Goal: Transaction & Acquisition: Book appointment/travel/reservation

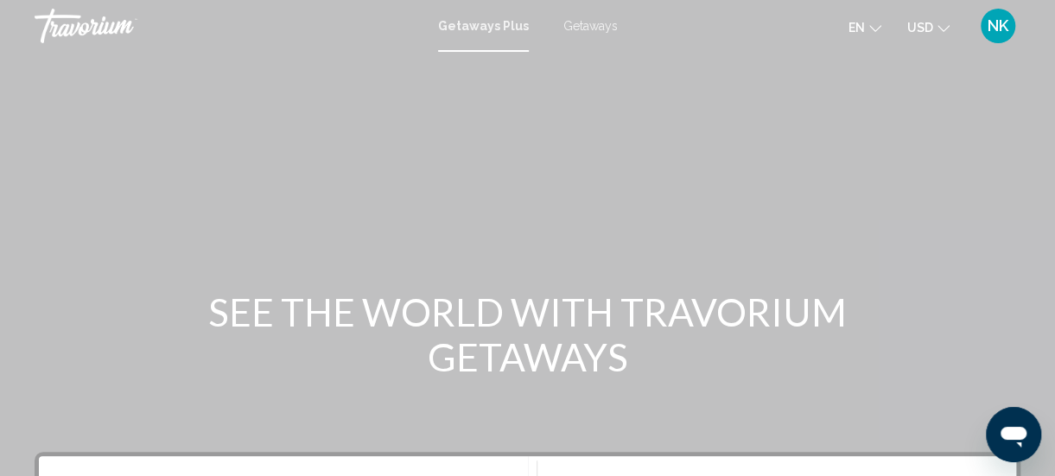
click at [586, 29] on span "Getaways" at bounding box center [590, 26] width 54 height 14
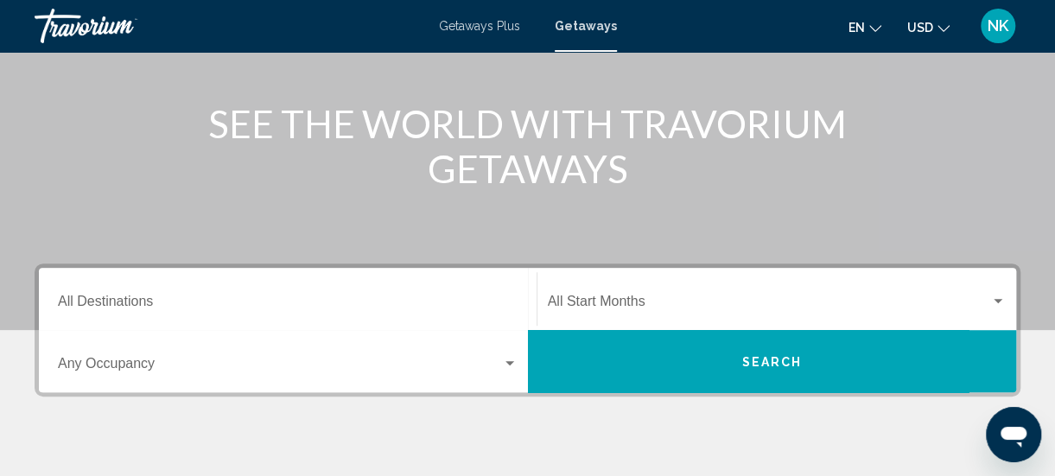
click at [102, 303] on input "Destination All Destinations" at bounding box center [288, 305] width 460 height 16
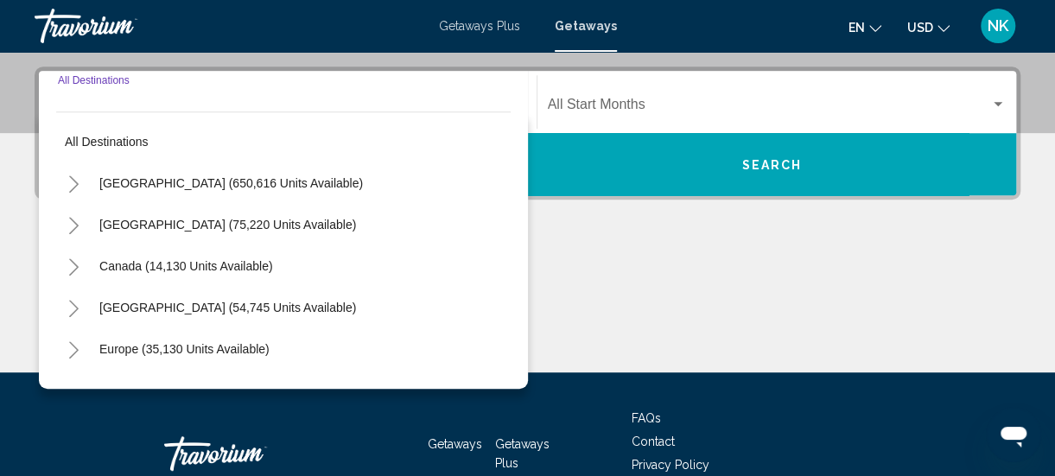
scroll to position [396, 0]
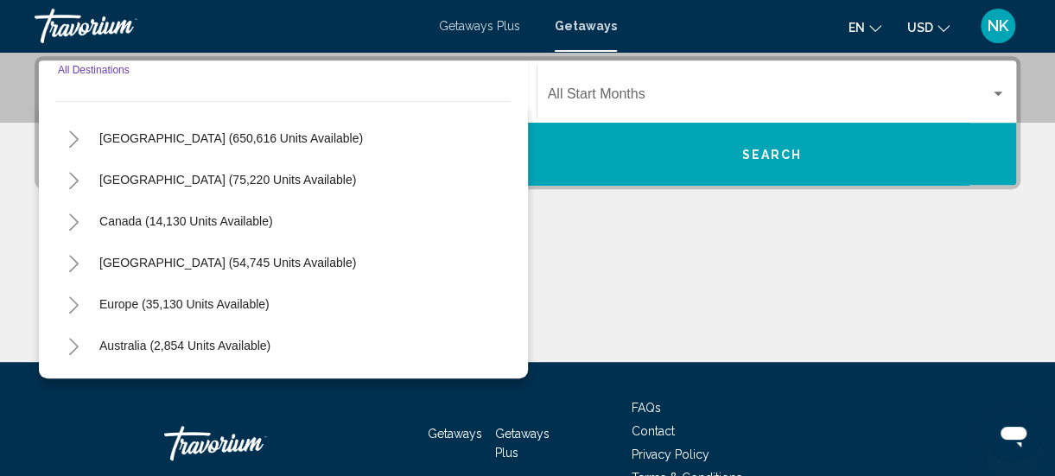
click at [77, 316] on button "Toggle Europe (35,130 units available)" at bounding box center [73, 304] width 35 height 35
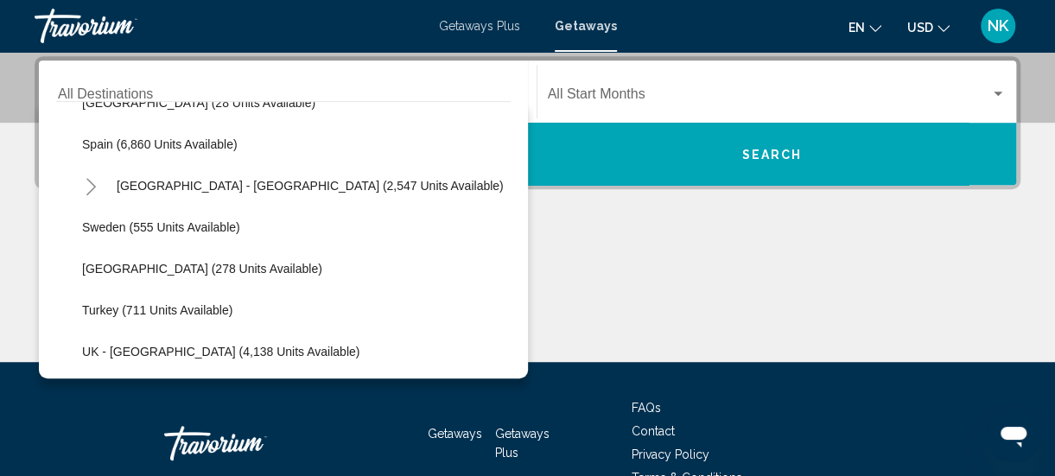
scroll to position [905, 0]
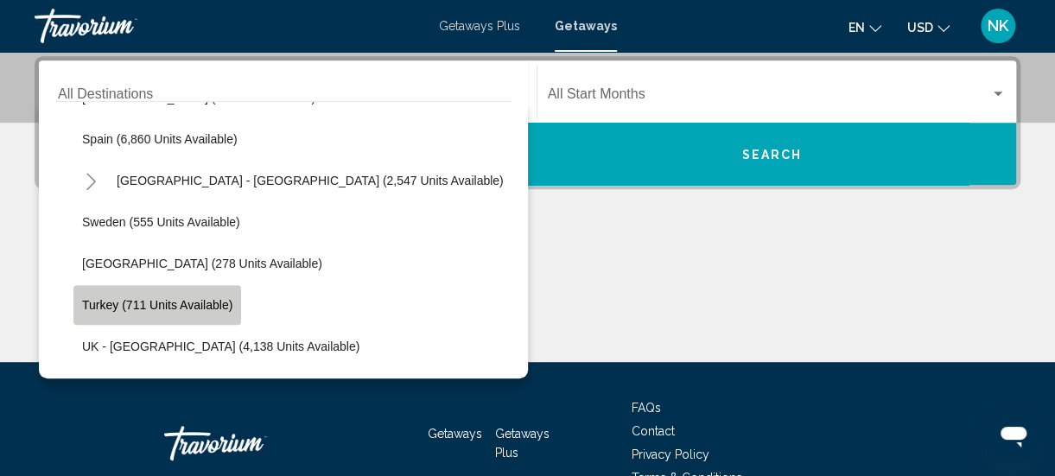
click at [98, 300] on span "Turkey (711 units available)" at bounding box center [157, 305] width 150 height 14
type input "**********"
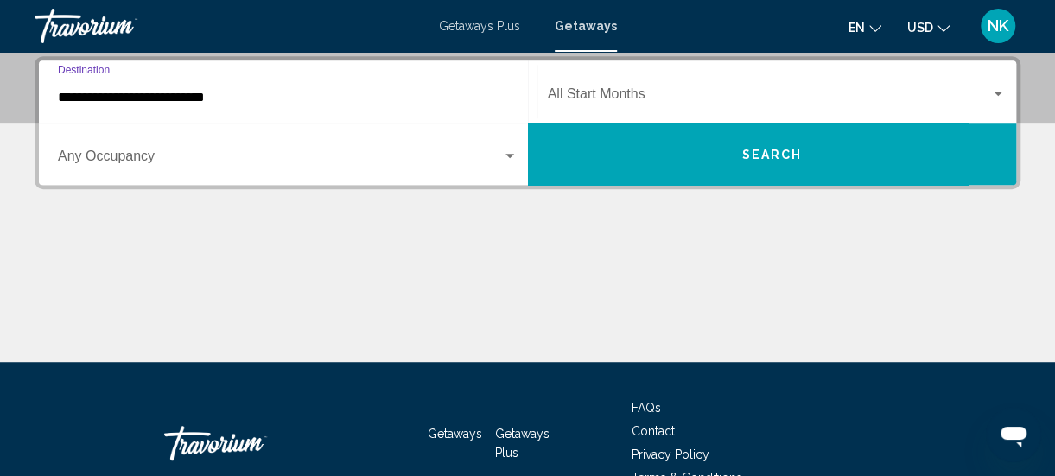
click at [722, 92] on span "Search widget" at bounding box center [769, 98] width 443 height 16
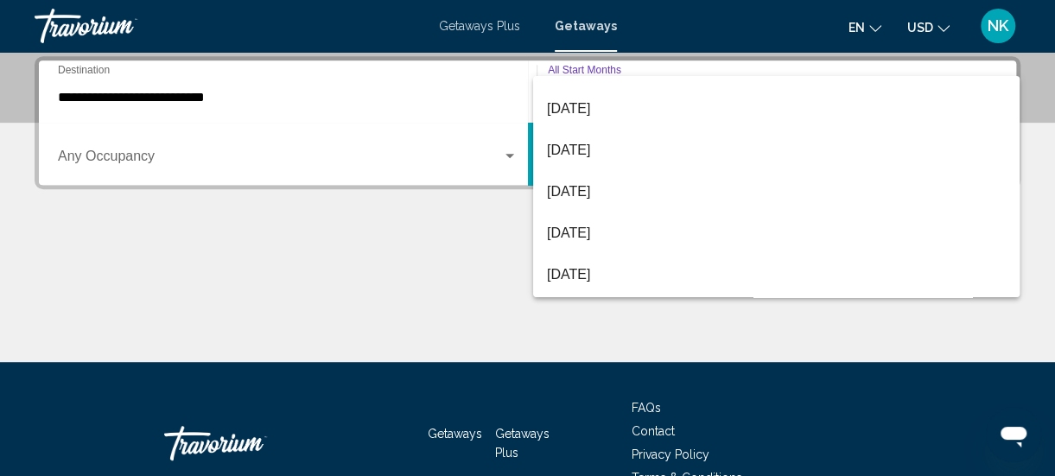
scroll to position [119, 0]
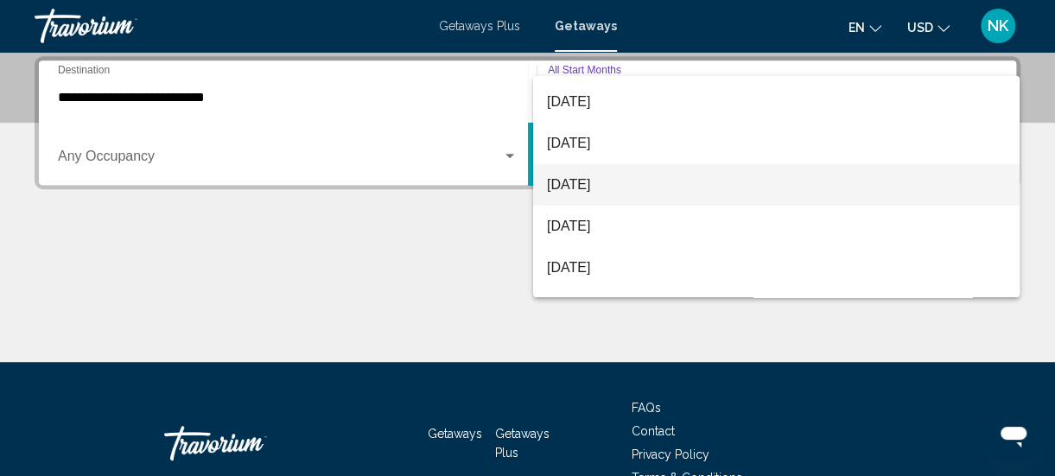
click at [638, 183] on span "December 2025" at bounding box center [776, 184] width 459 height 41
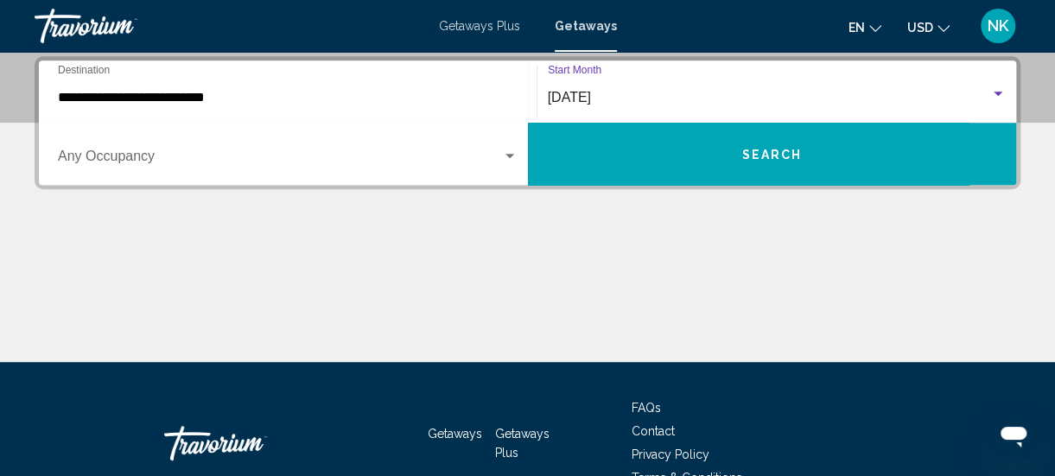
click at [795, 162] on button "Search" at bounding box center [772, 154] width 489 height 62
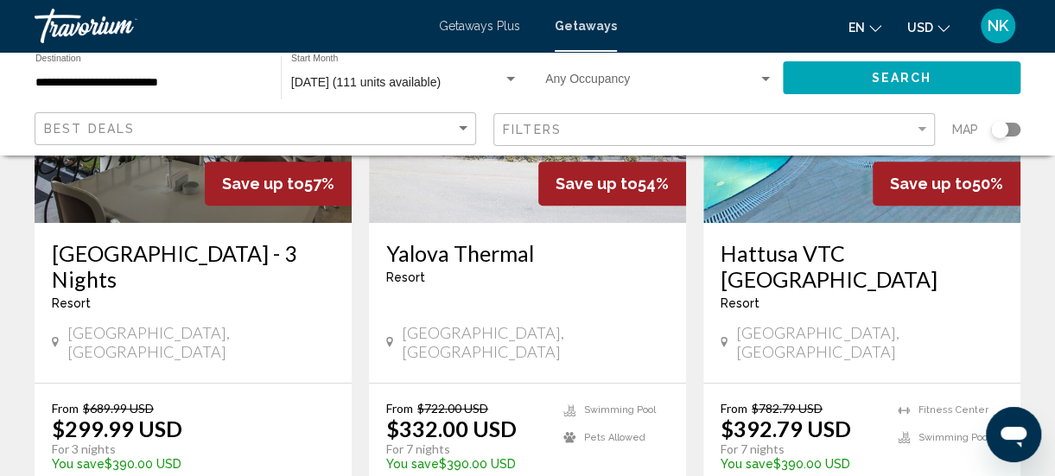
scroll to position [287, 0]
click at [103, 289] on h3 "Vialand Palace Hotel - 3 Nights" at bounding box center [193, 266] width 283 height 52
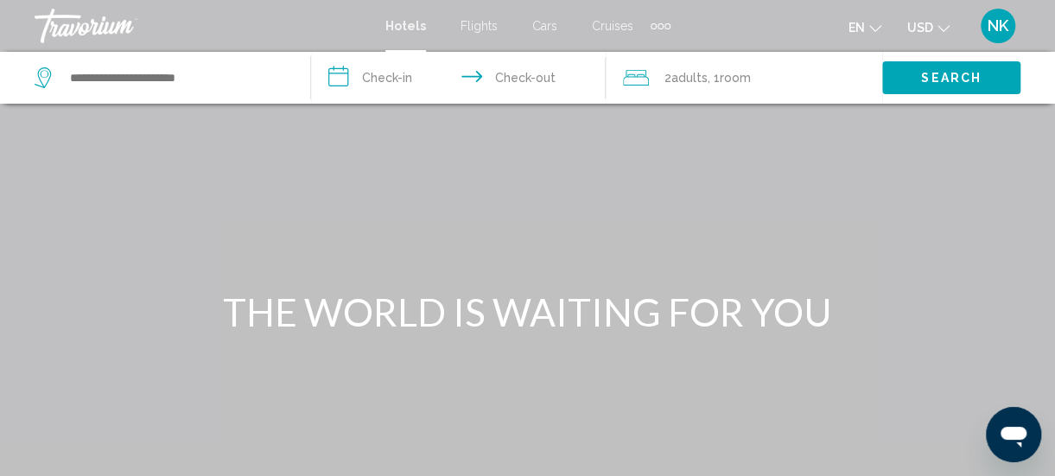
click at [665, 28] on div "Extra navigation items" at bounding box center [668, 26] width 6 height 6
click at [631, 63] on span "Activities" at bounding box center [632, 58] width 48 height 14
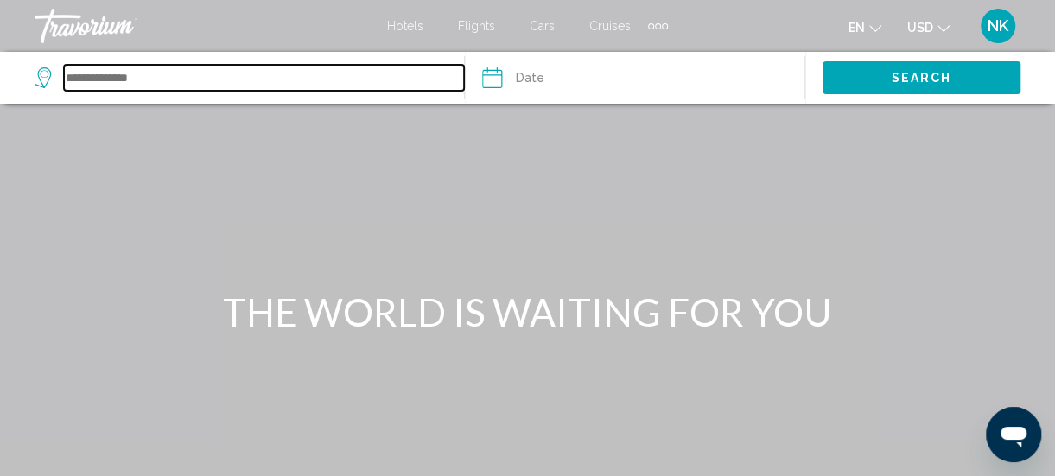
click at [76, 84] on input "Search widget" at bounding box center [264, 78] width 400 height 26
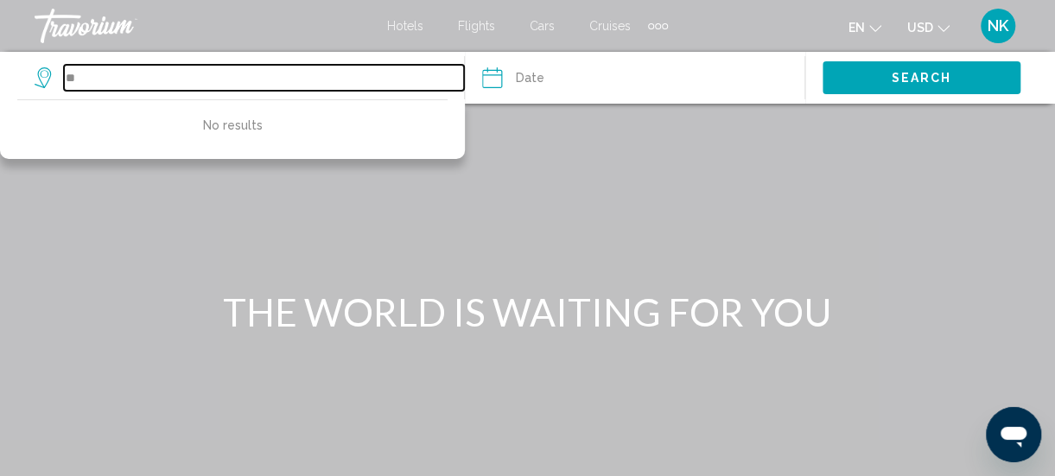
type input "*"
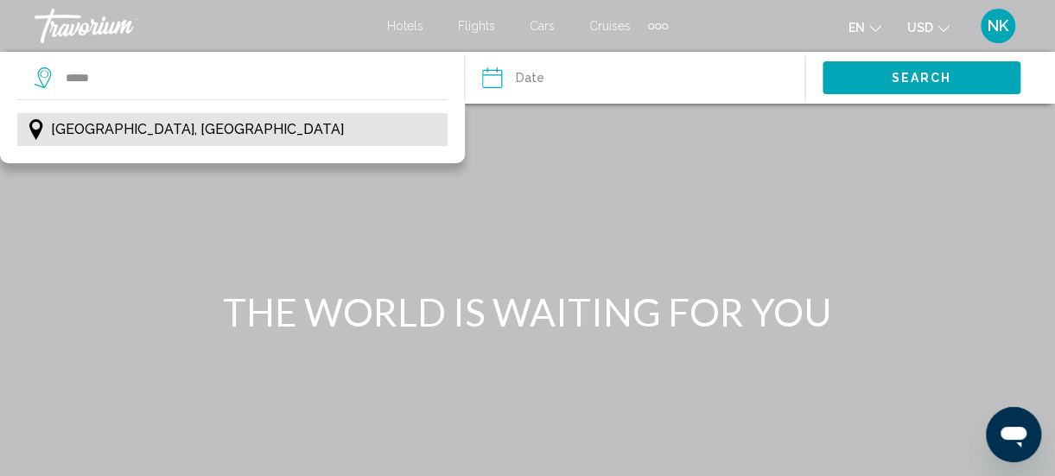
click at [86, 128] on span "[GEOGRAPHIC_DATA], [GEOGRAPHIC_DATA]" at bounding box center [197, 130] width 293 height 24
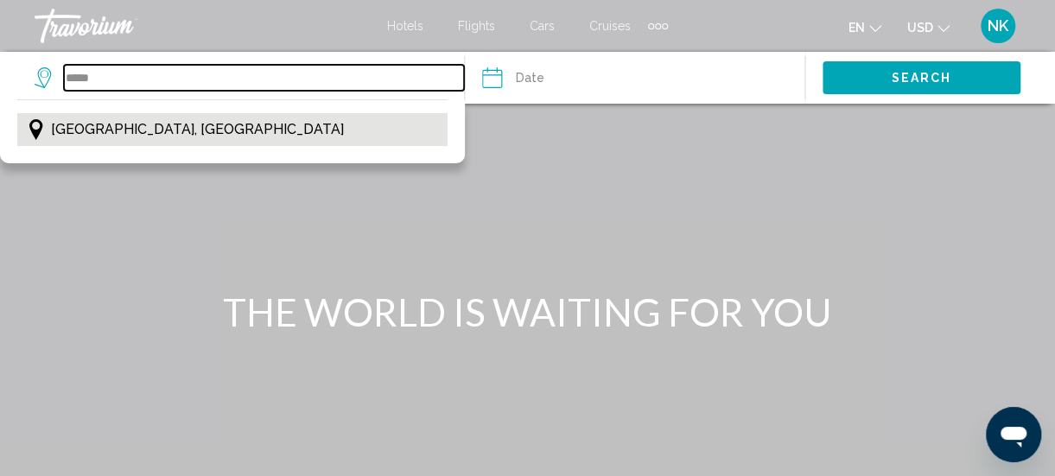
type input "**********"
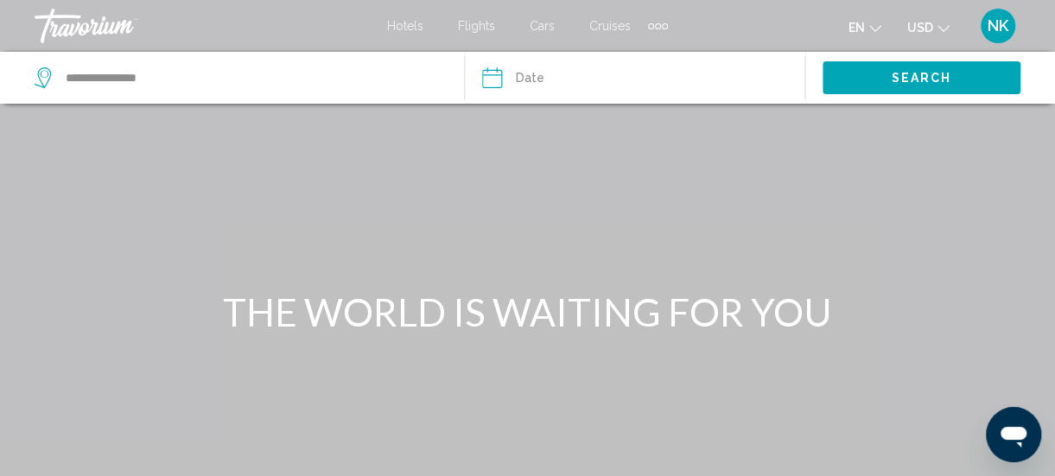
click at [484, 83] on input "Date" at bounding box center [562, 80] width 168 height 57
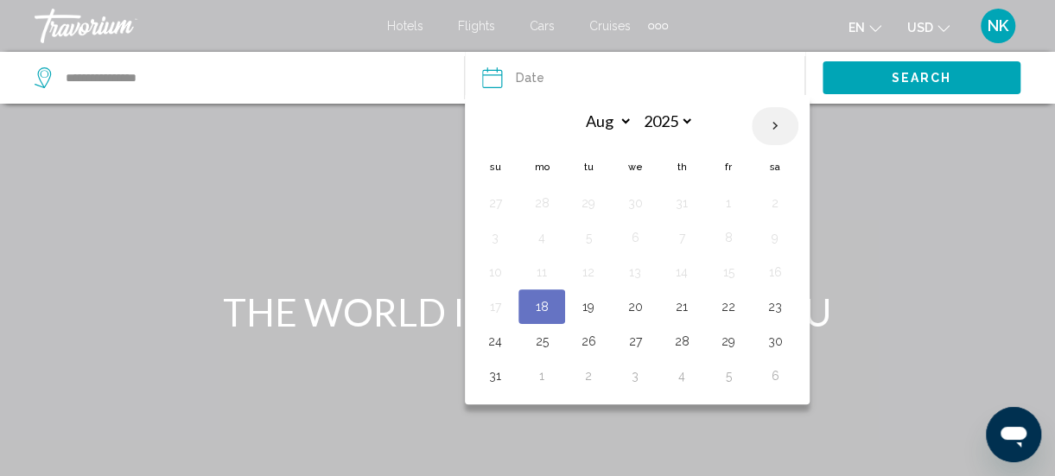
click at [773, 124] on th "Next month" at bounding box center [775, 126] width 47 height 38
click at [769, 128] on th "Next month" at bounding box center [775, 126] width 47 height 38
click at [772, 131] on th "Next month" at bounding box center [775, 126] width 47 height 38
click at [771, 137] on th "Next month" at bounding box center [775, 126] width 47 height 38
select select "**"
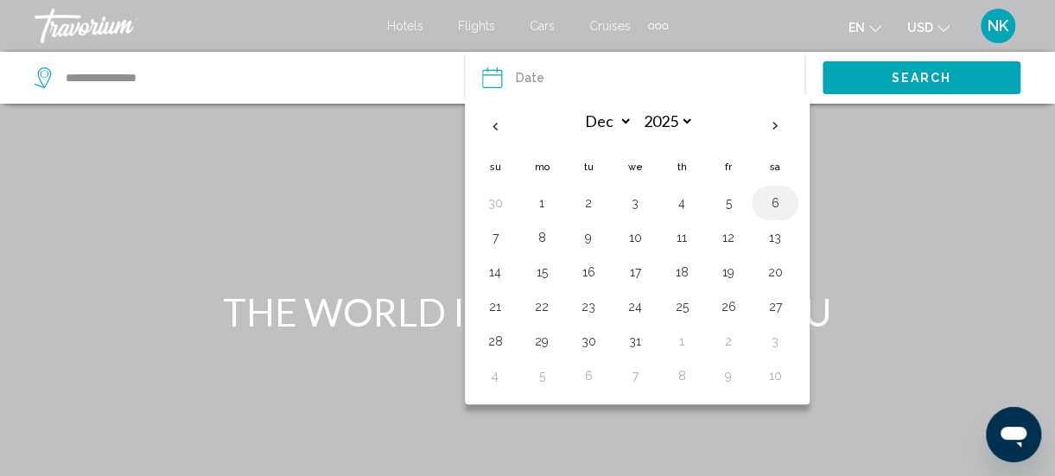
click at [771, 205] on button "6" at bounding box center [775, 203] width 28 height 24
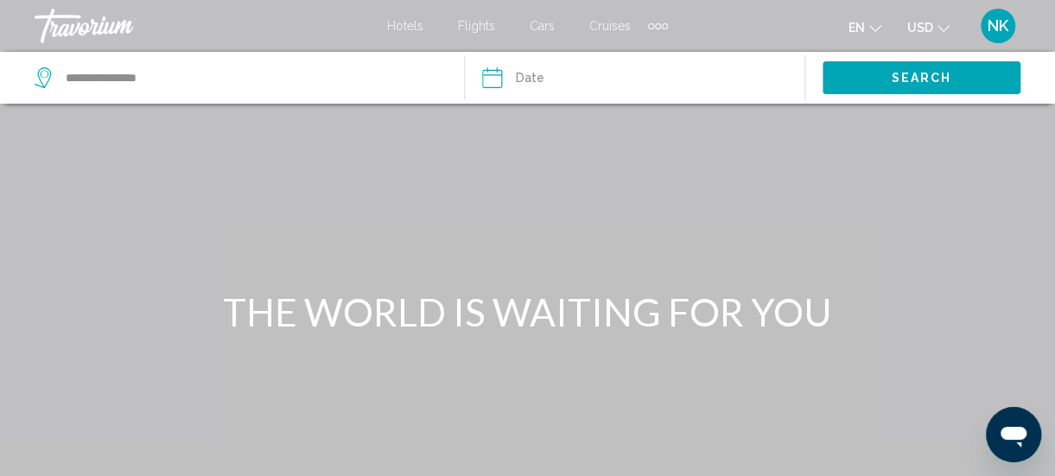
type input "**********"
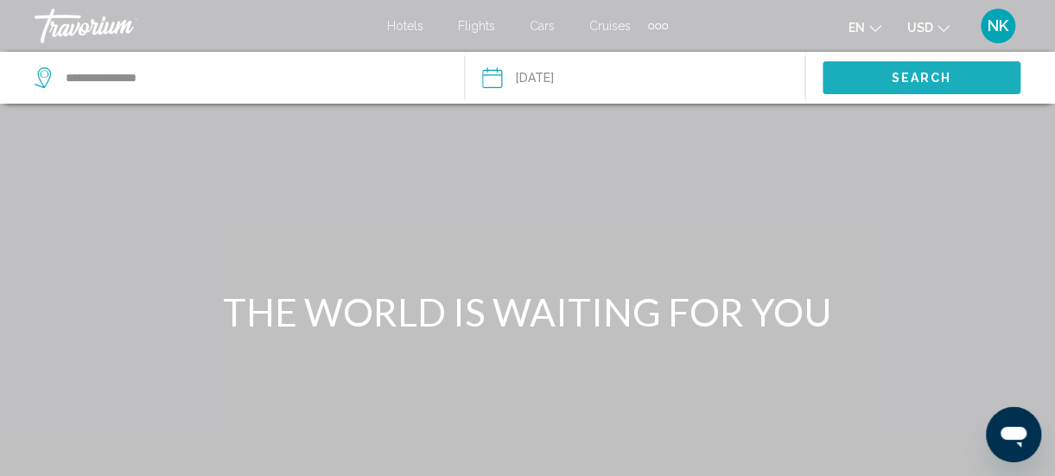
click at [912, 83] on span "Search" at bounding box center [922, 79] width 60 height 14
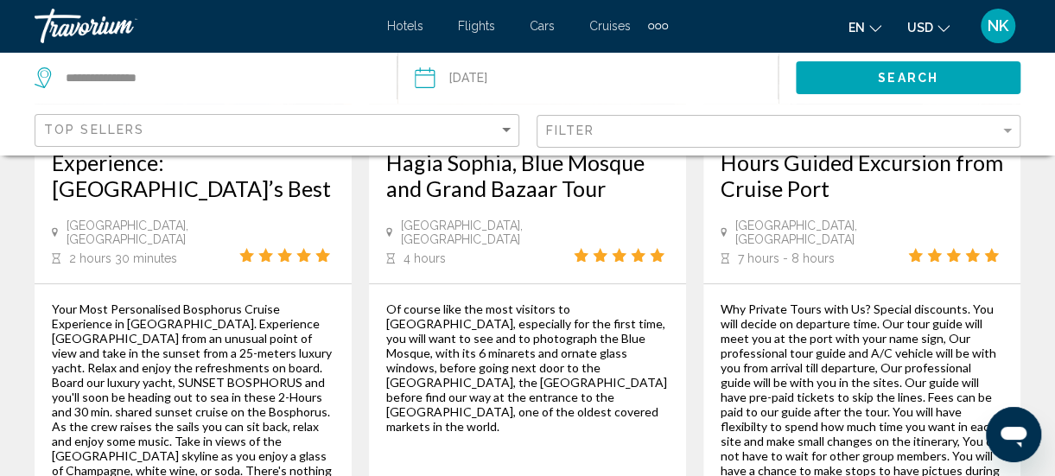
scroll to position [3243, 0]
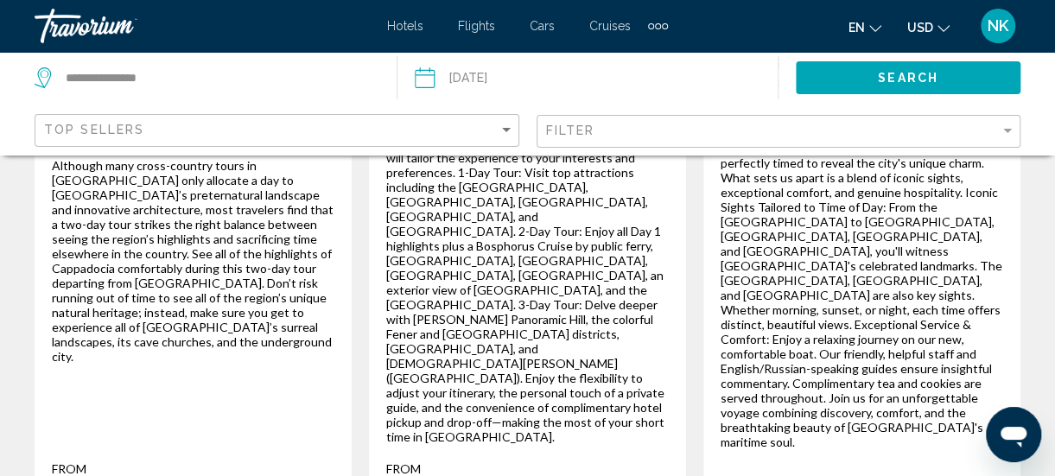
scroll to position [560, 0]
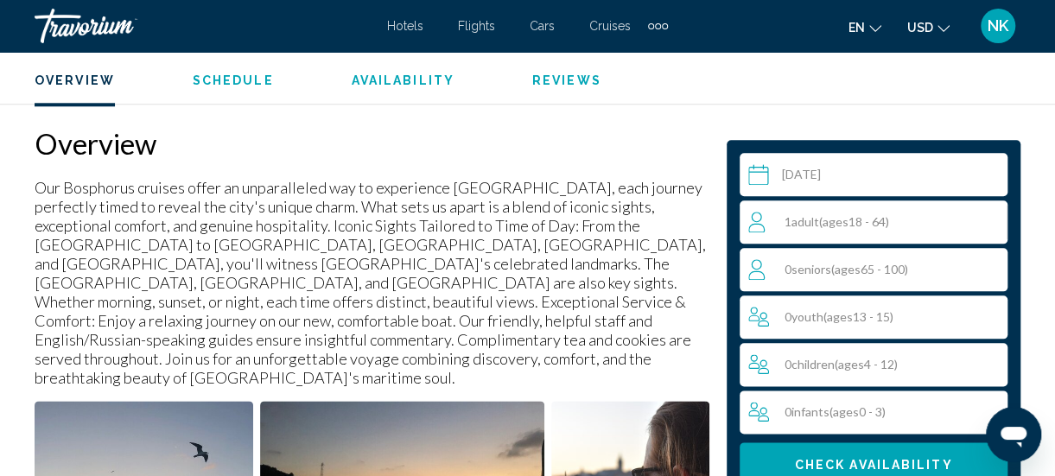
scroll to position [847, 0]
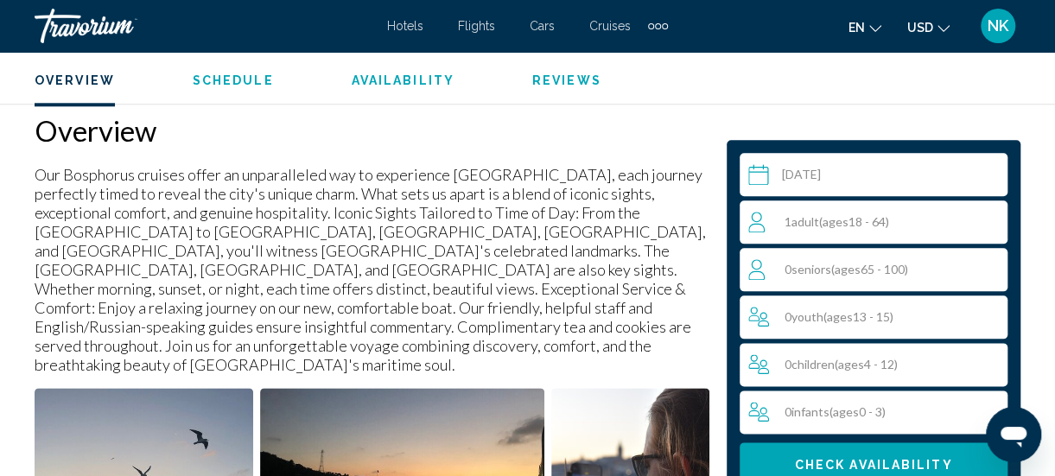
click at [829, 241] on div "1 Adult Adults ( ages [DEMOGRAPHIC_DATA])" at bounding box center [877, 221] width 259 height 43
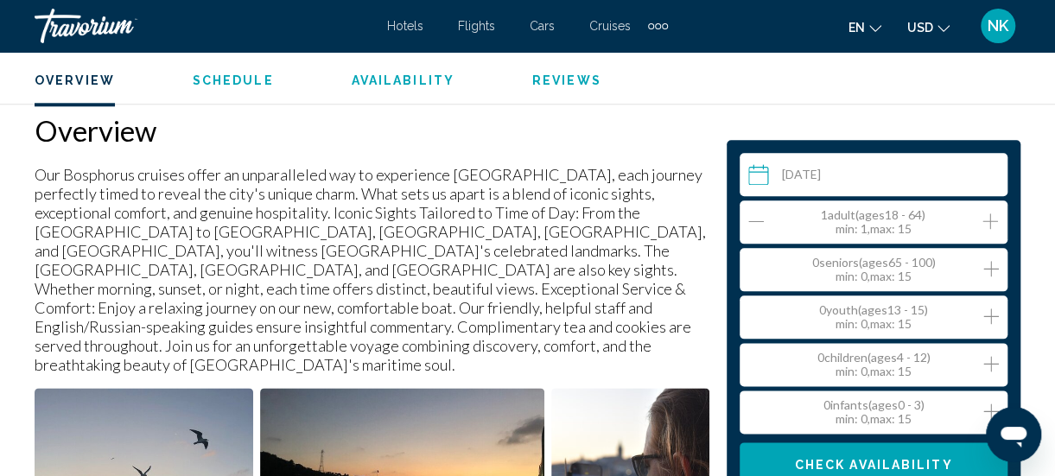
click at [992, 221] on icon "Increment adults" at bounding box center [991, 221] width 16 height 21
click at [989, 369] on icon "Increment children" at bounding box center [991, 363] width 16 height 21
click at [988, 417] on icon "Increment infants" at bounding box center [991, 411] width 16 height 21
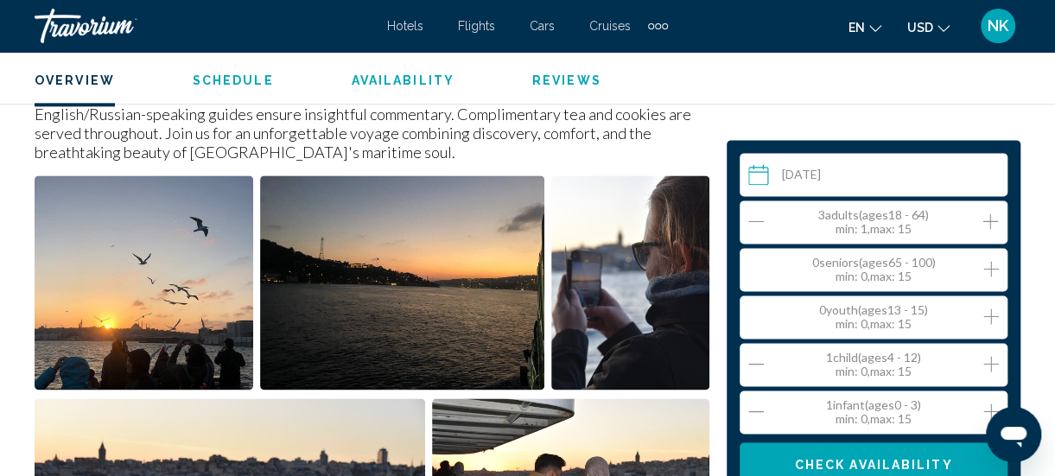
click at [932, 449] on button "Check Availability" at bounding box center [874, 463] width 268 height 43
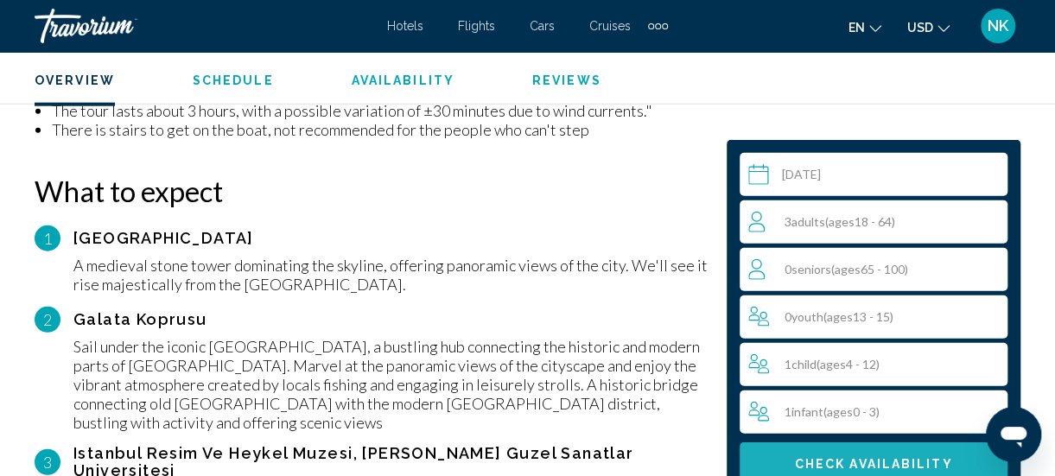
click at [914, 472] on button "Check Availability" at bounding box center [874, 463] width 268 height 43
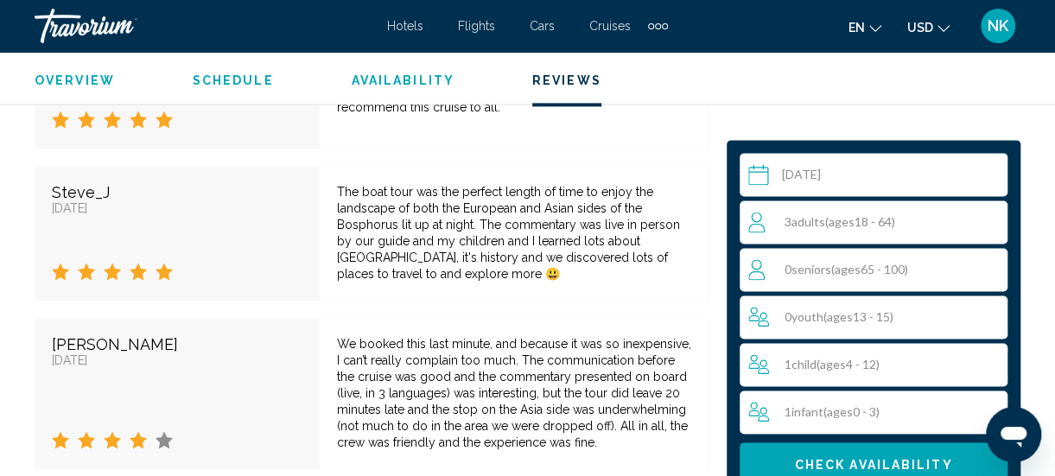
scroll to position [7435, 0]
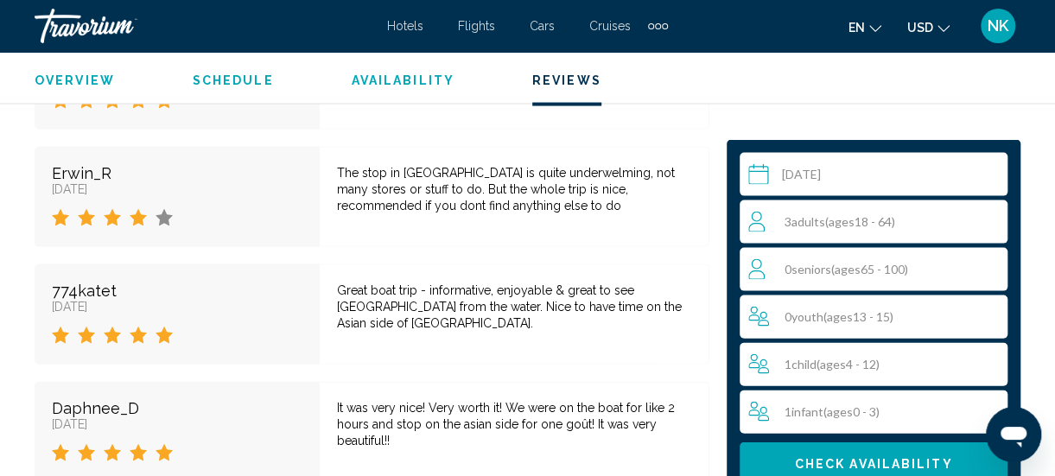
scroll to position [8007, 0]
click at [660, 380] on div "It was very nice! Very worth it! We were on the boat for like 2 hours and stop …" at bounding box center [515, 430] width 390 height 100
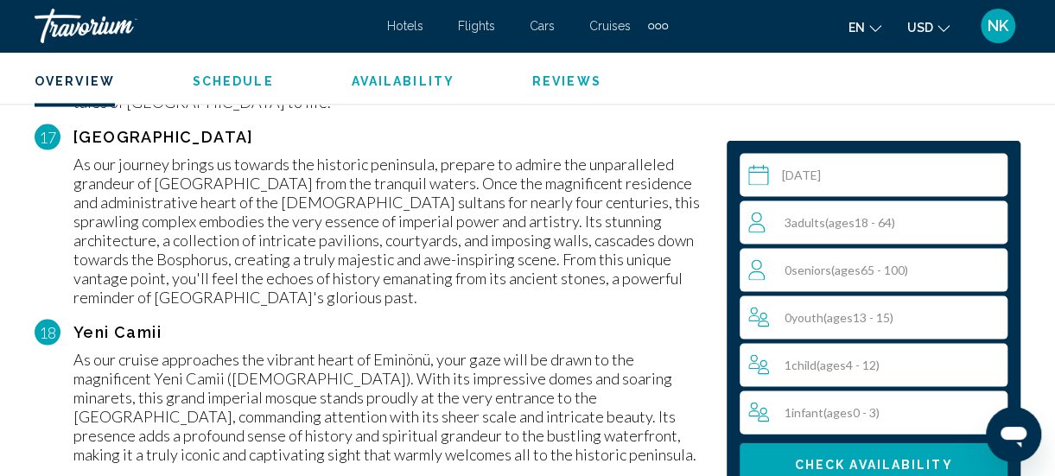
scroll to position [4735, 0]
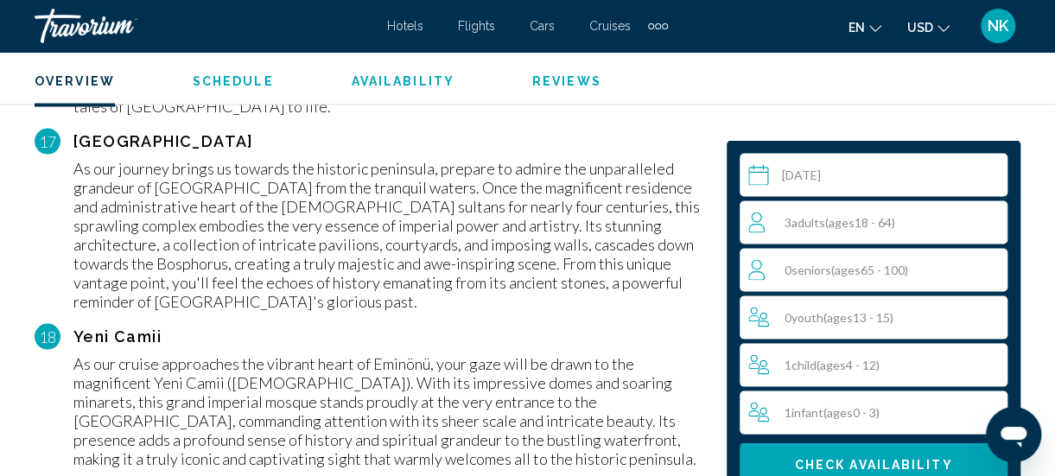
click at [224, 83] on span "Schedule" at bounding box center [233, 80] width 81 height 14
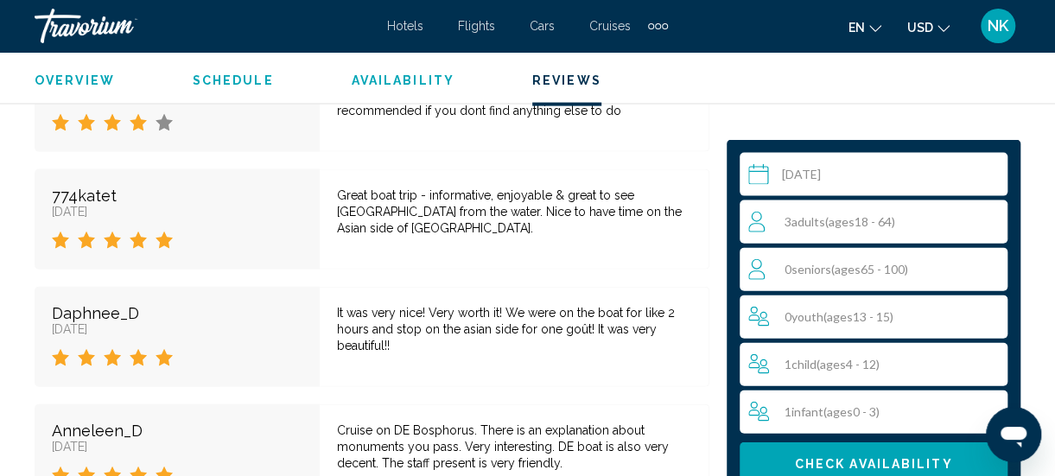
scroll to position [8162, 0]
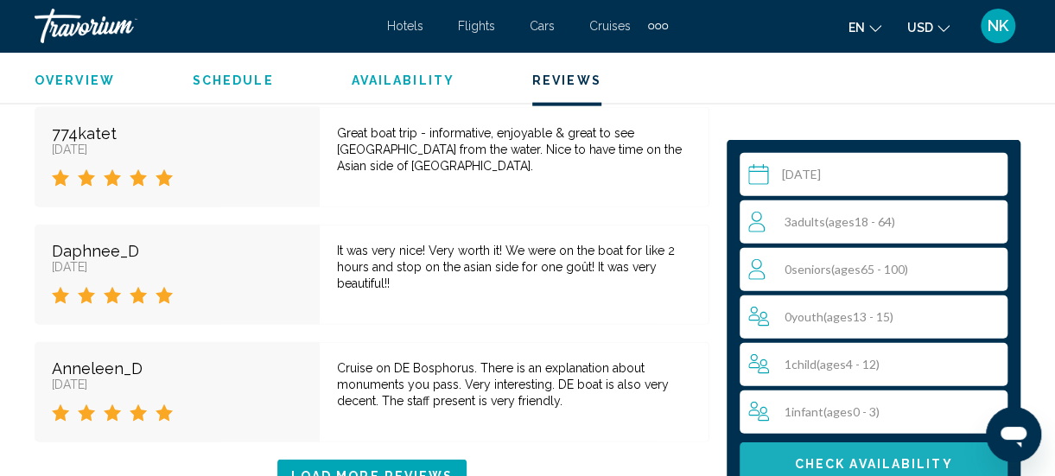
click at [859, 458] on span "Check Availability" at bounding box center [874, 465] width 158 height 14
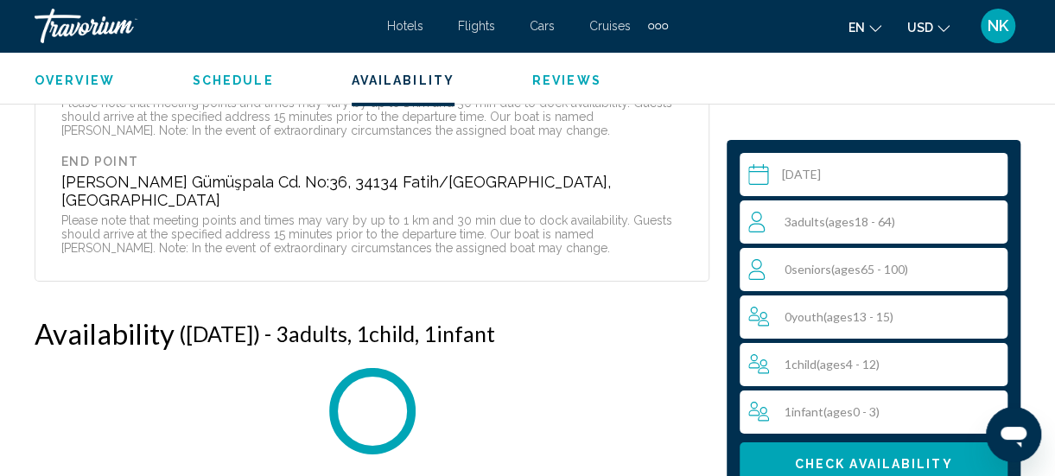
scroll to position [5856, 0]
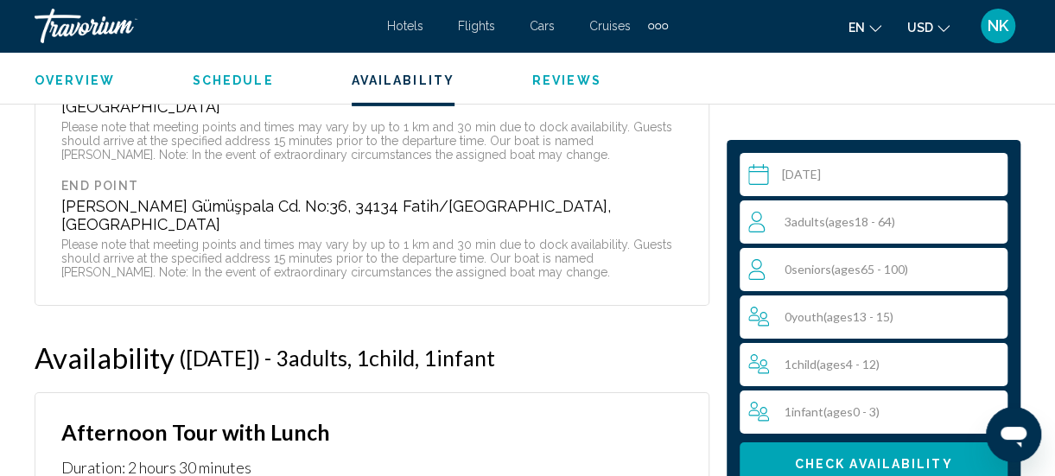
click at [54, 80] on span "Overview" at bounding box center [75, 80] width 80 height 14
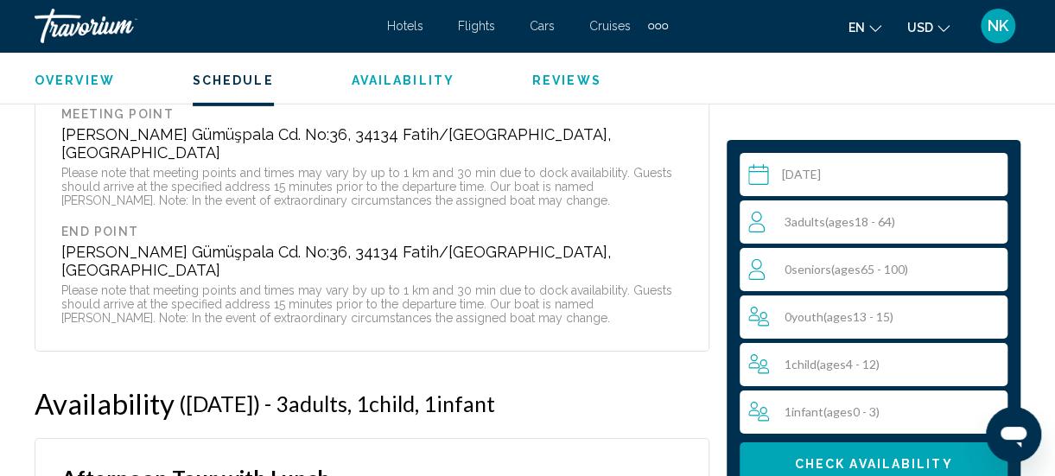
scroll to position [5821, 0]
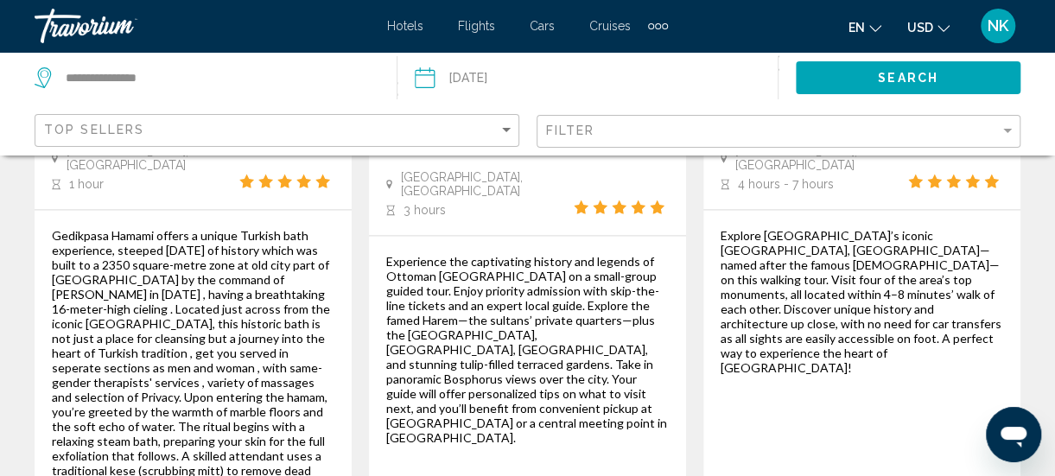
scroll to position [1440, 0]
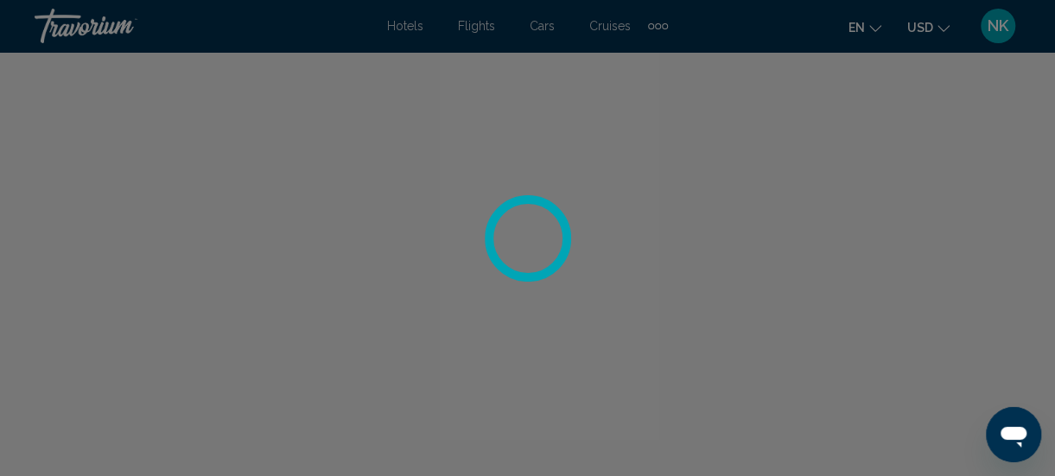
scroll to position [223, 0]
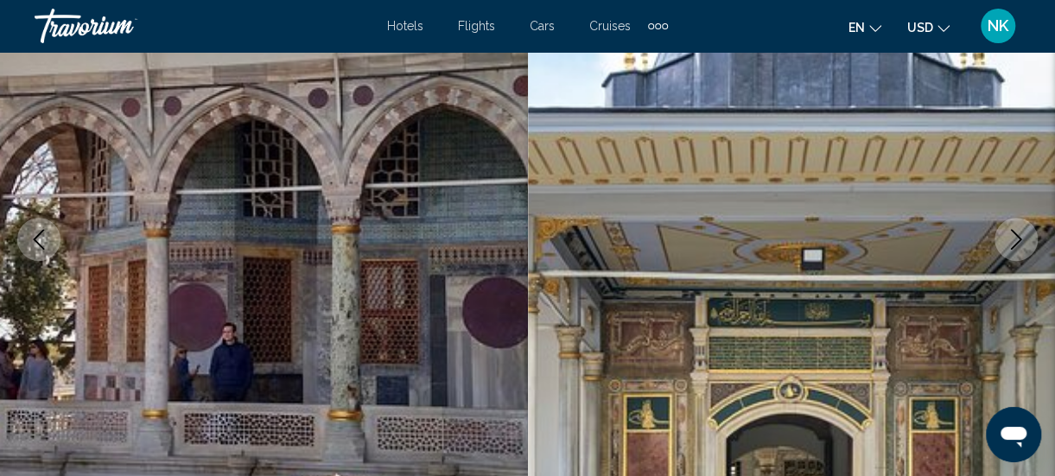
click at [1015, 244] on icon "Next image" at bounding box center [1016, 239] width 11 height 21
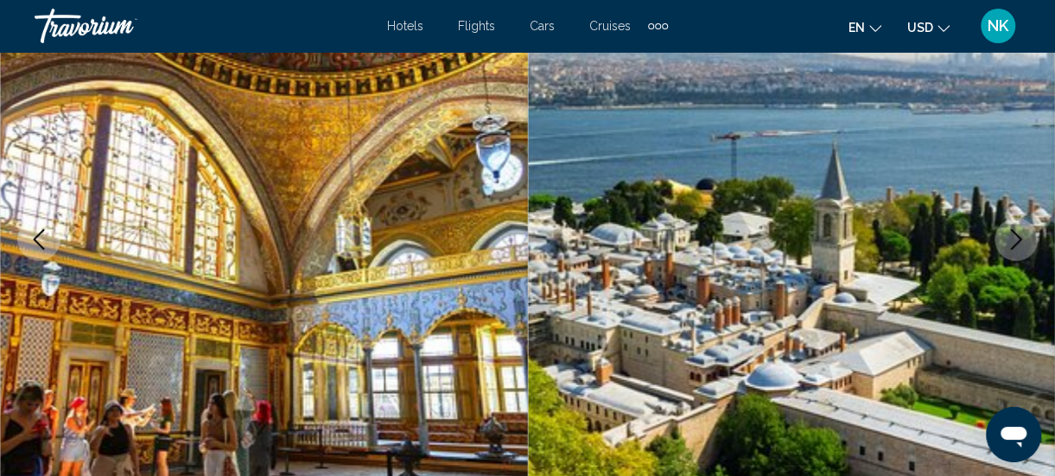
click at [1015, 244] on icon "Next image" at bounding box center [1016, 239] width 11 height 21
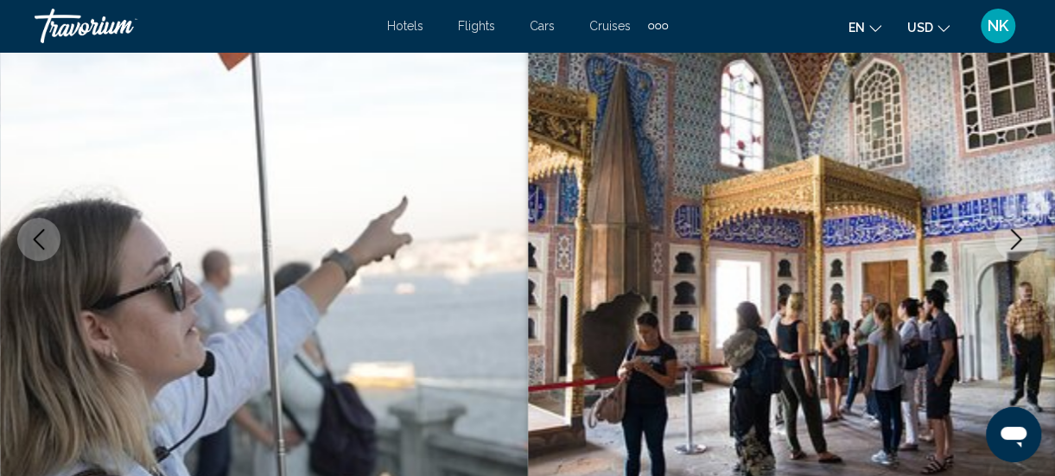
click at [1015, 244] on icon "Next image" at bounding box center [1016, 239] width 11 height 21
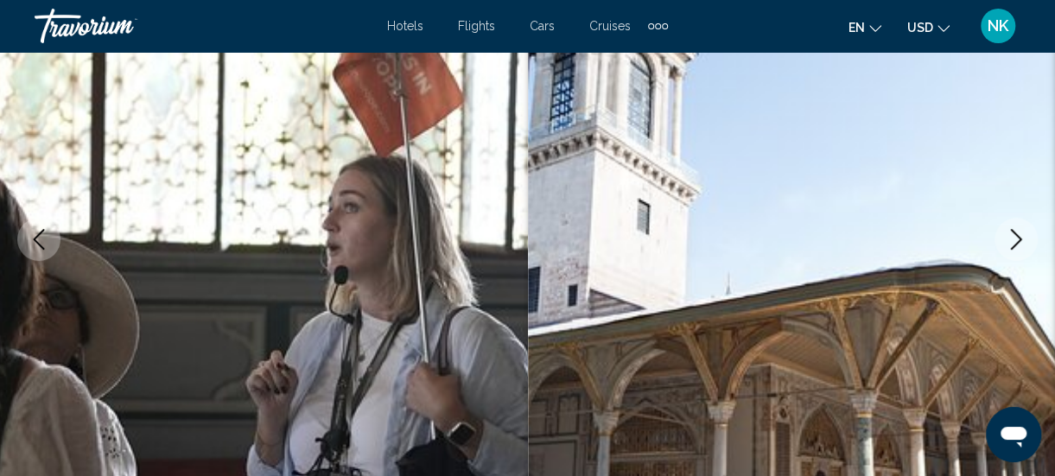
click at [1015, 244] on icon "Next image" at bounding box center [1016, 239] width 11 height 21
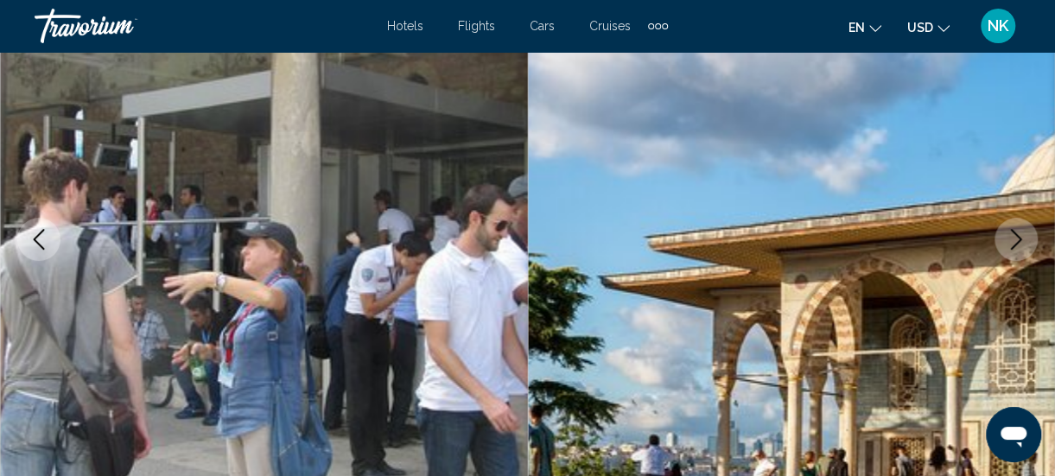
click at [1015, 244] on icon "Next image" at bounding box center [1016, 239] width 11 height 21
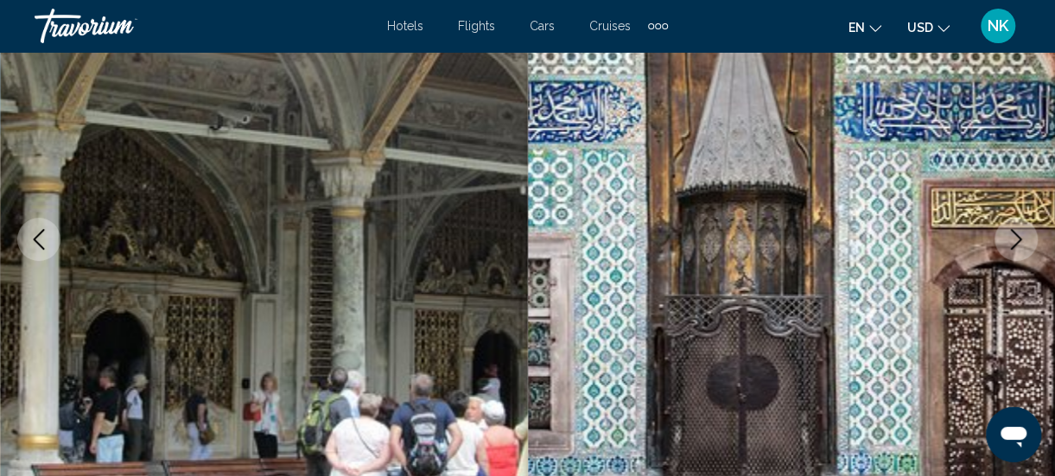
click at [1015, 244] on icon "Next image" at bounding box center [1016, 239] width 11 height 21
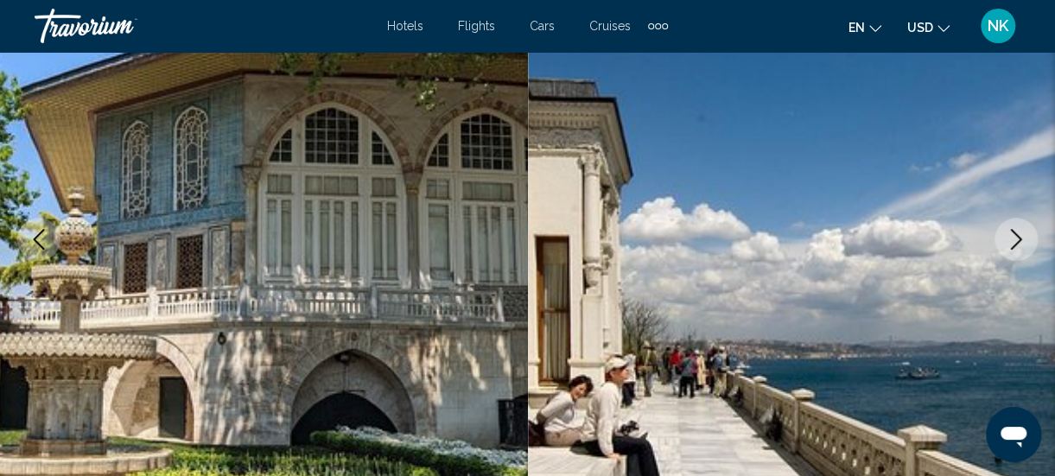
click at [1015, 244] on icon "Next image" at bounding box center [1016, 239] width 11 height 21
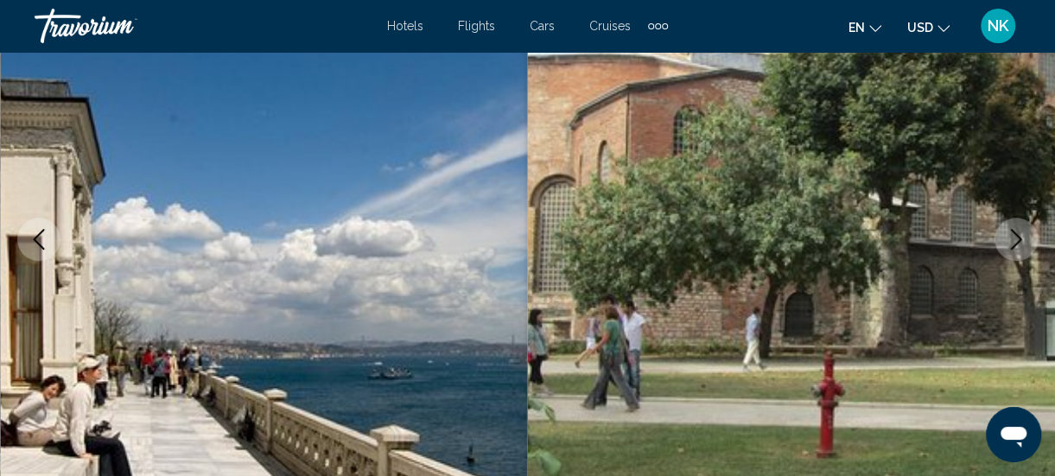
click at [1015, 244] on icon "Next image" at bounding box center [1016, 239] width 11 height 21
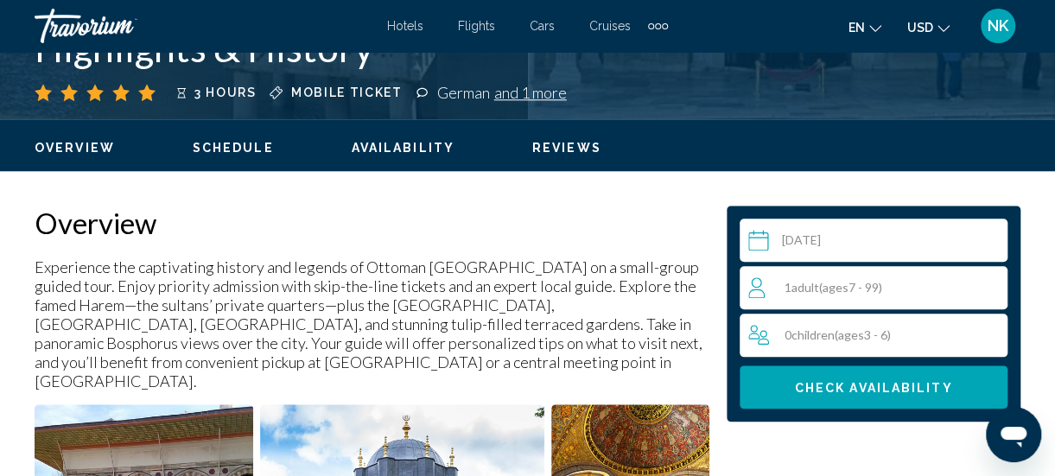
scroll to position [776, 0]
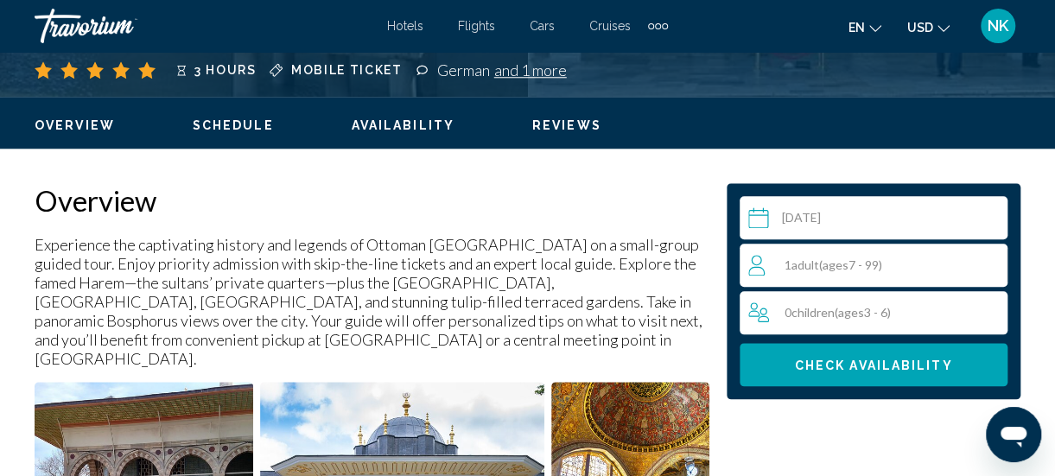
click at [792, 264] on span "1 Adult Adults ( ages [DEMOGRAPHIC_DATA])" at bounding box center [834, 265] width 98 height 15
click at [994, 265] on icon "Increment adults" at bounding box center [991, 264] width 16 height 21
click at [990, 311] on icon "Increment children" at bounding box center [991, 312] width 16 height 16
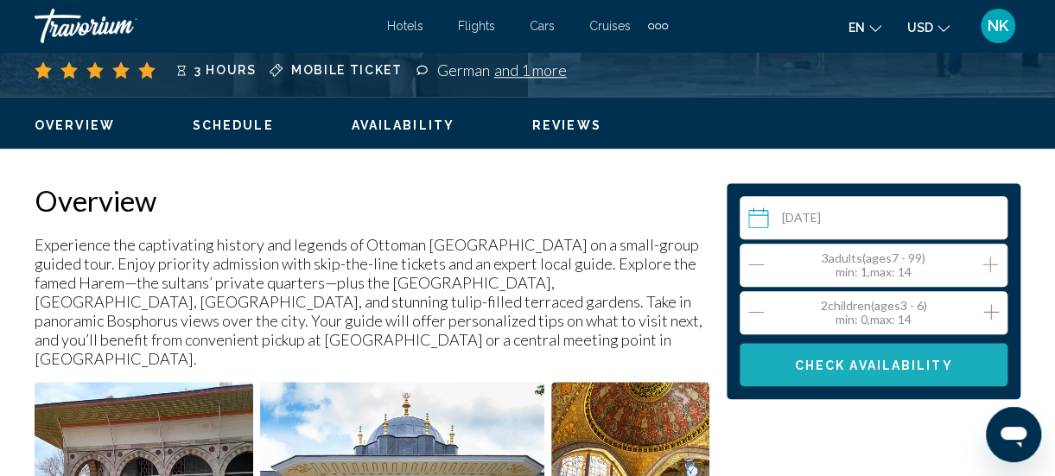
click at [882, 366] on span "Check Availability" at bounding box center [874, 366] width 158 height 14
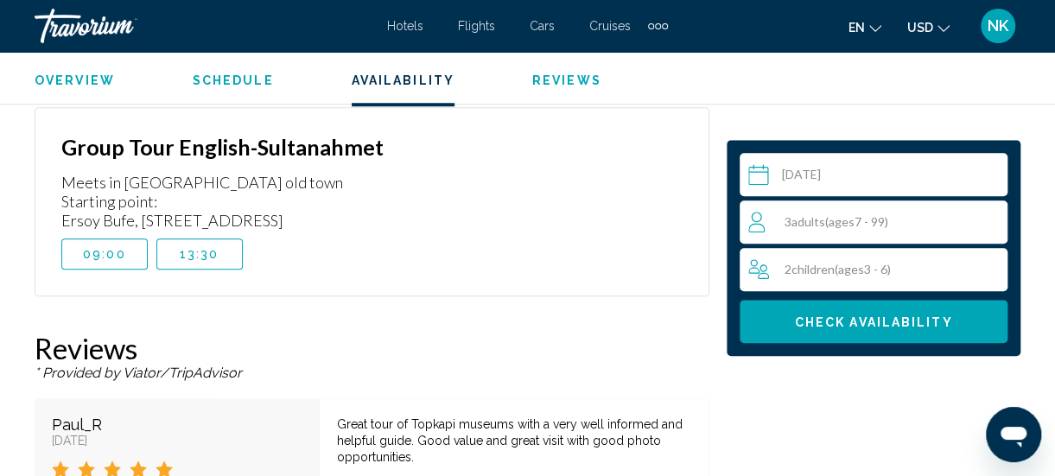
scroll to position [3849, 0]
click at [754, 180] on input "Main content" at bounding box center [877, 177] width 275 height 48
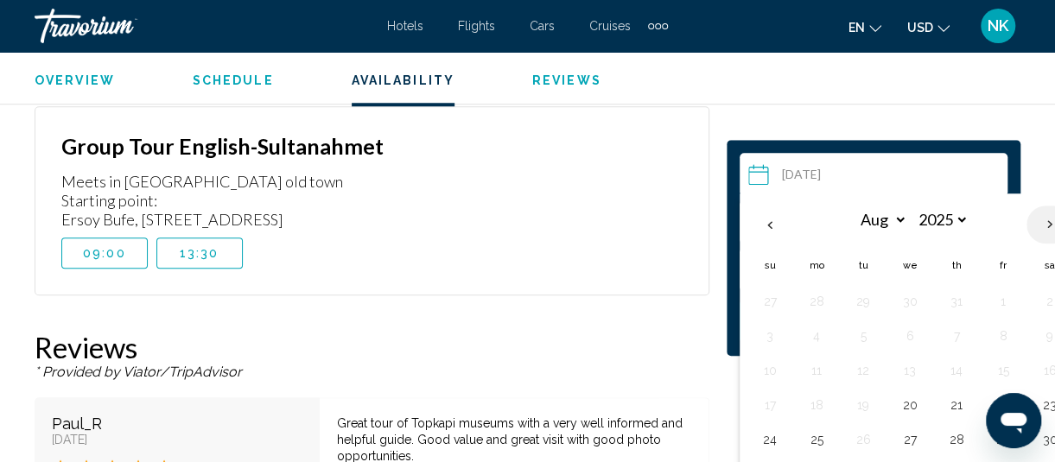
click at [1040, 224] on th "Next month" at bounding box center [1050, 225] width 47 height 38
click at [1035, 230] on th "Next month" at bounding box center [1050, 225] width 47 height 38
click at [1035, 229] on th "Next month" at bounding box center [1050, 225] width 47 height 38
click at [1032, 230] on th "Next month" at bounding box center [1050, 225] width 47 height 38
select select "**"
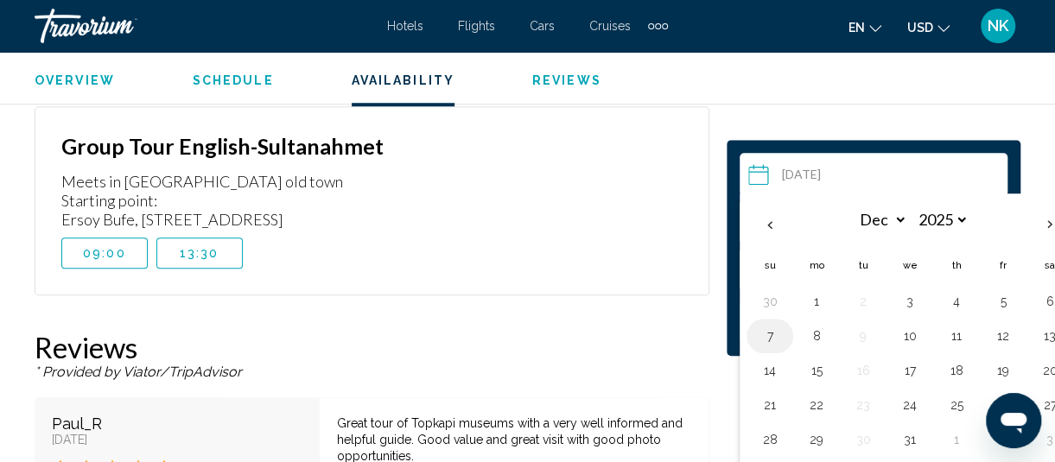
click at [771, 341] on button "7" at bounding box center [770, 336] width 28 height 24
type input "**********"
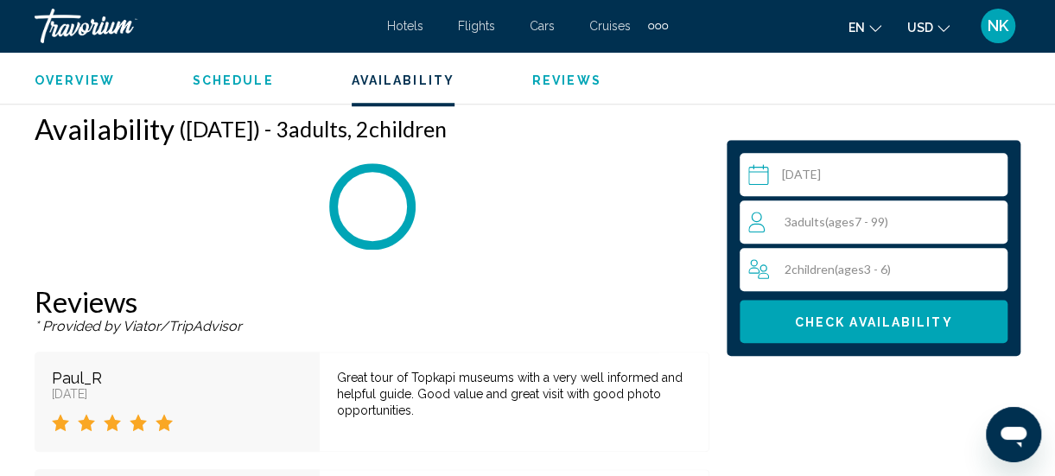
scroll to position [3727, 0]
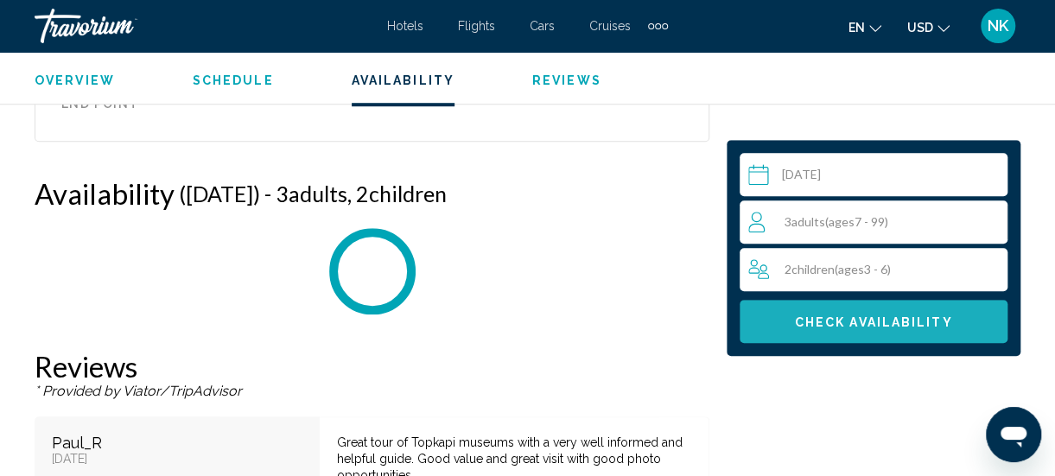
click at [892, 325] on span "Check Availability" at bounding box center [874, 322] width 158 height 14
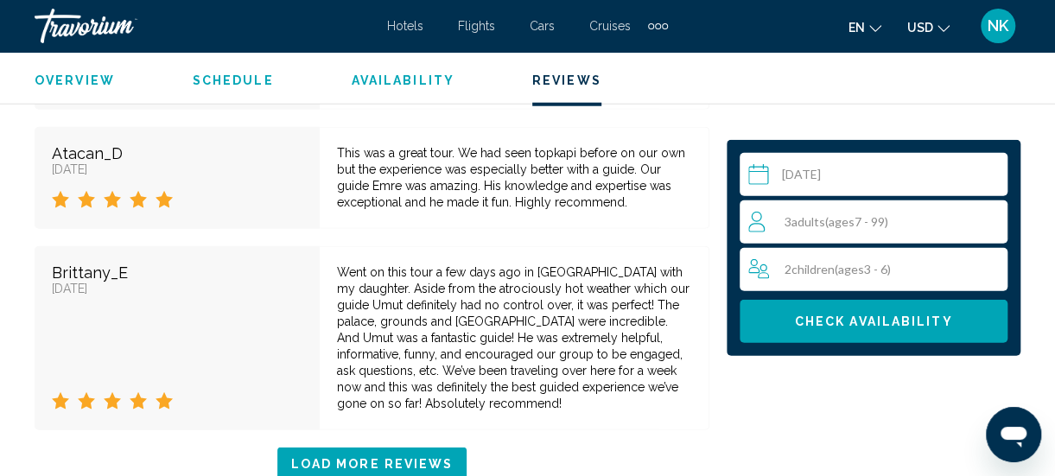
scroll to position [5353, 0]
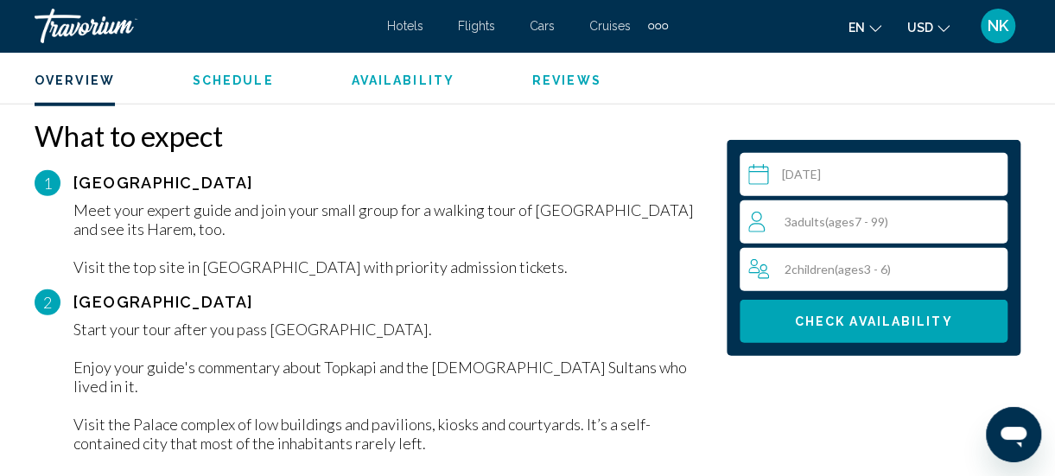
click at [386, 81] on span "Availability" at bounding box center [403, 80] width 103 height 14
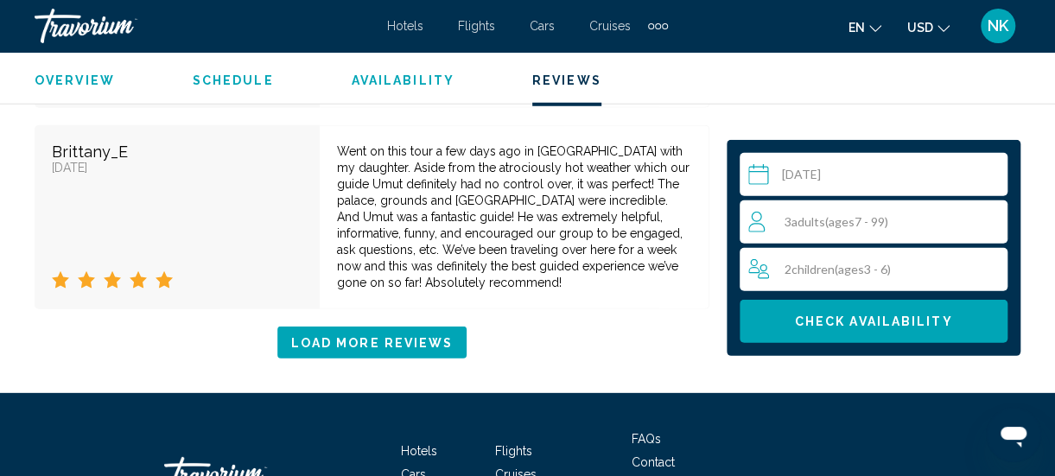
scroll to position [5522, 0]
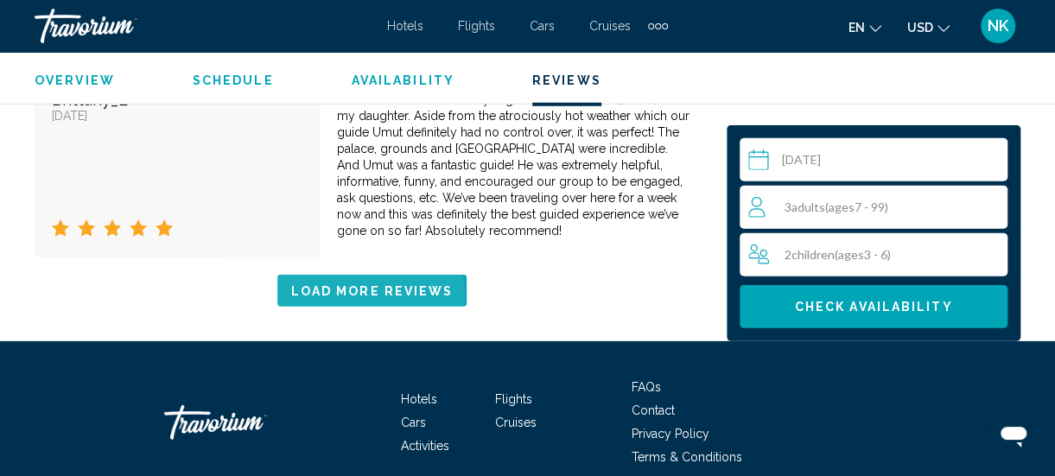
click at [361, 284] on span "Load More Reviews" at bounding box center [372, 291] width 162 height 14
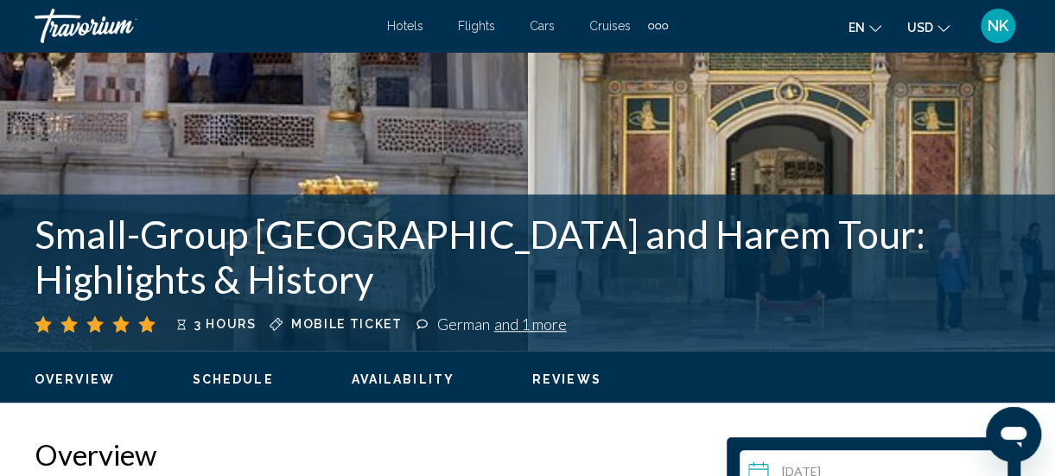
scroll to position [522, 0]
click at [460, 325] on div "German and 1 more" at bounding box center [502, 324] width 130 height 19
click at [531, 329] on span "and 1 more" at bounding box center [530, 324] width 73 height 19
click at [529, 318] on span "and 1 more" at bounding box center [530, 324] width 73 height 19
click at [349, 318] on span "Mobile ticket" at bounding box center [346, 324] width 111 height 14
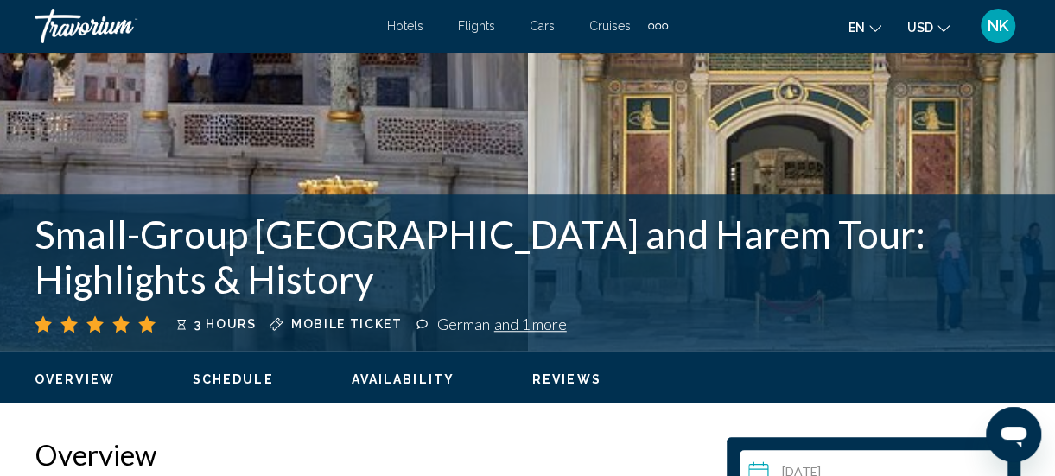
click at [320, 332] on div "Mobile ticket" at bounding box center [336, 324] width 133 height 19
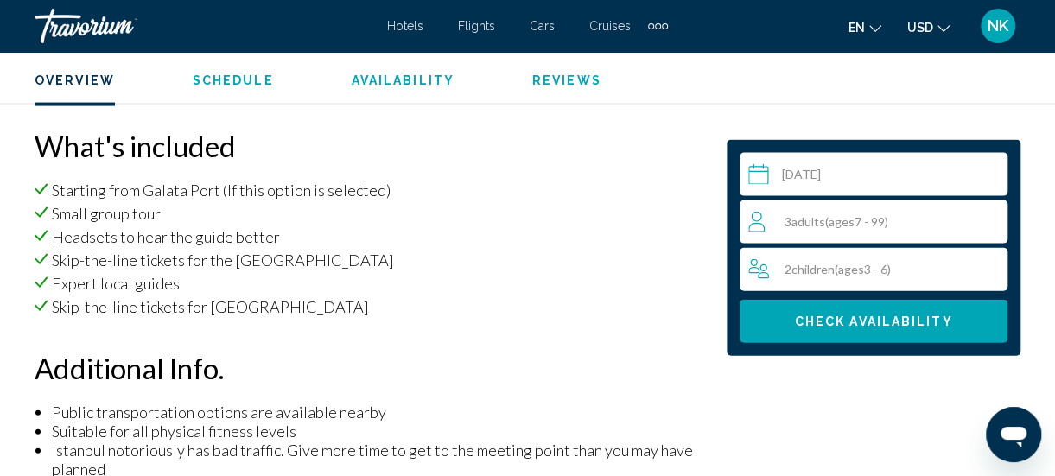
scroll to position [1751, 0]
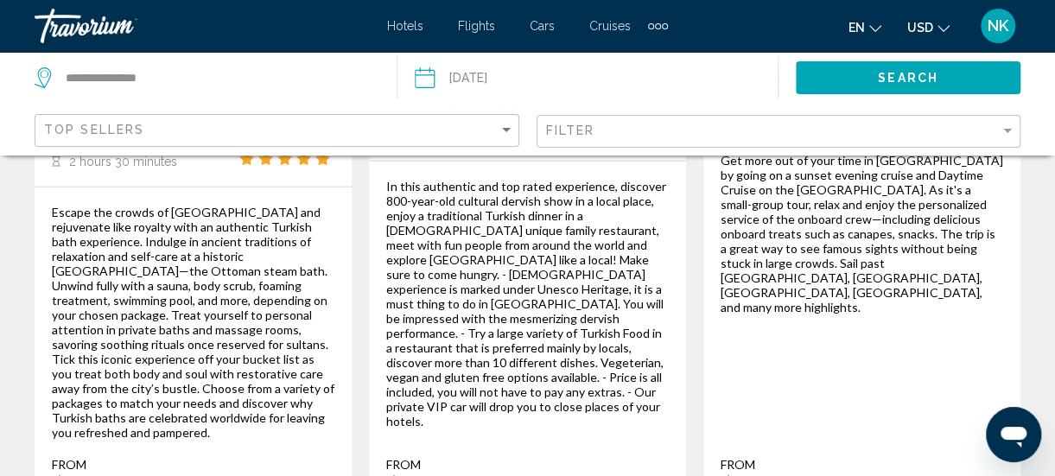
scroll to position [2373, 0]
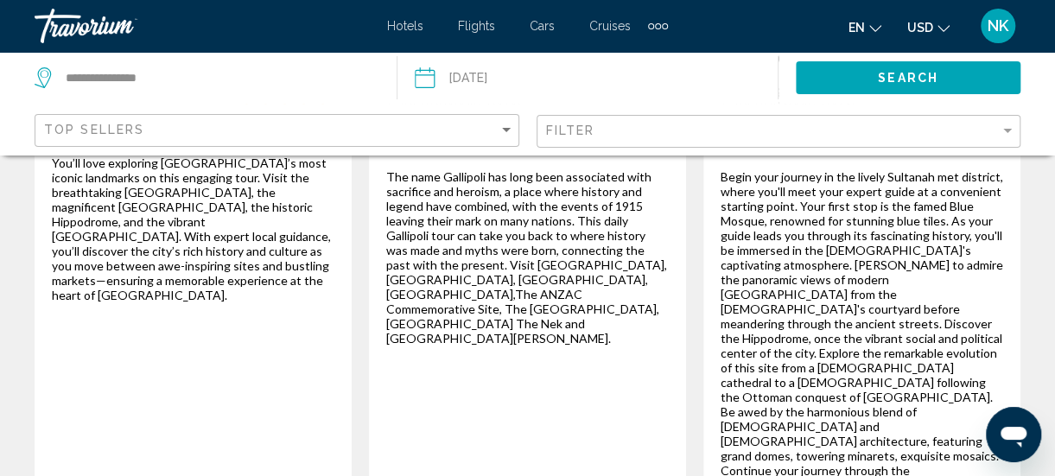
scroll to position [3254, 0]
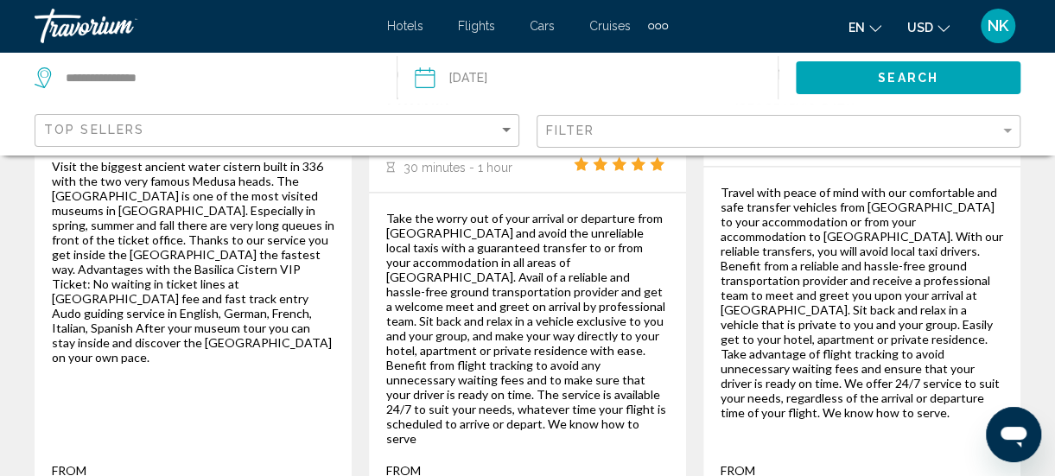
scroll to position [1492, 0]
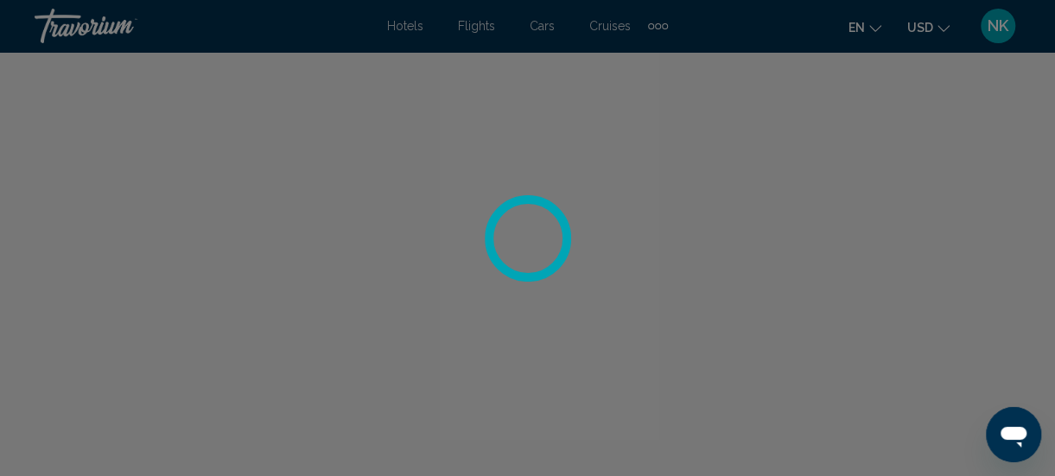
scroll to position [223, 0]
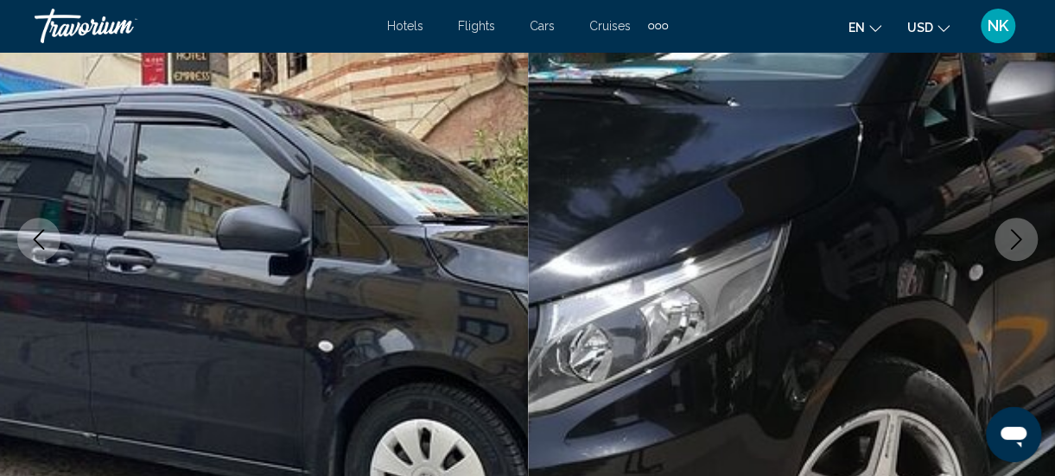
click at [1015, 243] on icon "Next image" at bounding box center [1016, 239] width 21 height 21
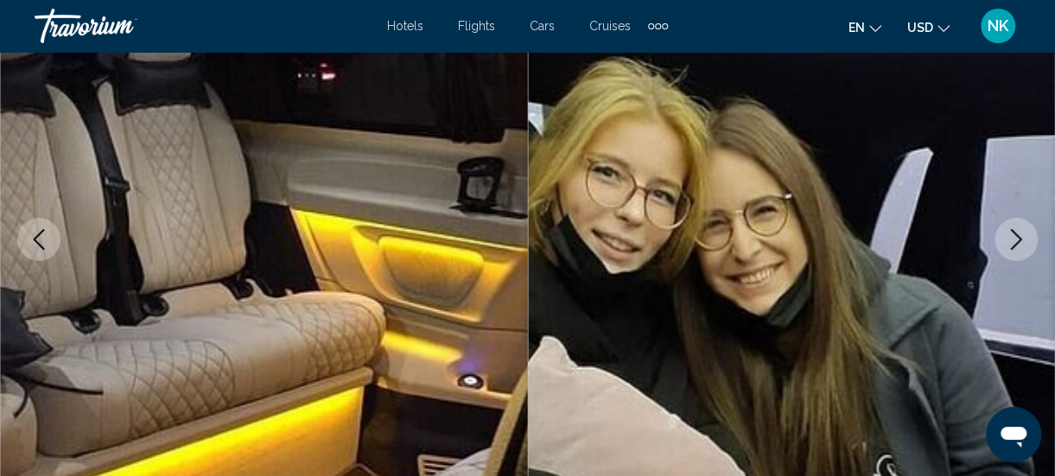
click at [1012, 233] on icon "Next image" at bounding box center [1016, 239] width 21 height 21
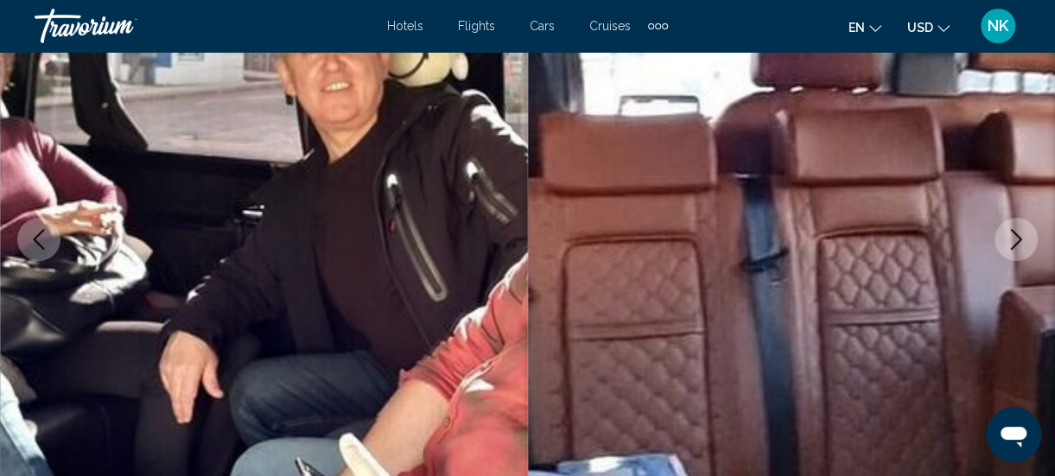
click at [1001, 245] on button "Next image" at bounding box center [1016, 239] width 43 height 43
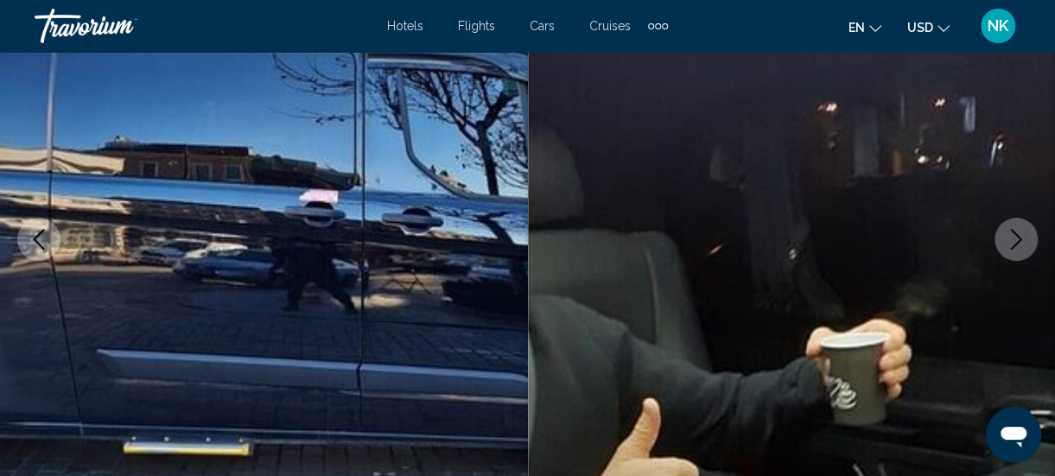
click at [1002, 245] on button "Next image" at bounding box center [1016, 239] width 43 height 43
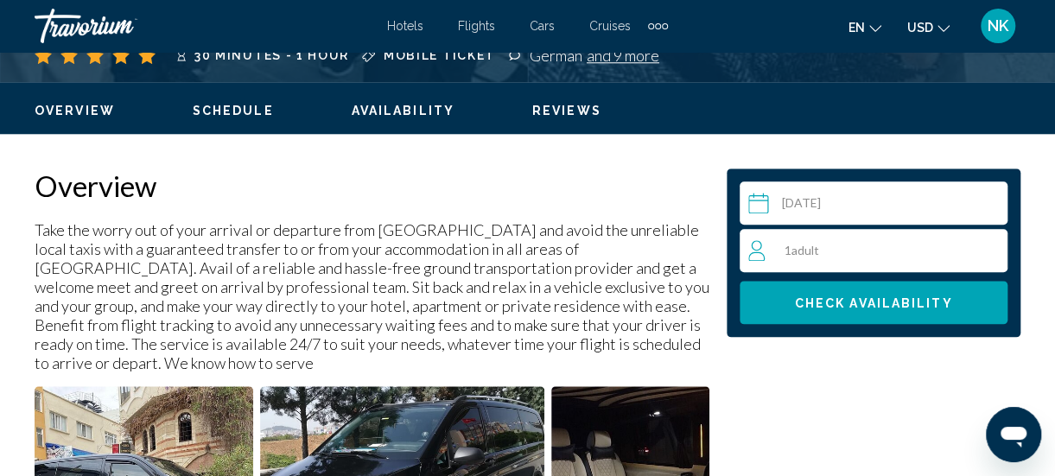
scroll to position [794, 0]
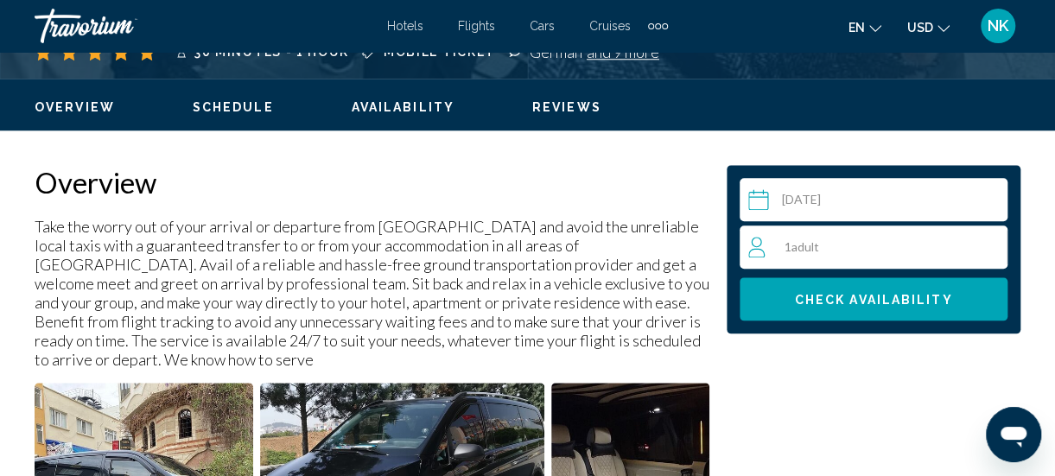
click at [942, 248] on div "1 Adult Adults" at bounding box center [877, 247] width 258 height 21
click at [989, 256] on icon "Increment adults" at bounding box center [991, 246] width 16 height 21
click at [990, 251] on icon "Increment adults" at bounding box center [991, 247] width 16 height 16
click at [990, 245] on icon "Increment adults" at bounding box center [991, 247] width 16 height 16
click at [989, 253] on icon "Increment adults" at bounding box center [991, 246] width 16 height 21
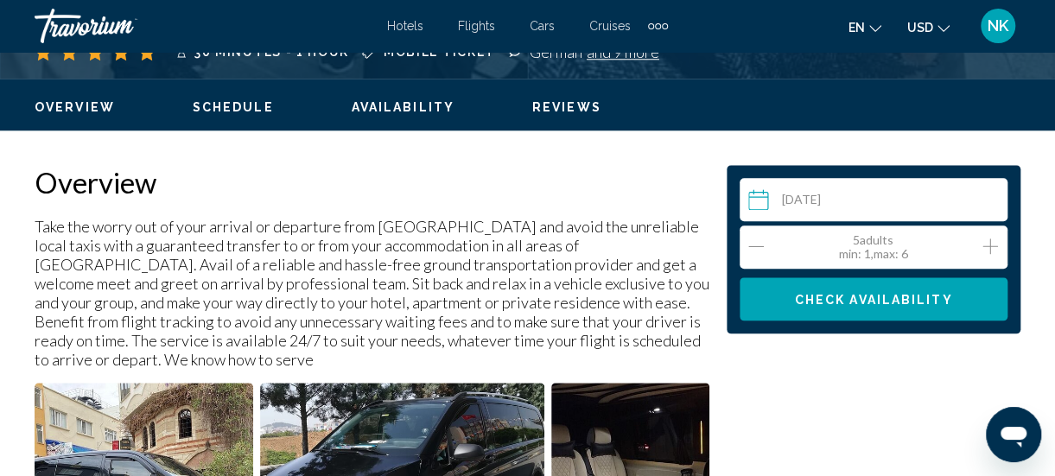
click at [923, 302] on span "Check Availability" at bounding box center [874, 300] width 158 height 14
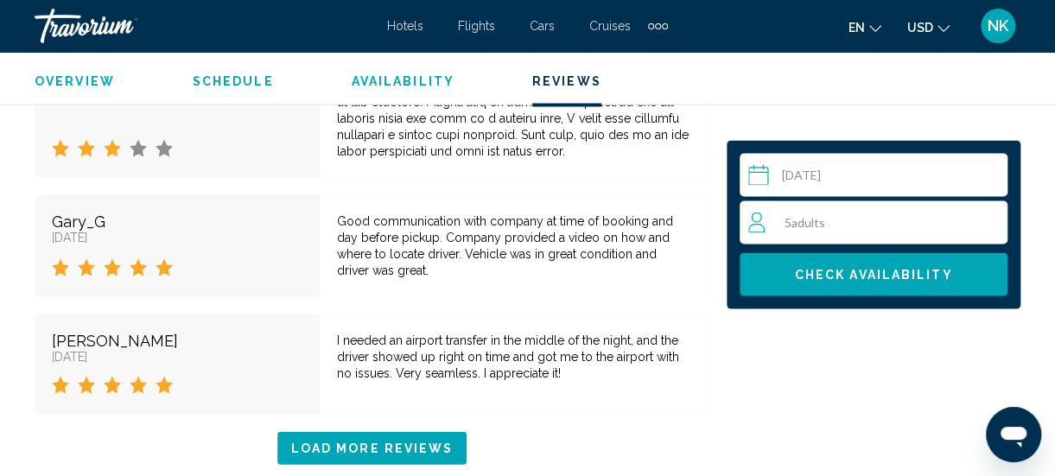
scroll to position [4896, 0]
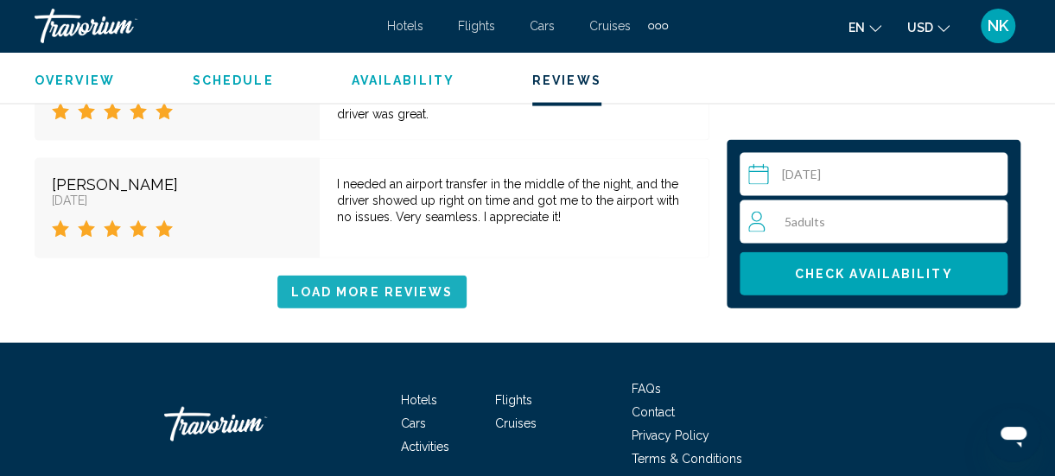
click at [415, 276] on button "Load More Reviews" at bounding box center [372, 292] width 190 height 32
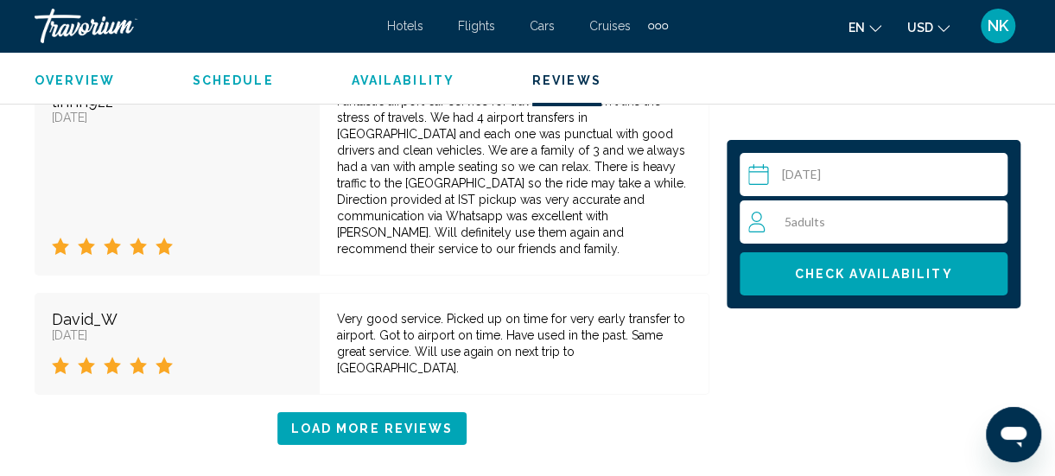
scroll to position [6208, 0]
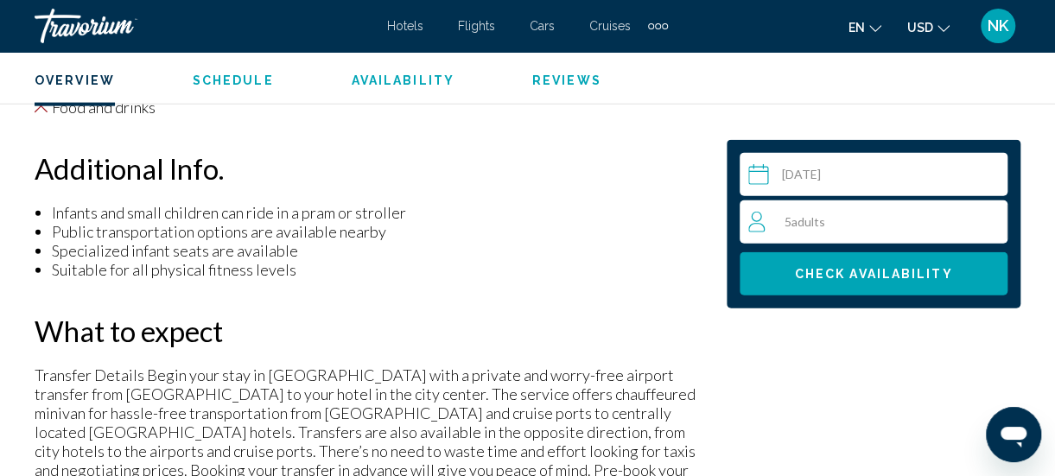
click at [402, 83] on span "Availability" at bounding box center [403, 80] width 103 height 14
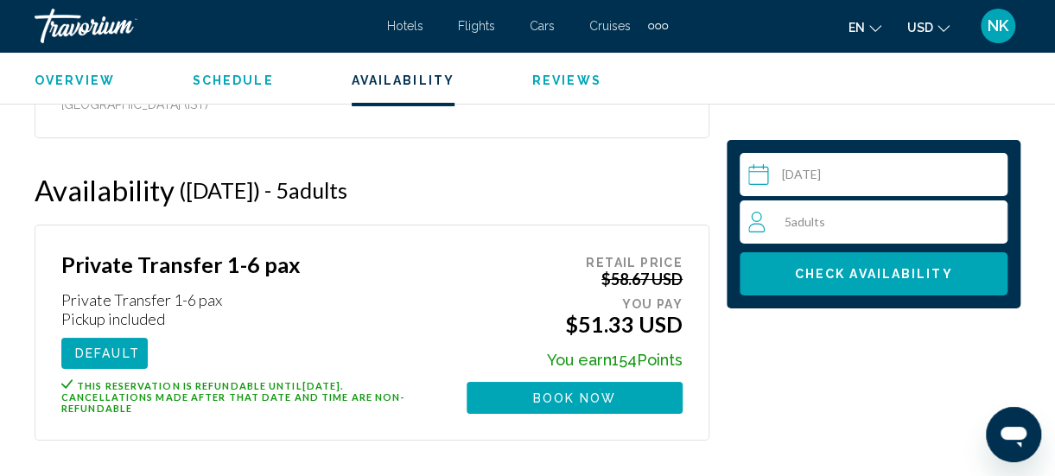
scroll to position [3014, 0]
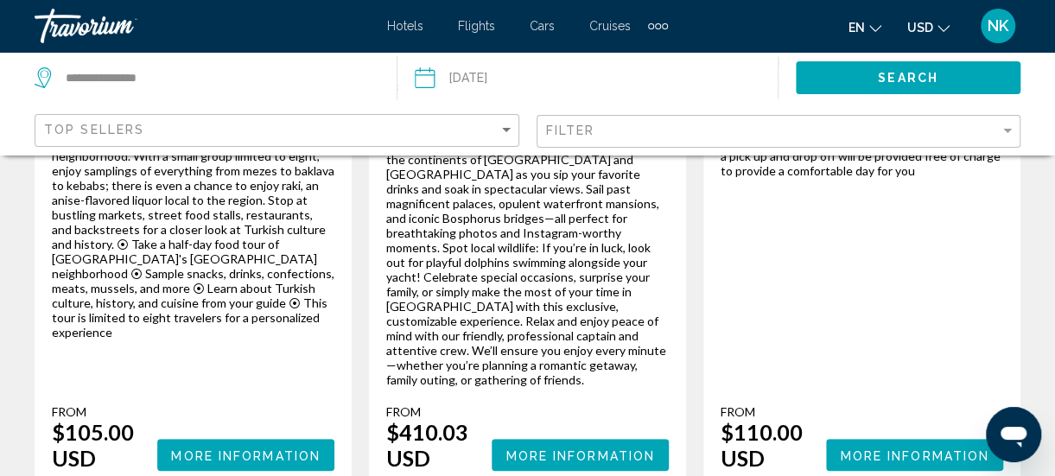
scroll to position [3407, 0]
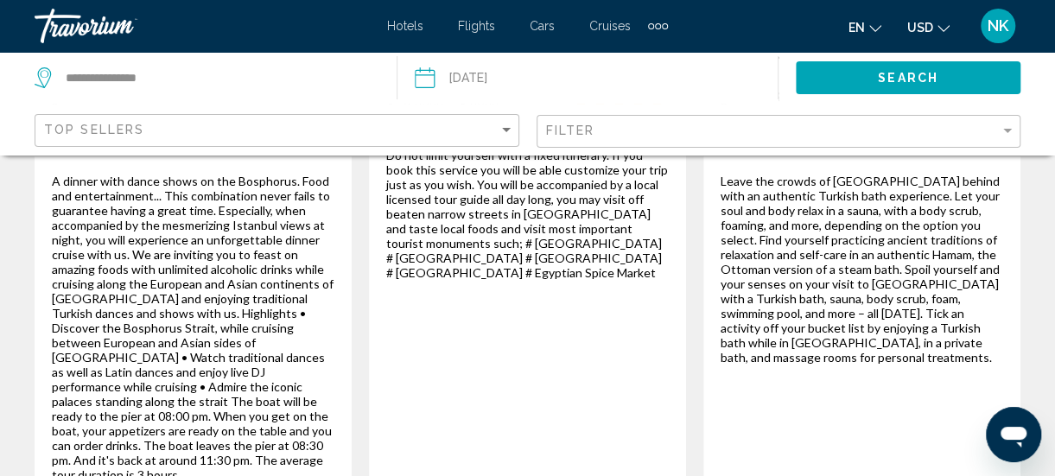
scroll to position [1503, 0]
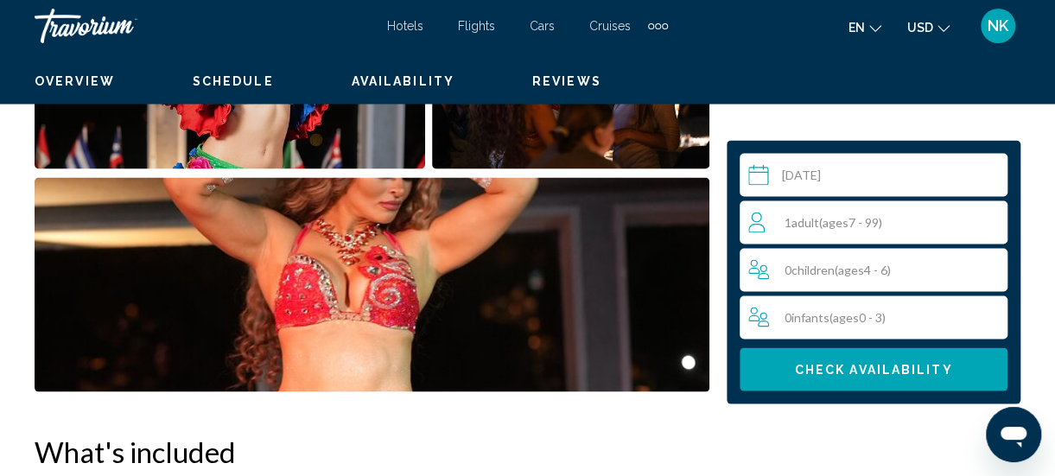
scroll to position [223, 0]
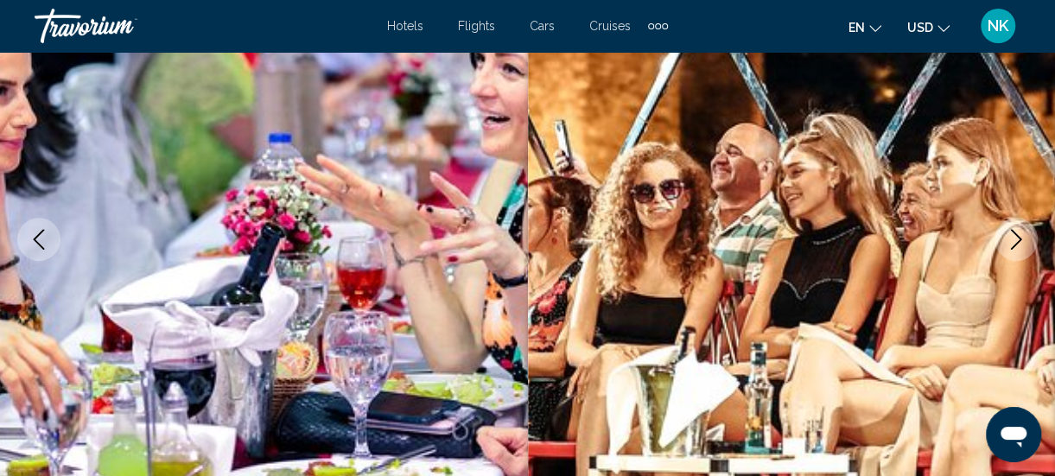
click at [1014, 233] on icon "Next image" at bounding box center [1016, 239] width 21 height 21
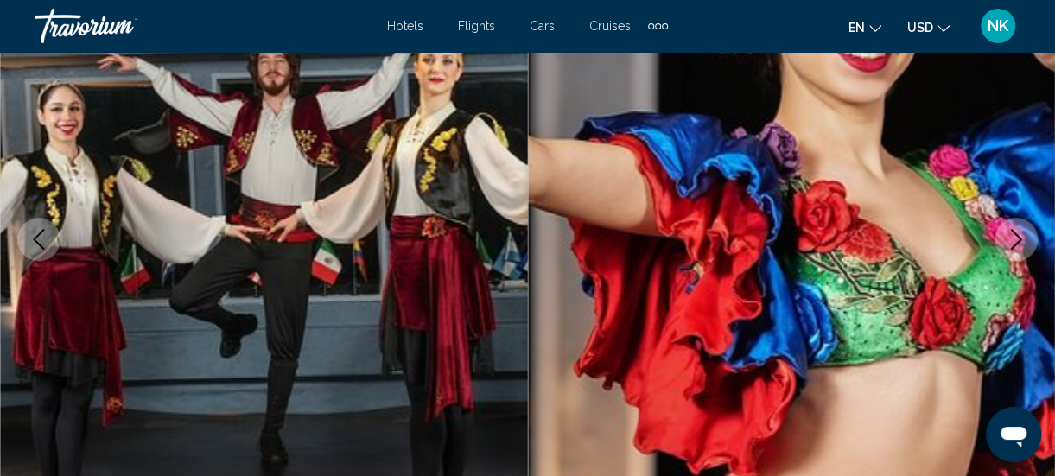
click at [1013, 237] on icon "Next image" at bounding box center [1016, 239] width 21 height 21
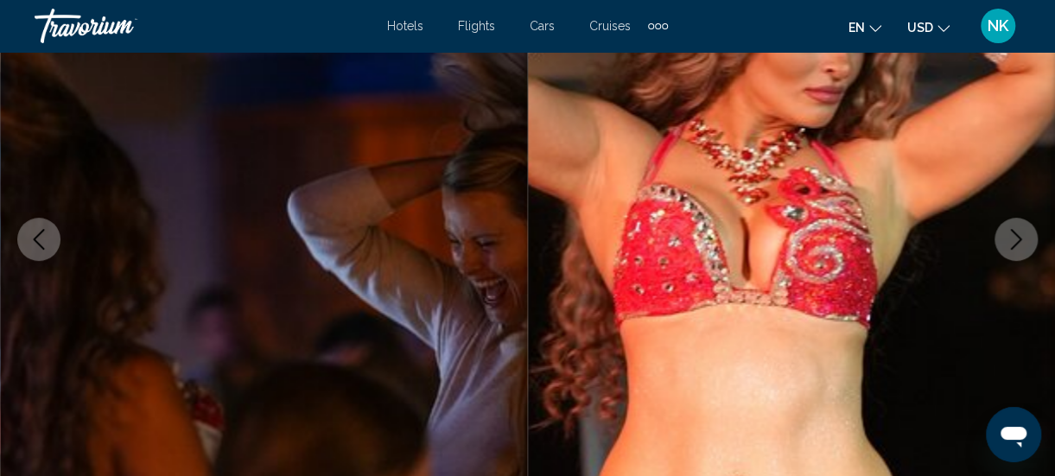
click at [999, 245] on button "Next image" at bounding box center [1016, 239] width 43 height 43
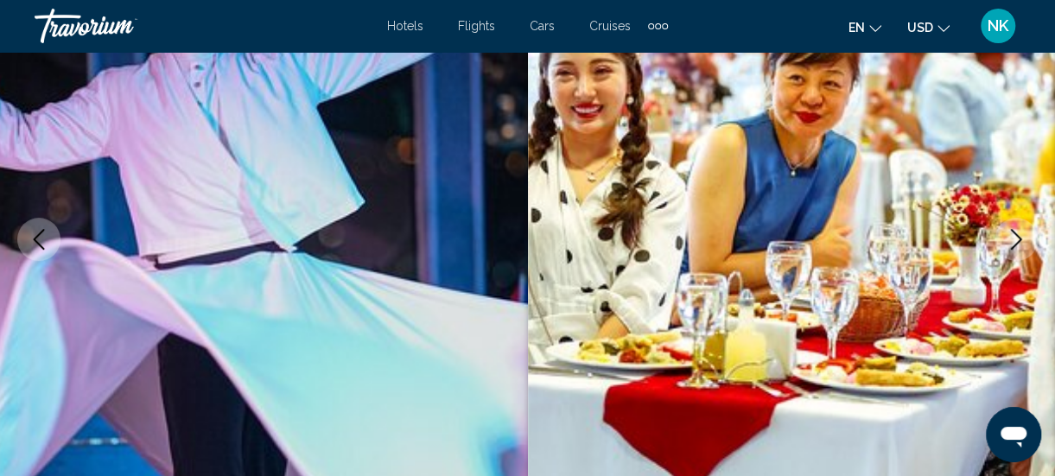
click at [1009, 233] on icon "Next image" at bounding box center [1016, 239] width 21 height 21
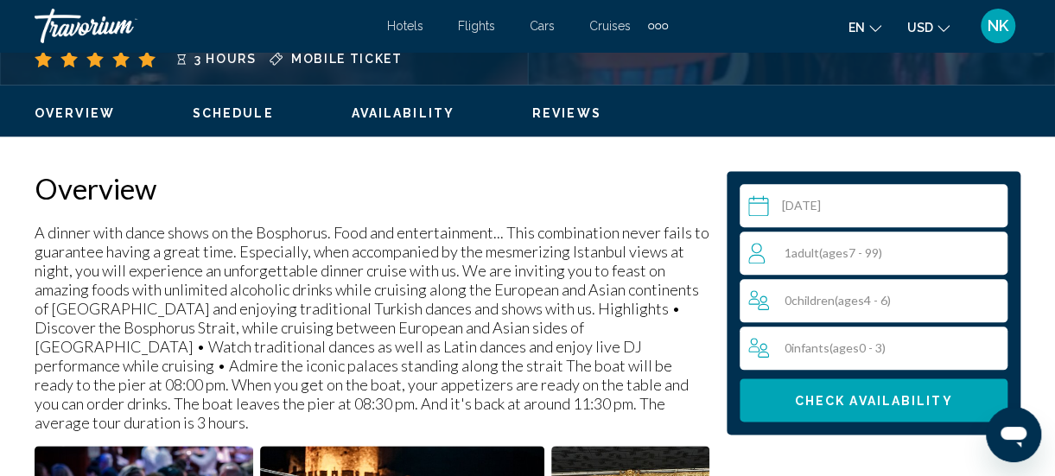
scroll to position [792, 0]
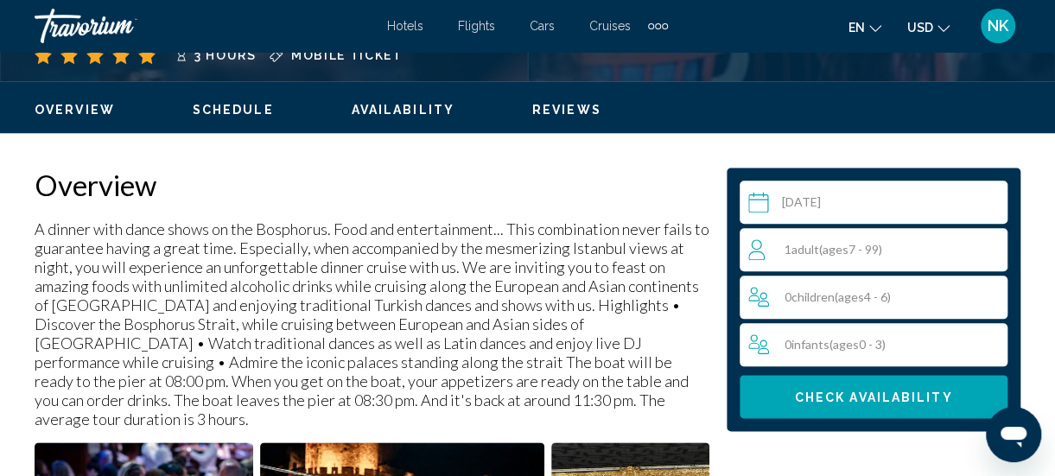
click at [974, 249] on div "1 Adult Adults ( ages [DEMOGRAPHIC_DATA])" at bounding box center [877, 249] width 258 height 21
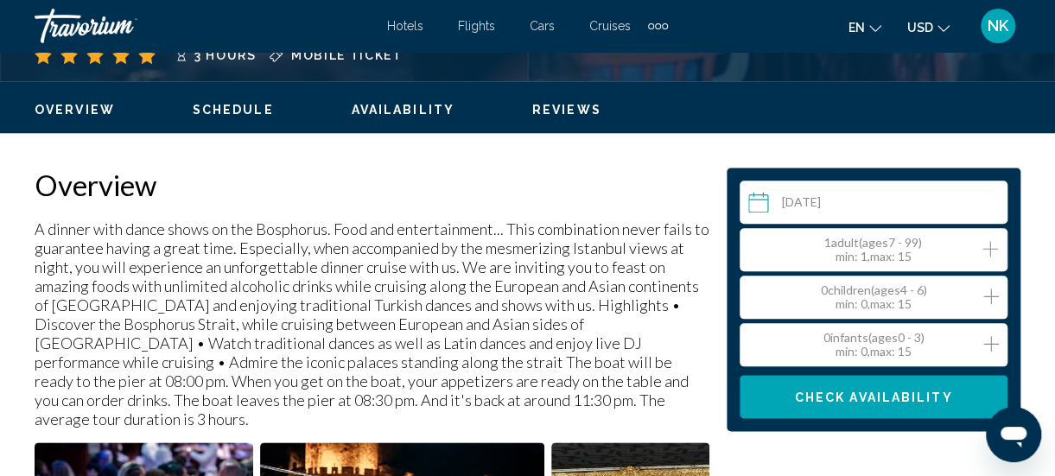
click at [989, 256] on icon "Increment adults" at bounding box center [991, 249] width 16 height 21
click at [990, 250] on icon "Increment adults" at bounding box center [991, 249] width 16 height 16
click at [994, 301] on icon "Increment children" at bounding box center [991, 296] width 16 height 21
click at [990, 253] on icon "Increment adults" at bounding box center [991, 249] width 16 height 16
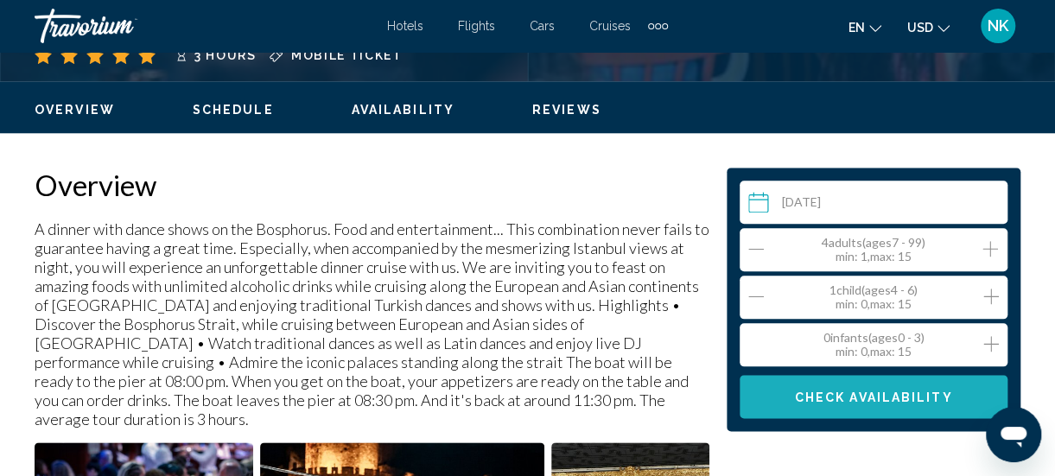
click at [930, 403] on span "Check Availability" at bounding box center [874, 398] width 158 height 14
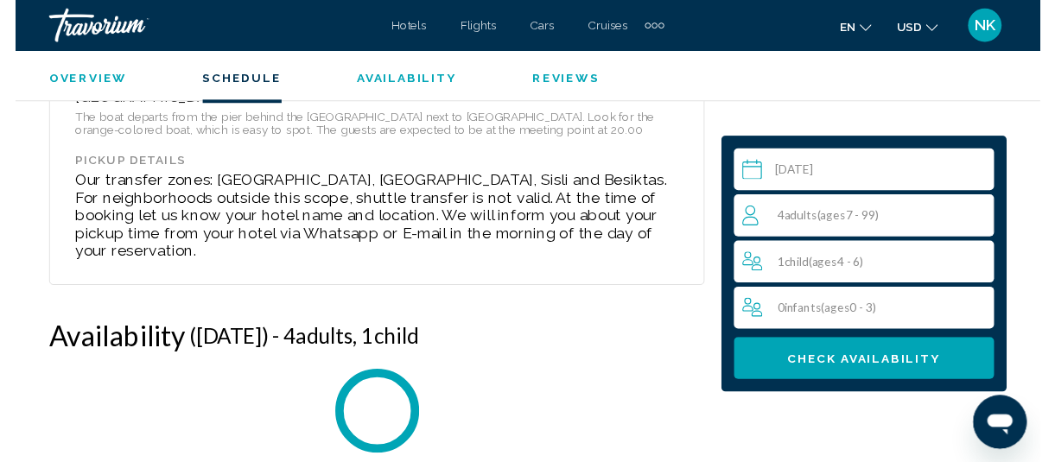
scroll to position [3814, 0]
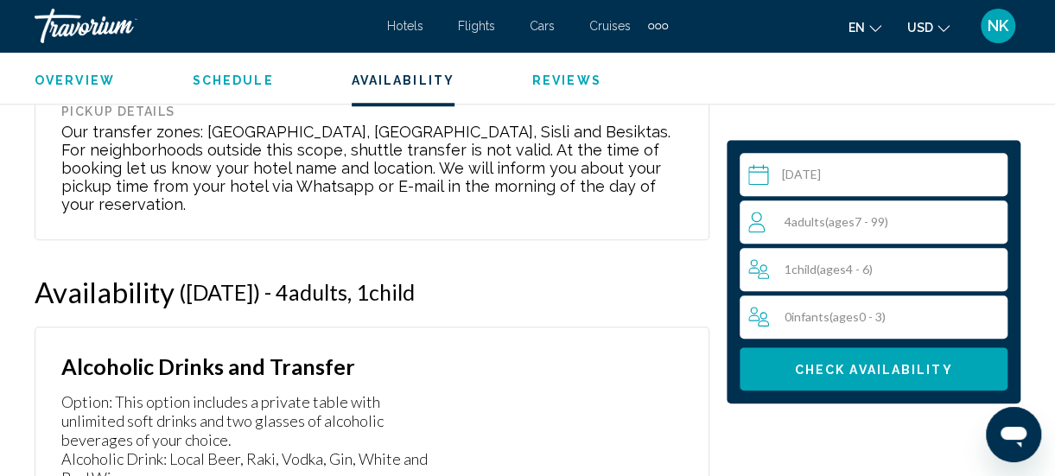
click at [764, 178] on input "Main content" at bounding box center [877, 177] width 275 height 48
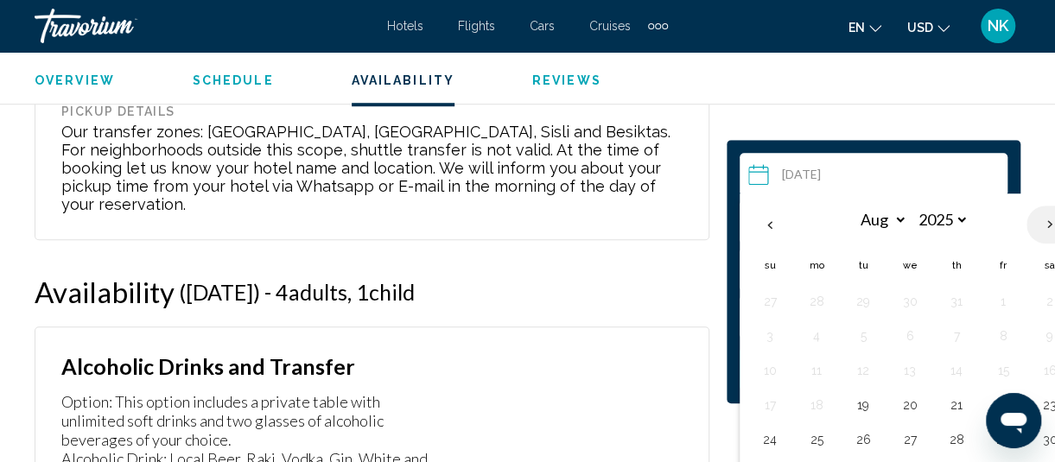
click at [1040, 230] on th "Next month" at bounding box center [1050, 225] width 47 height 38
click at [1040, 233] on th "Next month" at bounding box center [1050, 225] width 47 height 38
click at [1042, 233] on th "Next month" at bounding box center [1050, 225] width 47 height 38
click at [1035, 230] on th "Next month" at bounding box center [1050, 225] width 47 height 38
select select "**"
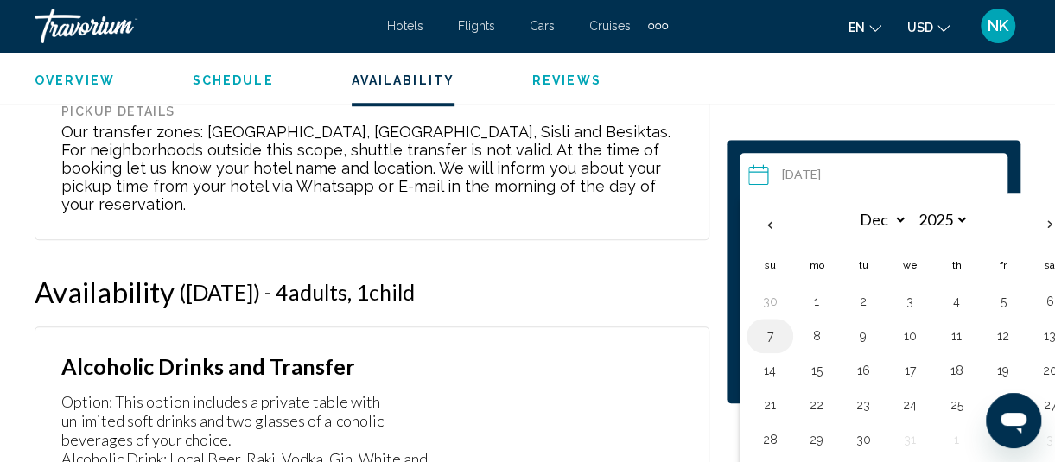
click at [774, 342] on button "7" at bounding box center [770, 336] width 28 height 24
type input "**********"
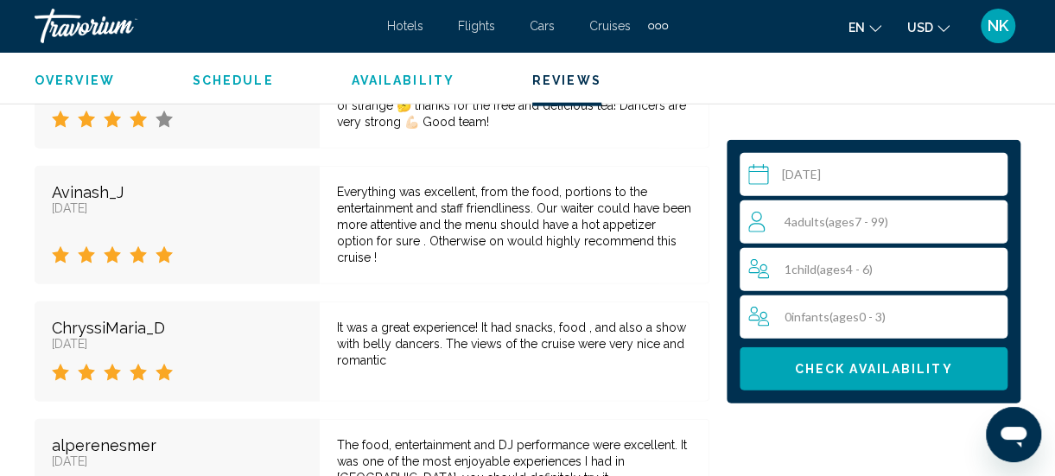
scroll to position [5247, 0]
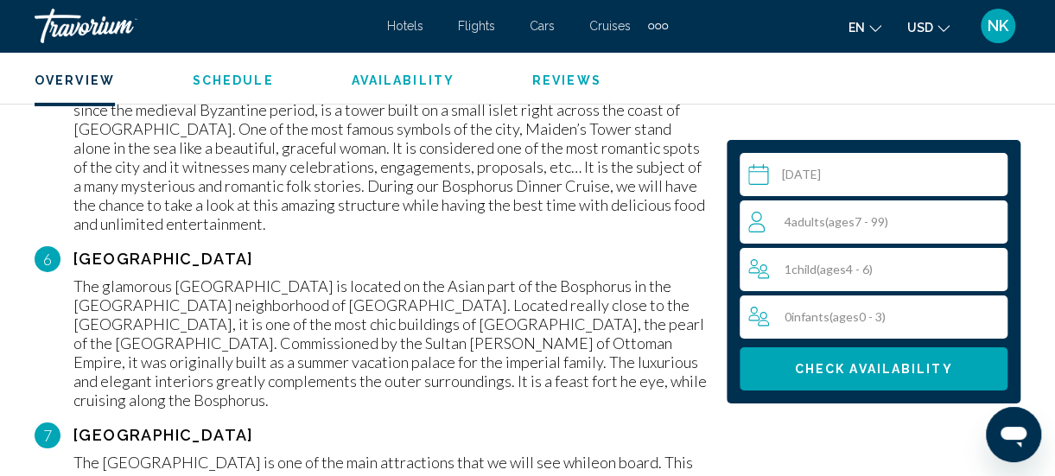
click at [92, 83] on span "Overview" at bounding box center [75, 80] width 80 height 14
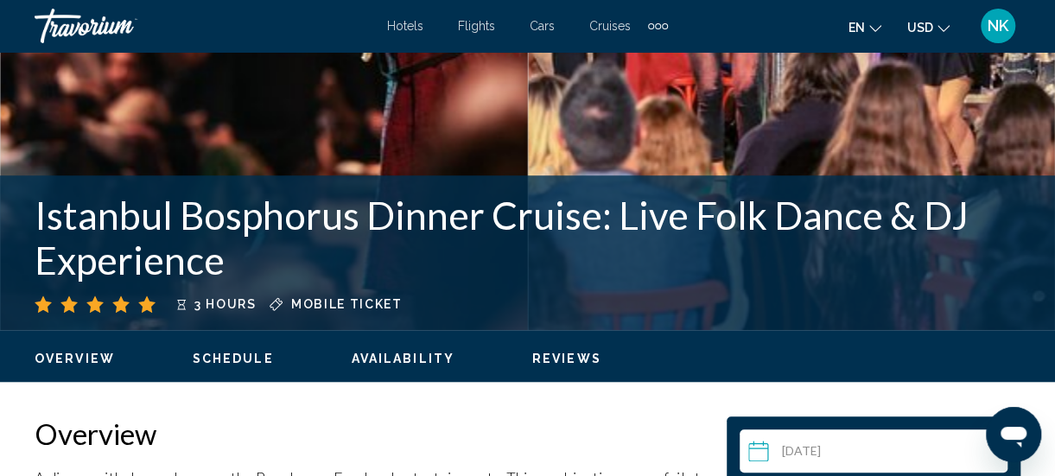
scroll to position [538, 0]
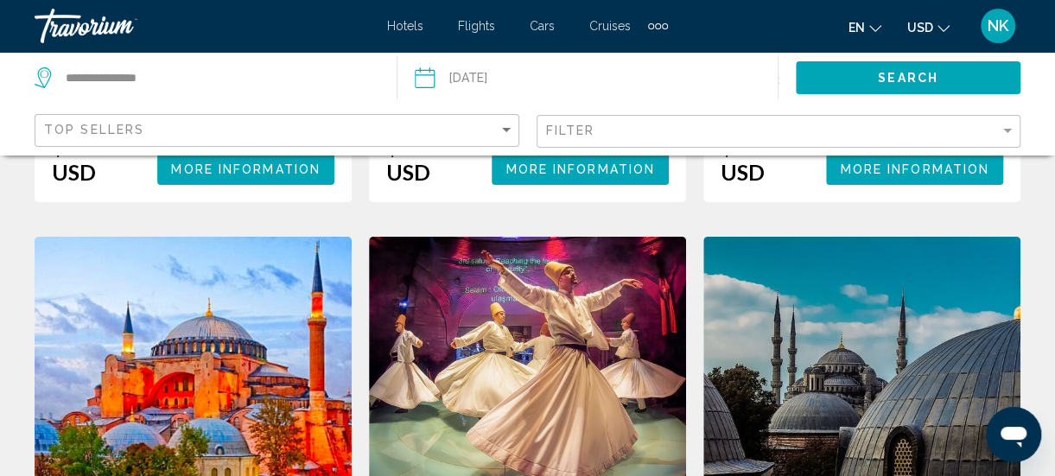
scroll to position [2843, 0]
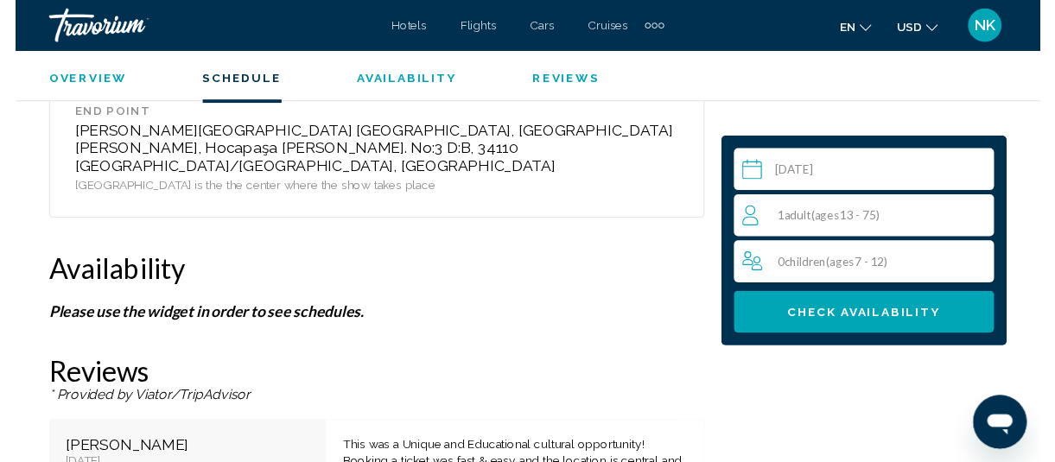
scroll to position [2565, 0]
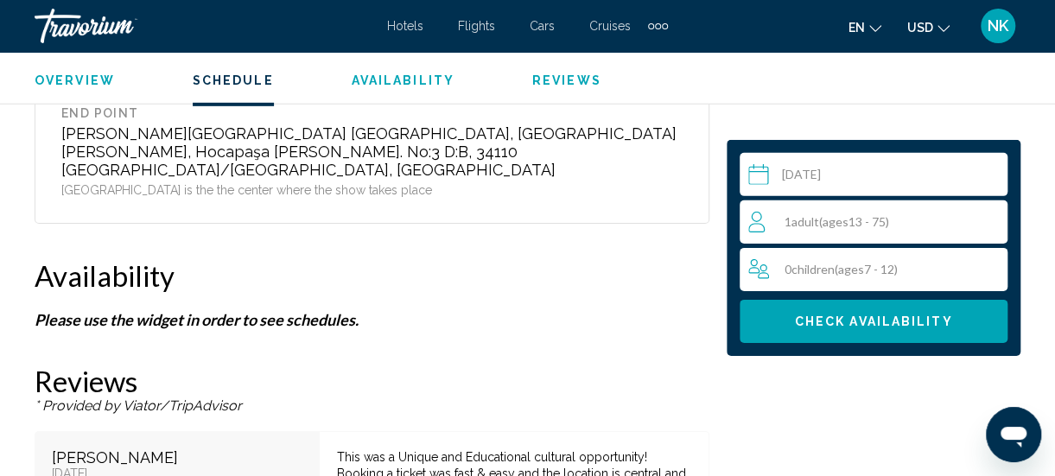
click at [759, 174] on input "Main content" at bounding box center [877, 177] width 275 height 48
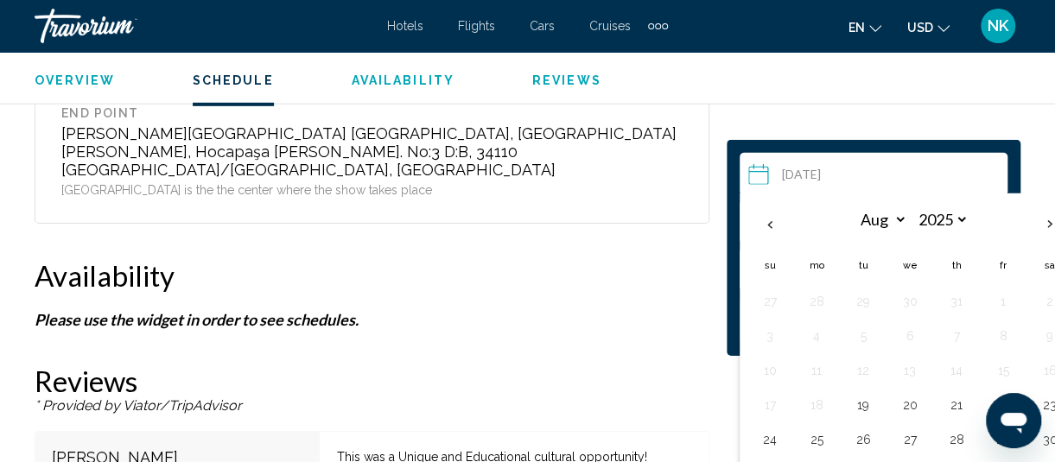
click at [1048, 227] on th "Next month" at bounding box center [1050, 225] width 47 height 38
click at [1044, 228] on th "Next month" at bounding box center [1050, 225] width 47 height 38
click at [1044, 227] on th "Next month" at bounding box center [1050, 225] width 47 height 38
click at [1047, 226] on th "Next month" at bounding box center [1050, 225] width 47 height 38
select select "**"
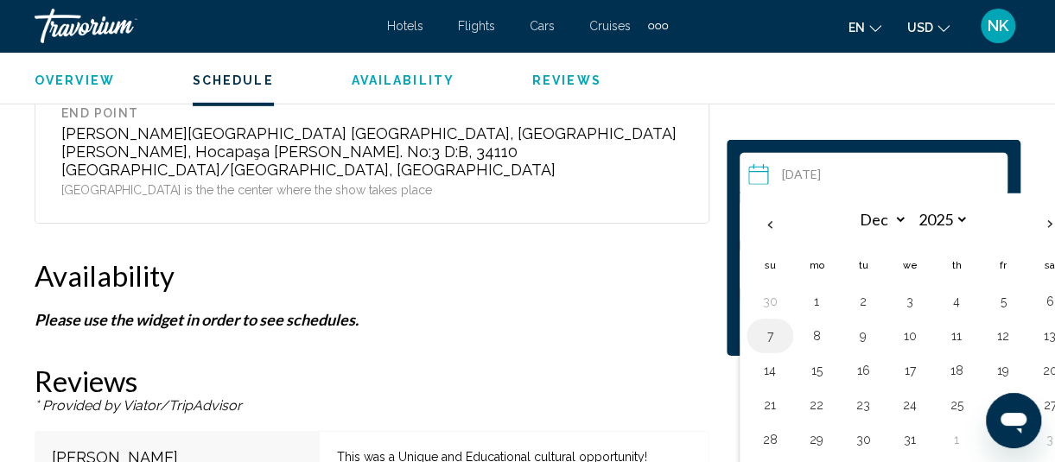
click at [771, 342] on button "7" at bounding box center [770, 336] width 28 height 24
type input "**********"
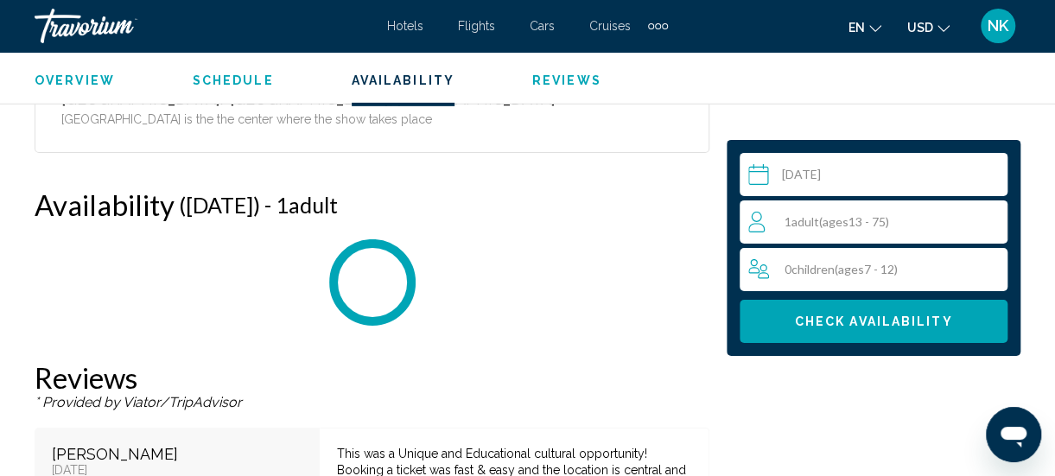
scroll to position [2682, 0]
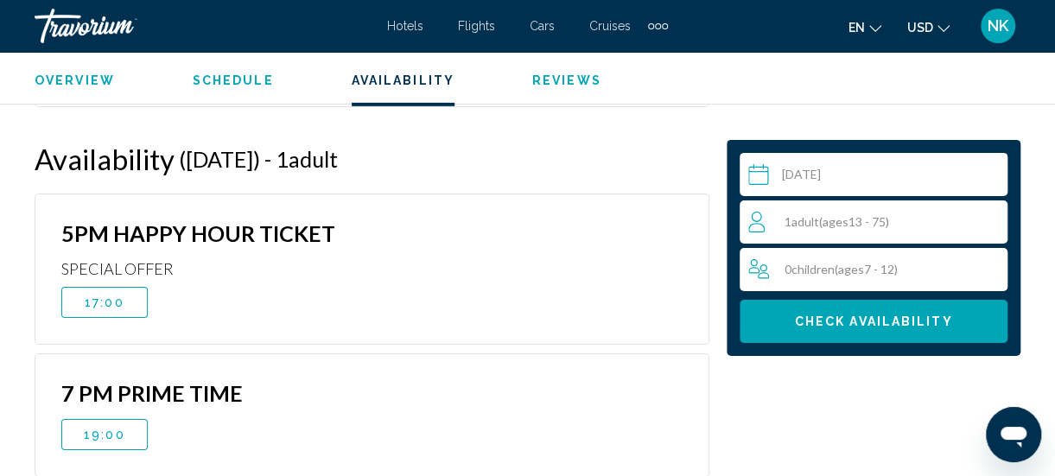
click at [954, 234] on div "1 Adult Adults ( ages [DEMOGRAPHIC_DATA])" at bounding box center [877, 221] width 259 height 43
click at [989, 226] on icon "Increment adults" at bounding box center [991, 221] width 16 height 21
click at [990, 225] on icon "Increment adults" at bounding box center [991, 221] width 16 height 16
click at [991, 271] on icon "Increment children" at bounding box center [991, 268] width 16 height 21
click at [926, 332] on button "Check Availability" at bounding box center [874, 321] width 268 height 43
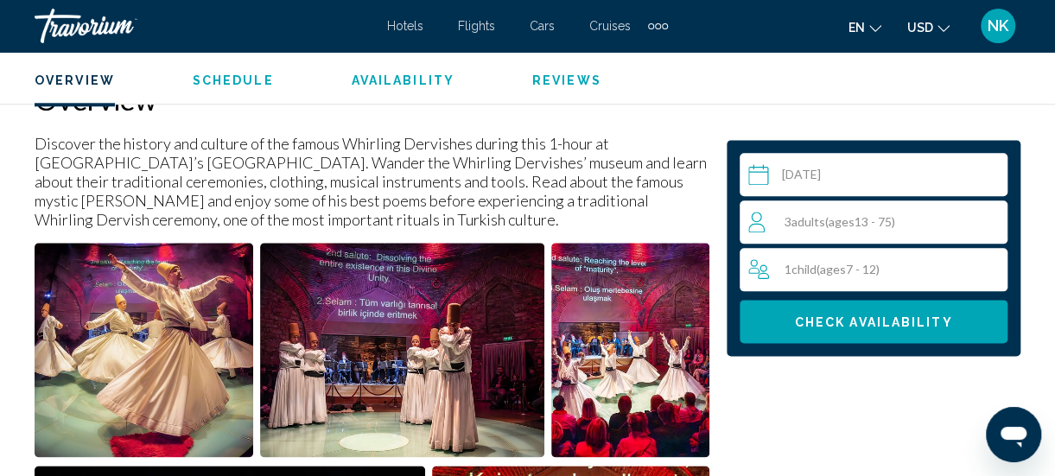
scroll to position [884, 0]
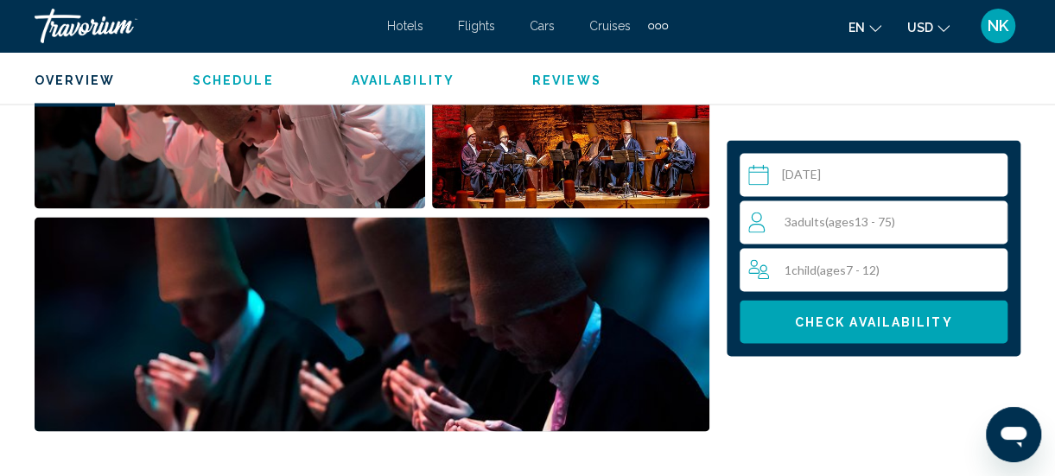
click at [53, 410] on img "Open full-screen image slider" at bounding box center [372, 324] width 675 height 214
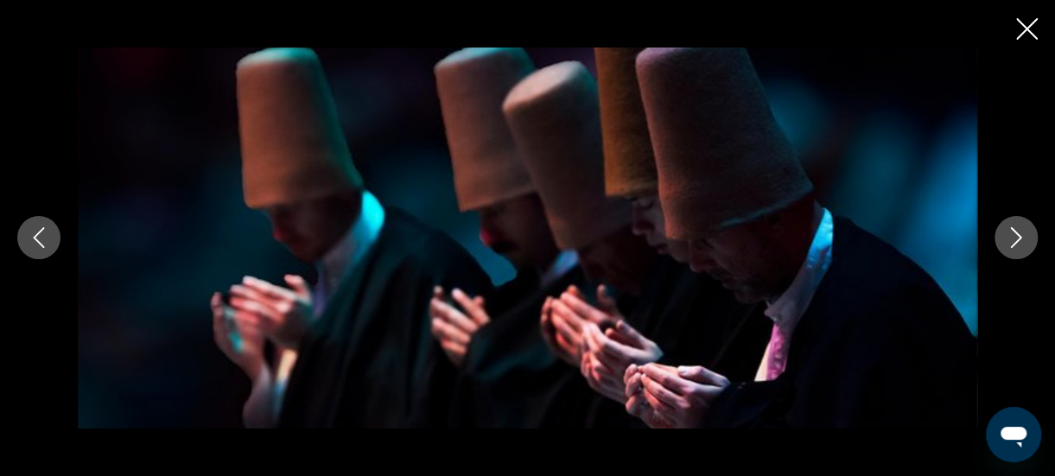
scroll to position [1488, 0]
click at [1018, 33] on icon "Close slideshow" at bounding box center [1027, 29] width 22 height 22
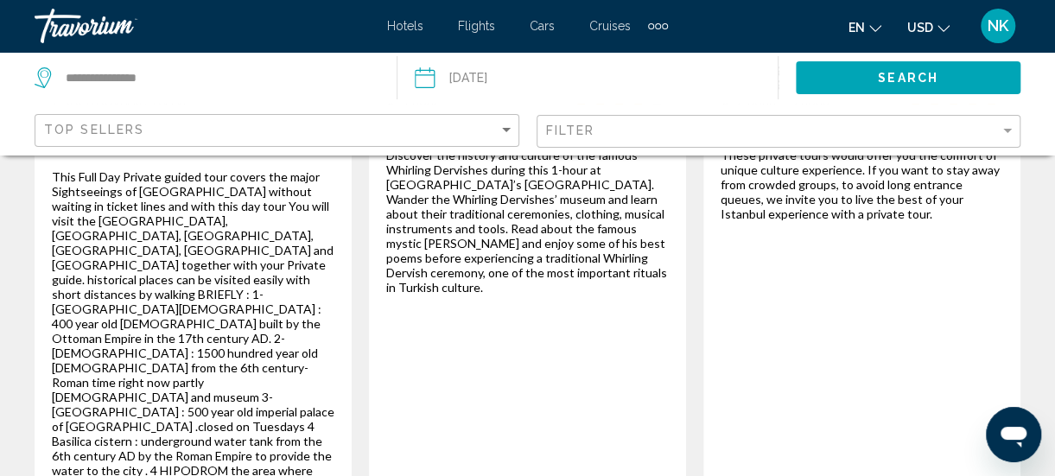
scroll to position [3405, 0]
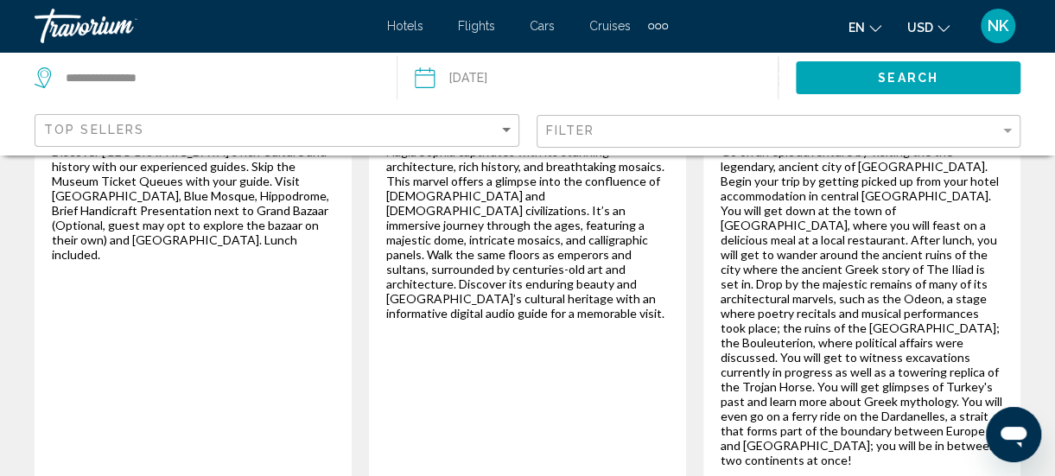
scroll to position [2343, 0]
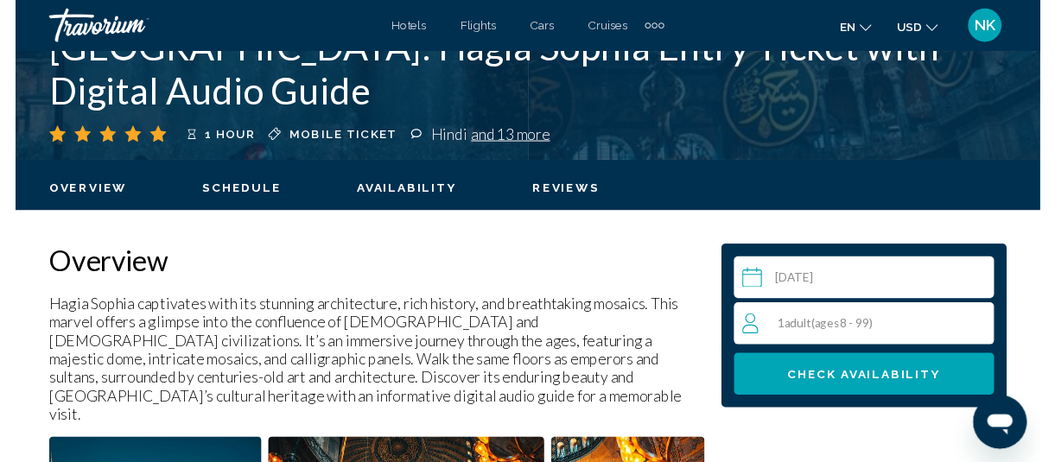
scroll to position [712, 0]
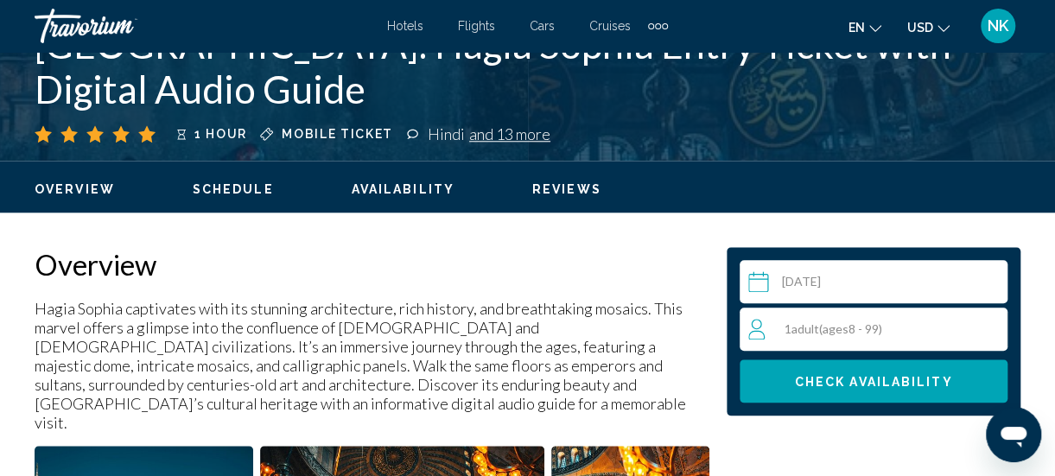
click at [759, 287] on input "Main content" at bounding box center [877, 284] width 275 height 48
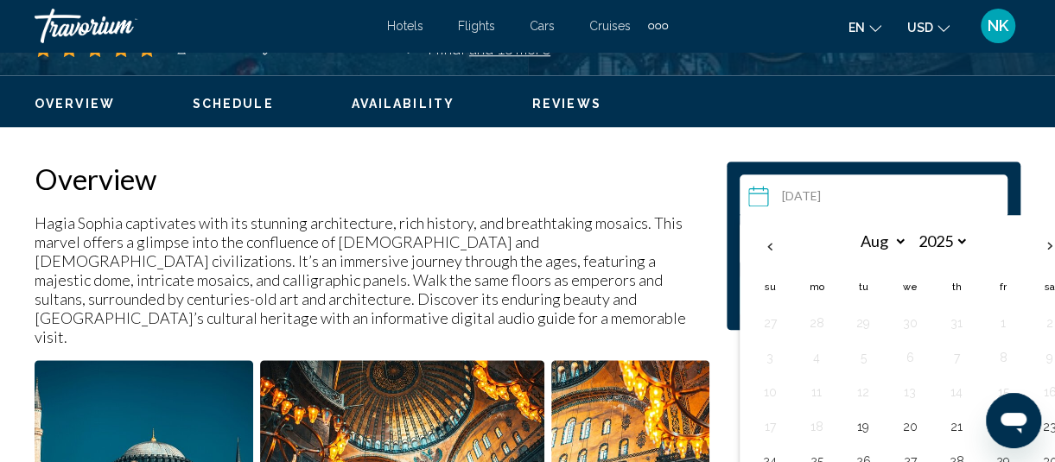
scroll to position [799, 0]
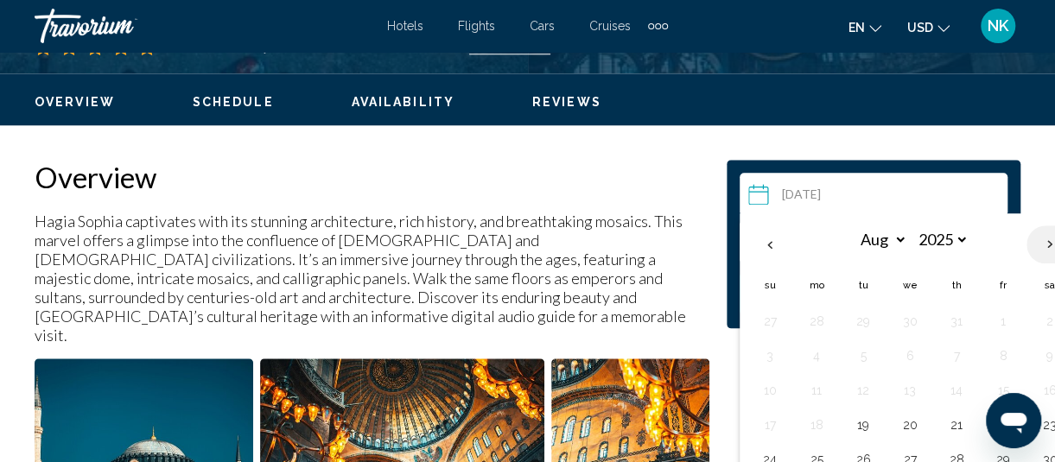
click at [1044, 249] on th "Next month" at bounding box center [1050, 245] width 47 height 38
click at [1037, 247] on th "Next month" at bounding box center [1050, 245] width 47 height 38
click at [1034, 249] on th "Next month" at bounding box center [1050, 245] width 47 height 38
click at [1042, 245] on th "Next month" at bounding box center [1050, 245] width 47 height 38
select select "**"
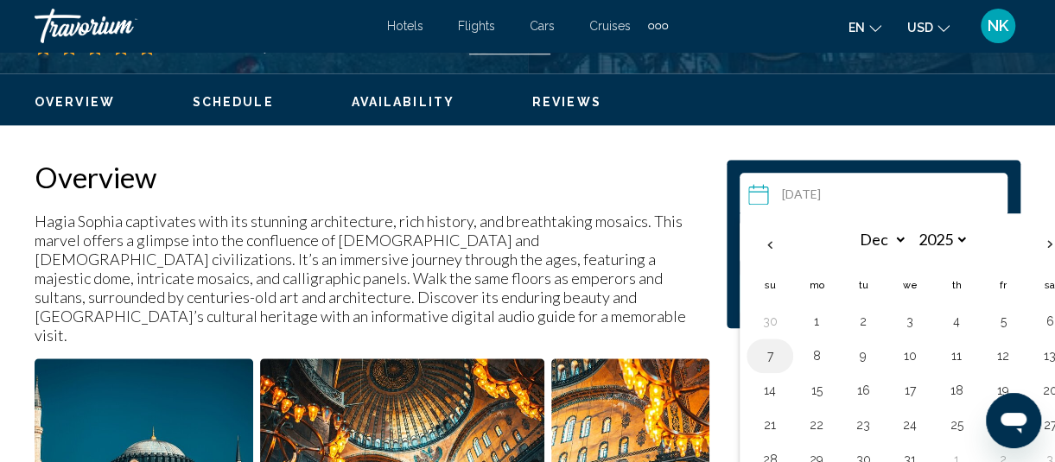
click at [774, 363] on button "7" at bounding box center [770, 356] width 28 height 24
type input "**********"
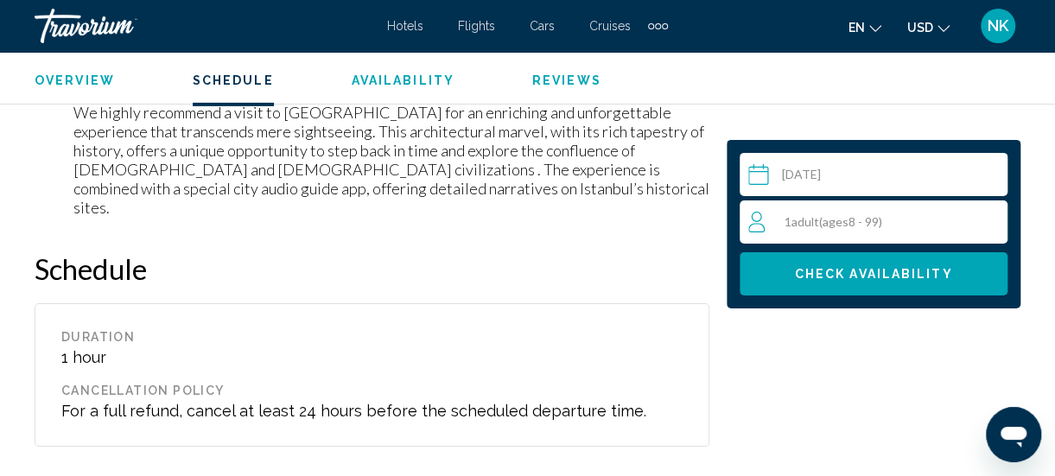
scroll to position [3258, 0]
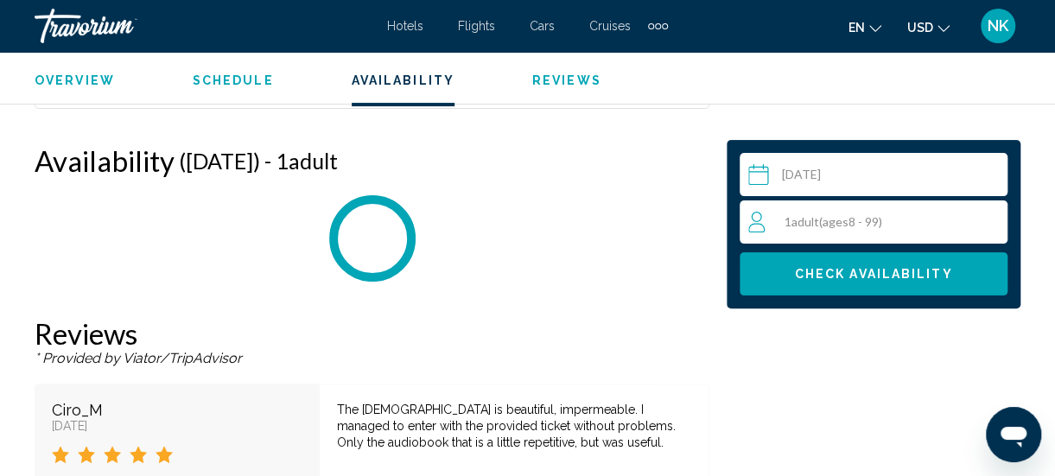
click at [964, 230] on div "1 Adult Adults ( ages [DEMOGRAPHIC_DATA])" at bounding box center [877, 222] width 258 height 21
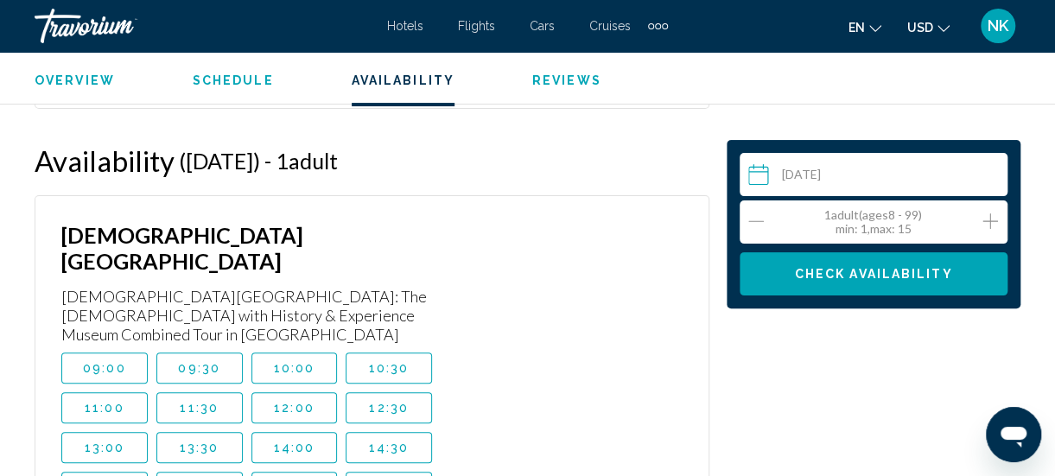
click at [994, 225] on icon "Increment adults" at bounding box center [991, 221] width 16 height 21
click at [996, 230] on icon "Increment adults" at bounding box center [991, 221] width 16 height 21
click at [988, 228] on icon "Increment adults" at bounding box center [991, 221] width 16 height 21
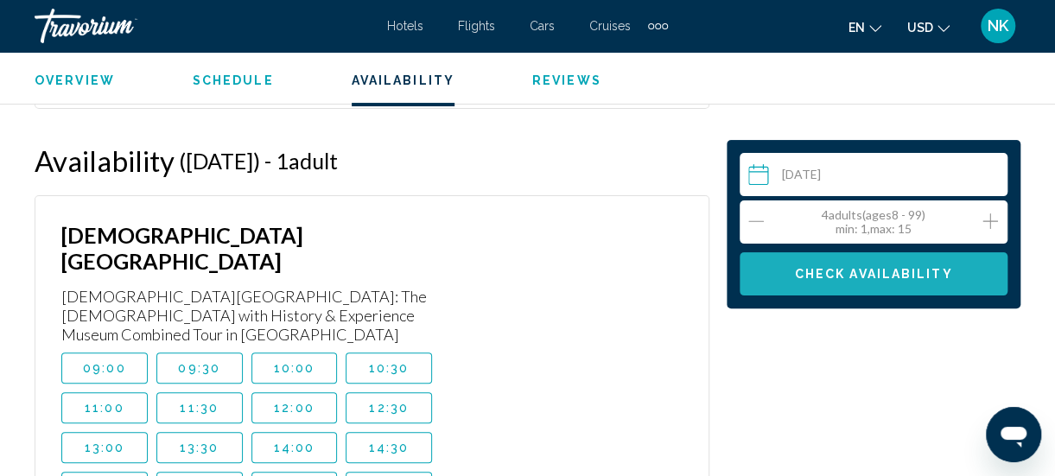
click at [933, 282] on button "Check Availability" at bounding box center [874, 273] width 268 height 43
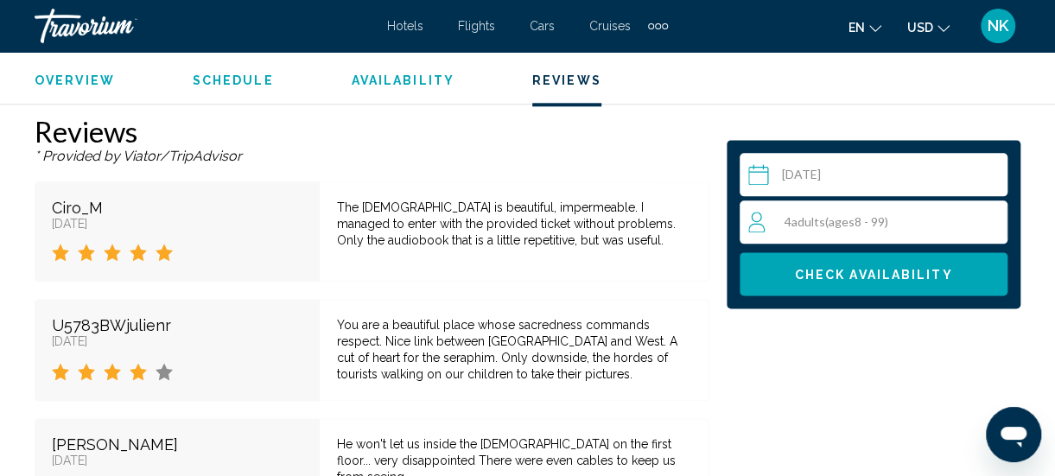
scroll to position [4075, 0]
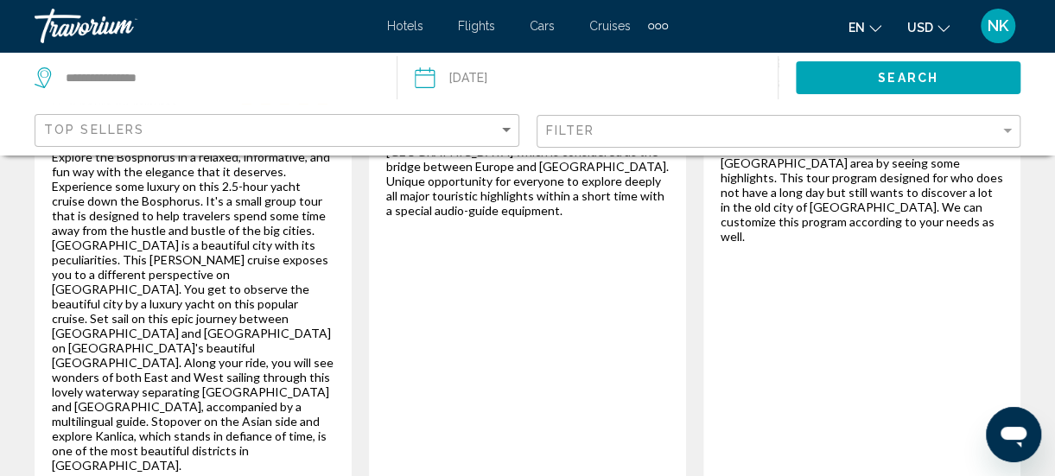
scroll to position [3268, 0]
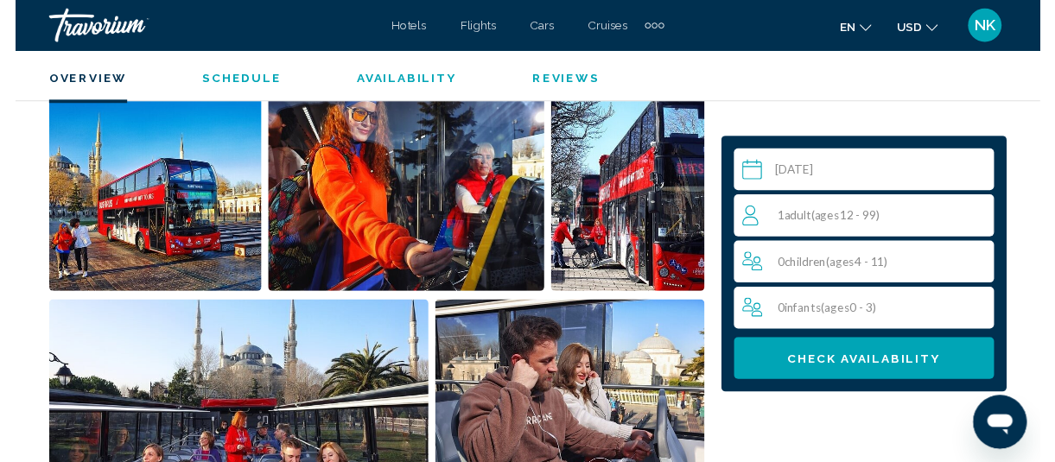
scroll to position [1008, 0]
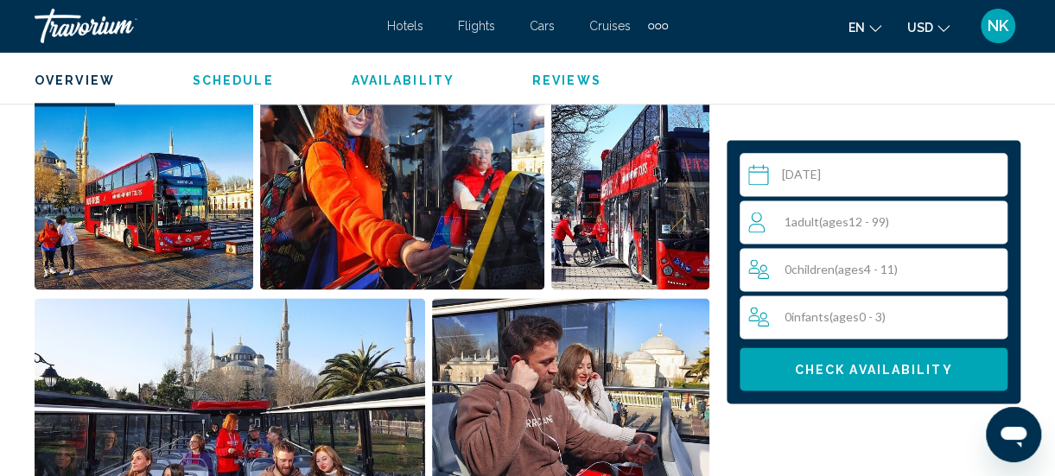
click at [759, 178] on input "Main content" at bounding box center [877, 177] width 275 height 48
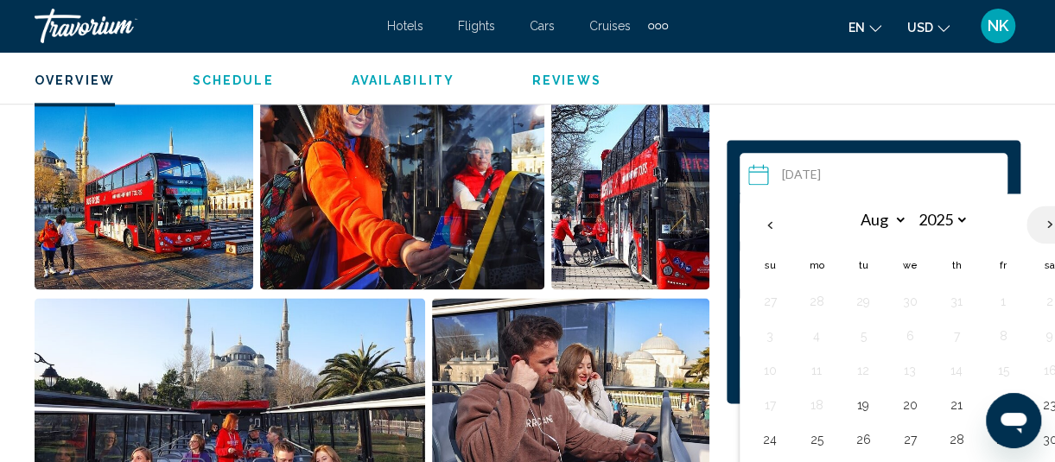
click at [1045, 229] on th "Next month" at bounding box center [1050, 225] width 47 height 38
click at [1042, 231] on th "Next month" at bounding box center [1050, 225] width 47 height 38
click at [1044, 229] on th "Next month" at bounding box center [1050, 225] width 47 height 38
click at [1040, 231] on th "Next month" at bounding box center [1050, 225] width 47 height 38
select select "**"
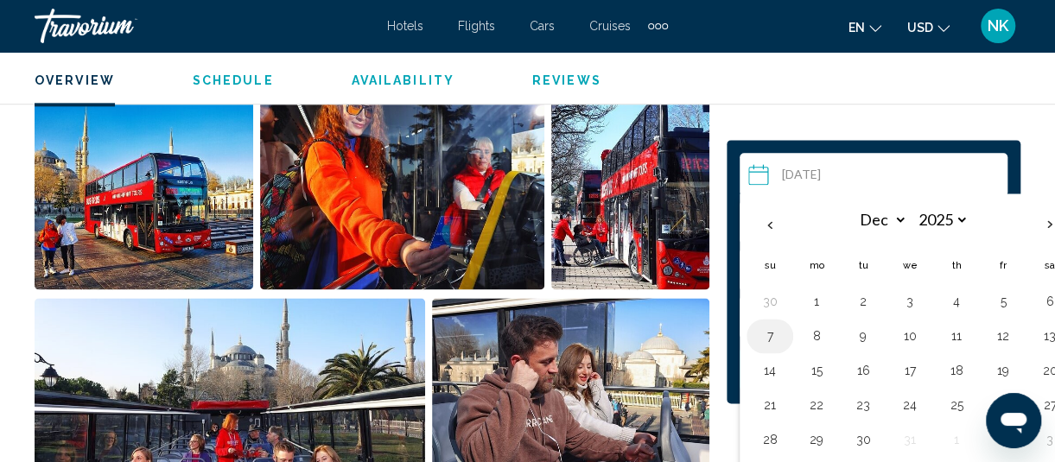
click at [767, 337] on button "7" at bounding box center [770, 336] width 28 height 24
type input "**********"
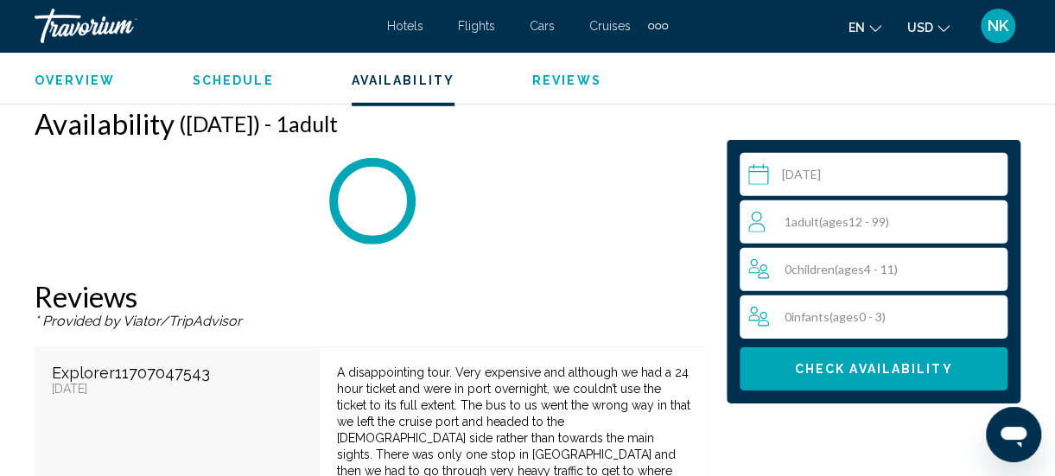
scroll to position [2465, 0]
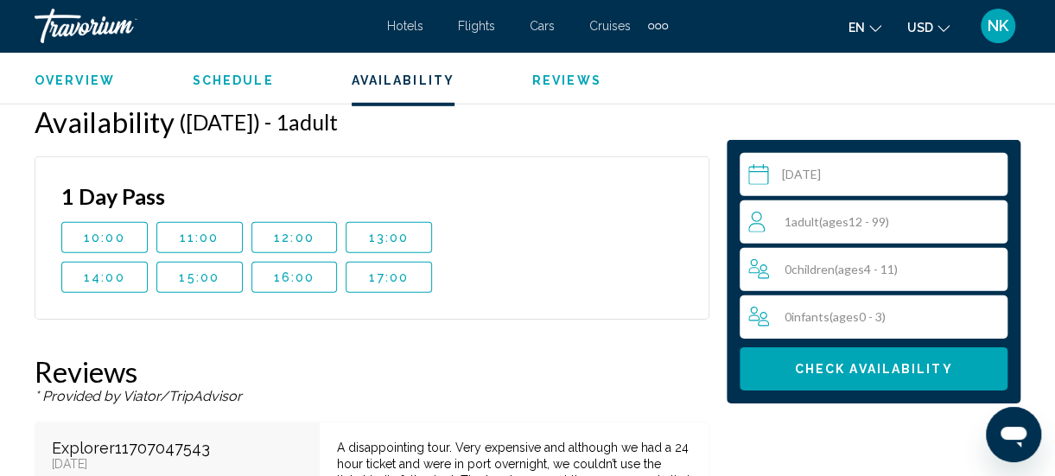
click at [971, 224] on div "1 Adult Adults ( ages [DEMOGRAPHIC_DATA])" at bounding box center [877, 222] width 258 height 21
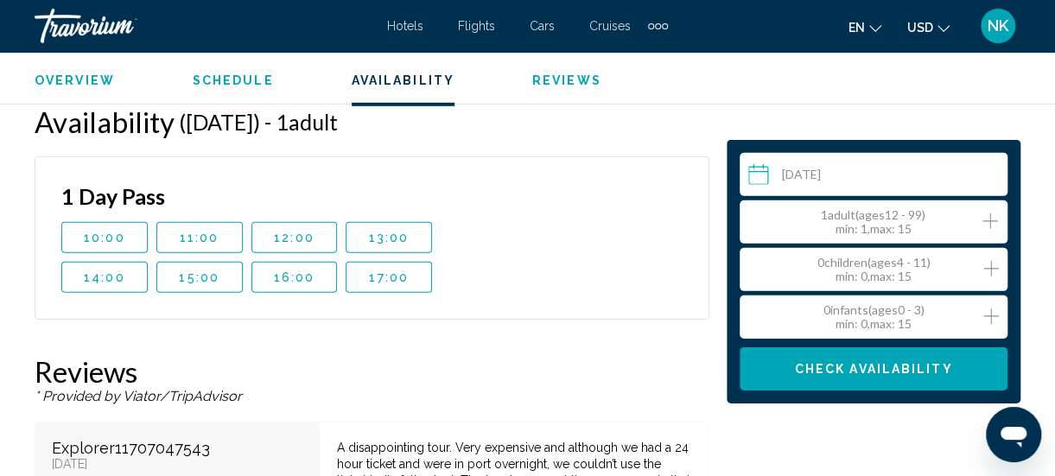
click at [994, 230] on icon "Increment adults" at bounding box center [991, 221] width 16 height 21
click at [990, 229] on icon "Increment adults" at bounding box center [991, 221] width 16 height 21
click at [997, 272] on icon "Increment children" at bounding box center [991, 268] width 16 height 21
click at [989, 322] on icon "Increment infants" at bounding box center [991, 316] width 16 height 21
click at [911, 384] on button "Check Availability" at bounding box center [874, 368] width 268 height 43
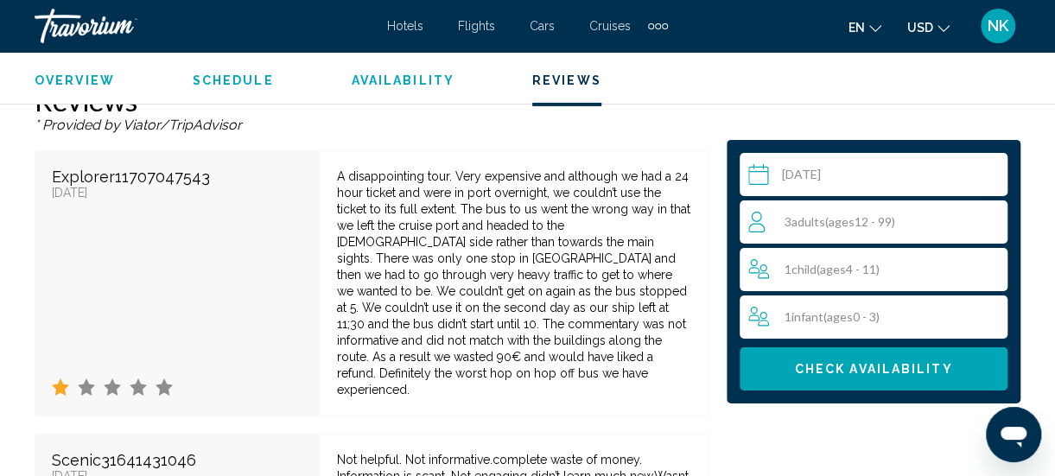
scroll to position [2739, 0]
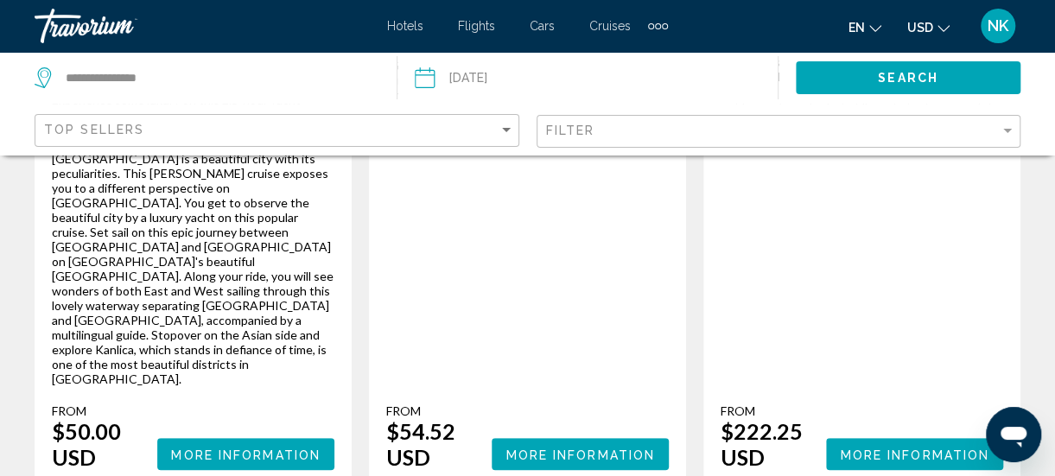
scroll to position [3357, 0]
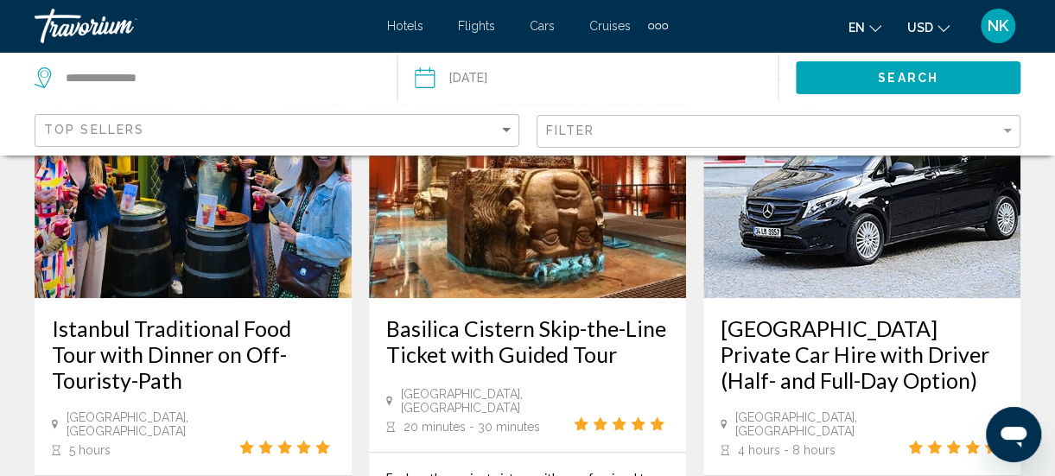
scroll to position [194, 0]
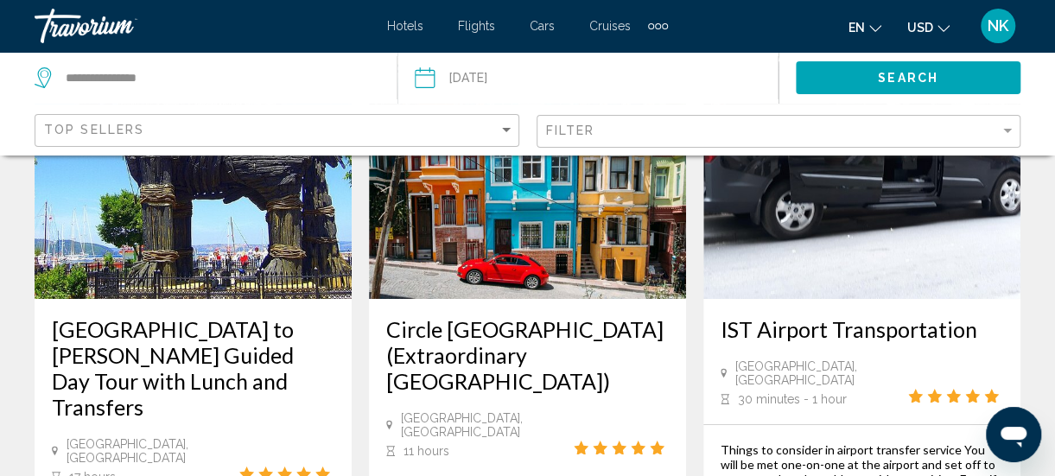
scroll to position [3002, 0]
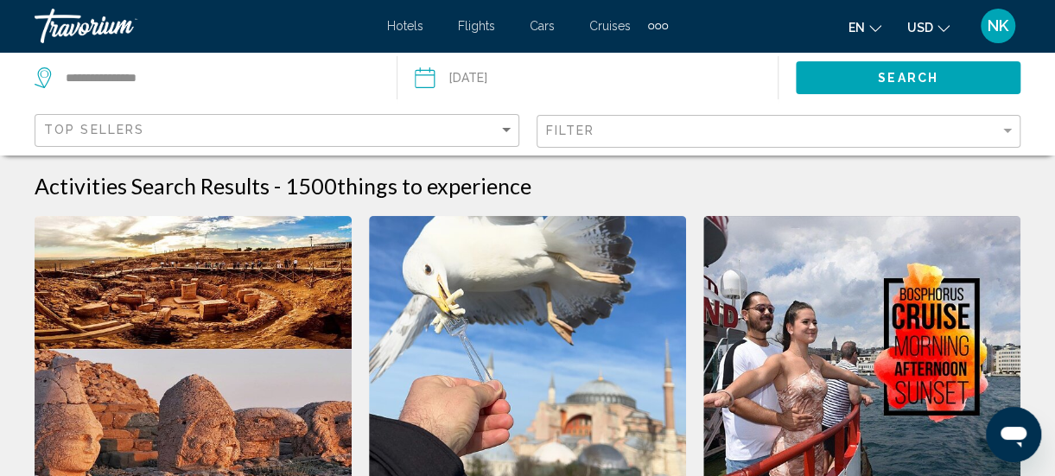
click at [38, 401] on img "Main content" at bounding box center [193, 354] width 317 height 277
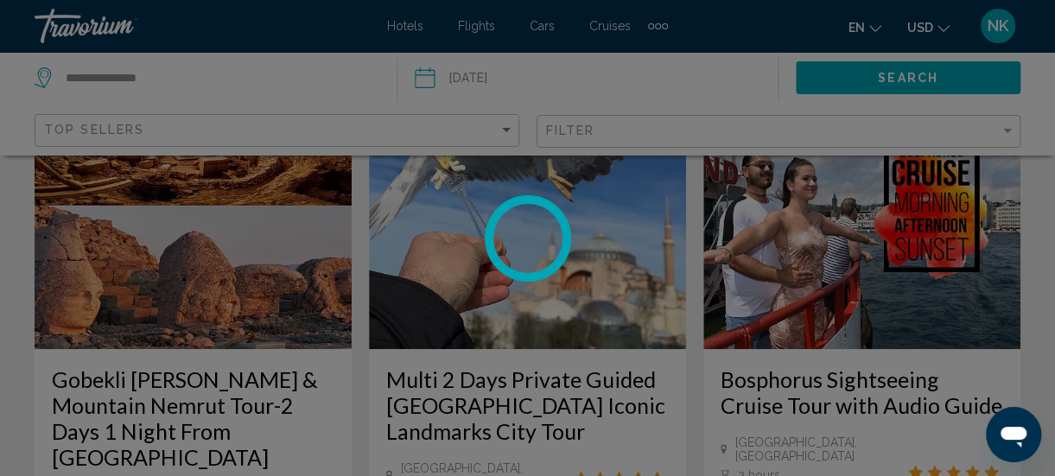
scroll to position [136, 0]
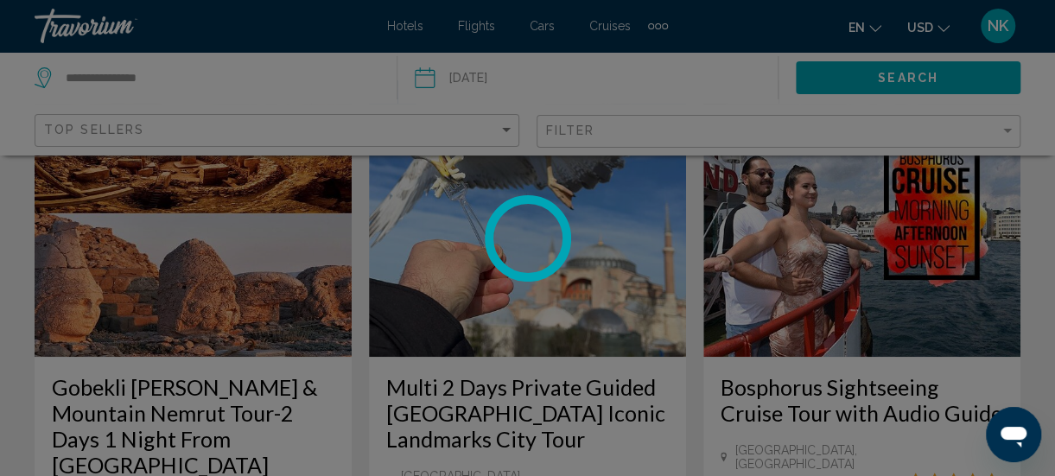
click at [966, 308] on div at bounding box center [527, 238] width 1055 height 476
click at [983, 294] on div at bounding box center [527, 238] width 1055 height 476
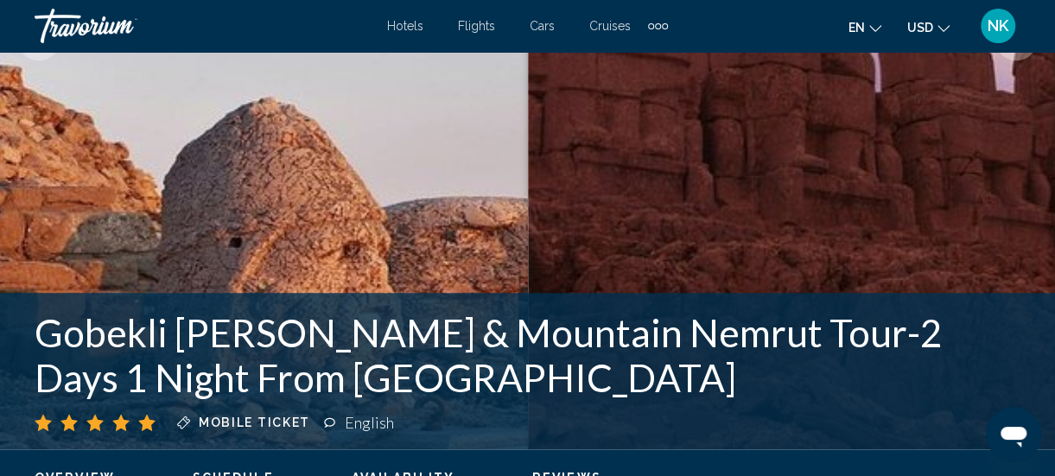
scroll to position [423, 0]
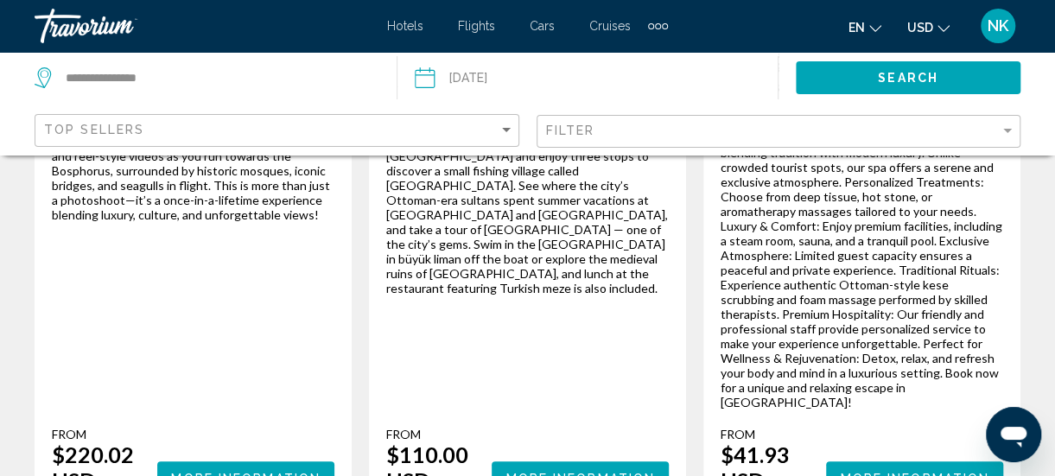
scroll to position [3303, 0]
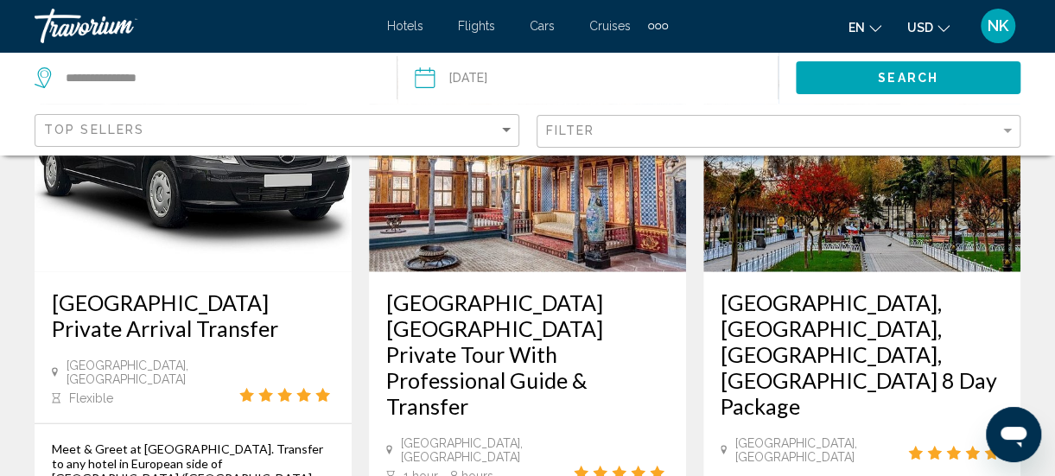
scroll to position [1908, 0]
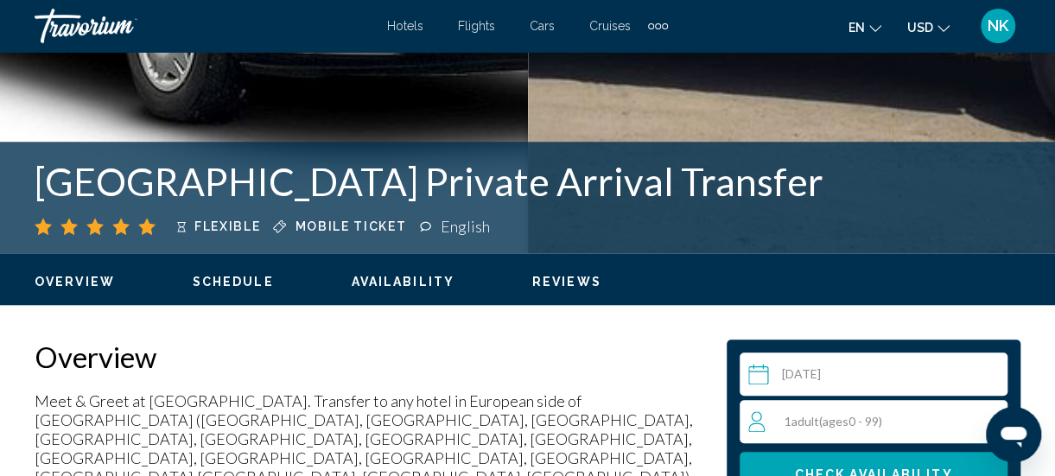
scroll to position [627, 0]
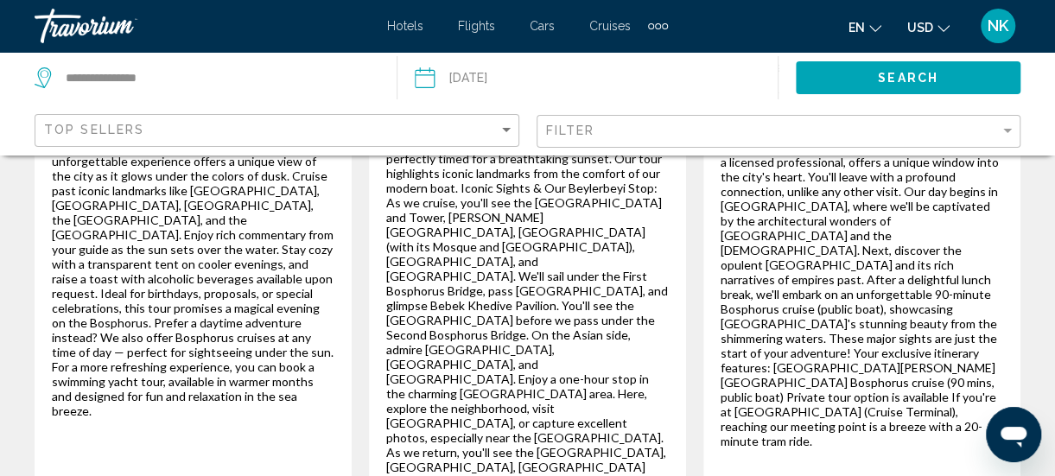
scroll to position [3200, 0]
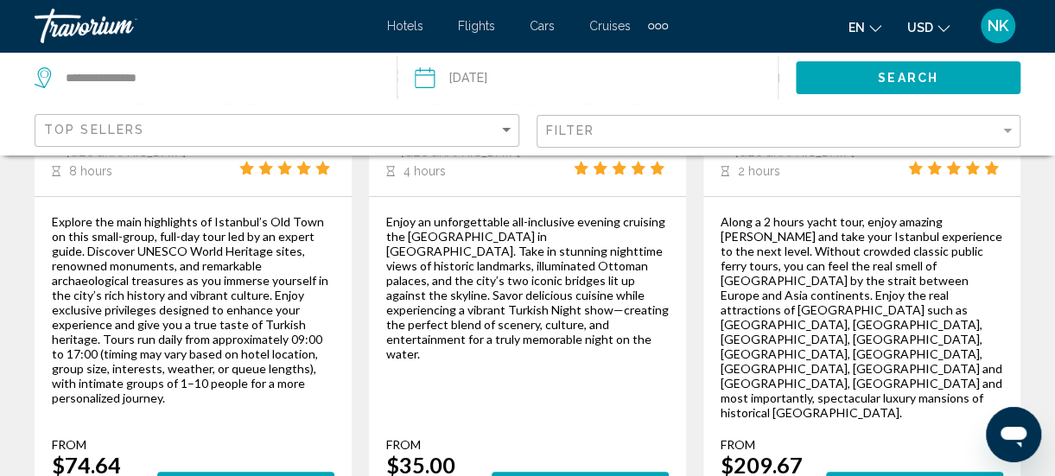
scroll to position [3232, 0]
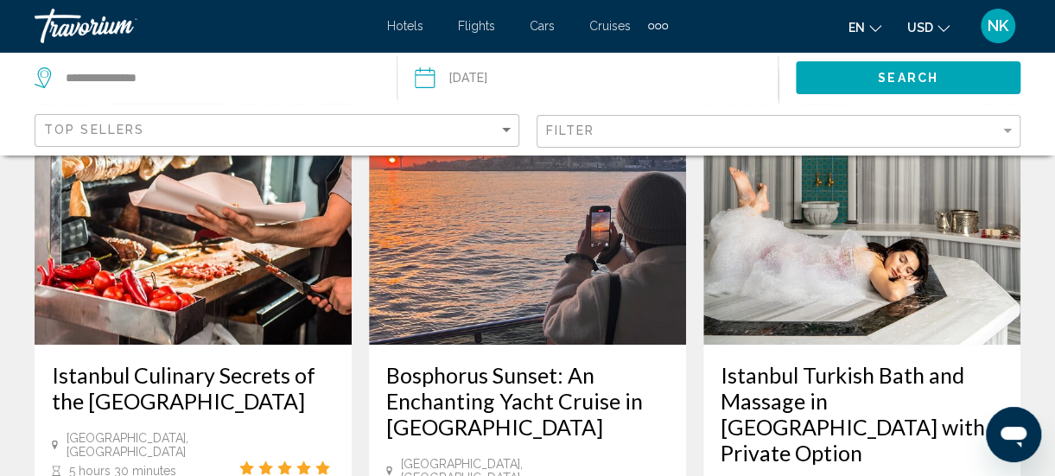
scroll to position [150, 0]
